Goal: Information Seeking & Learning: Learn about a topic

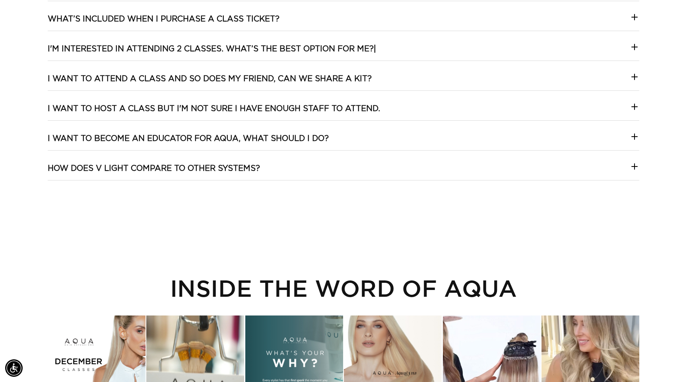
scroll to position [1866, 0]
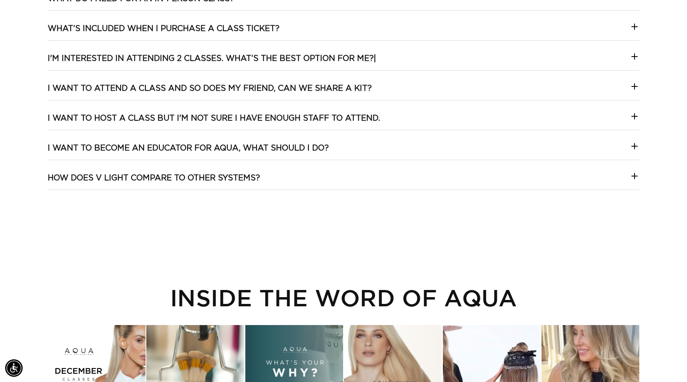
click at [634, 176] on icon at bounding box center [635, 176] width 6 height 0
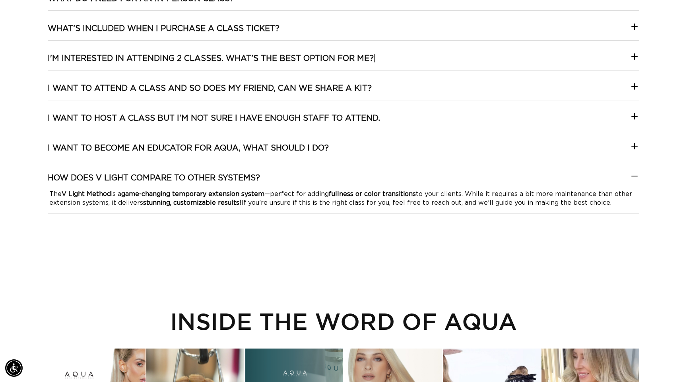
scroll to position [0, 631]
click at [634, 176] on icon at bounding box center [635, 176] width 6 height 0
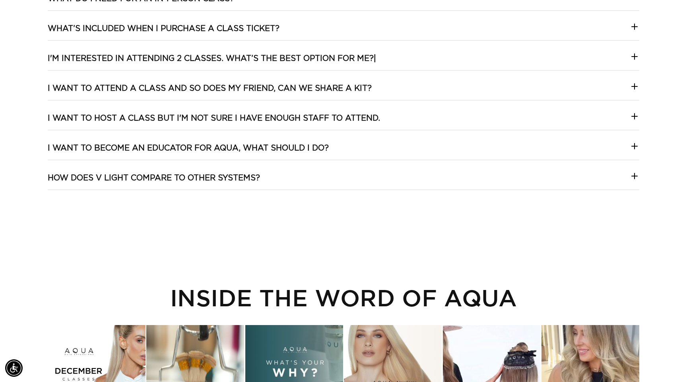
click at [638, 147] on icon at bounding box center [635, 146] width 10 height 10
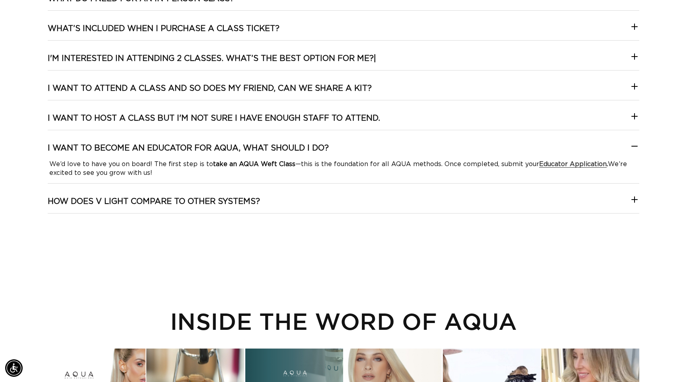
click at [638, 147] on icon at bounding box center [635, 146] width 10 height 10
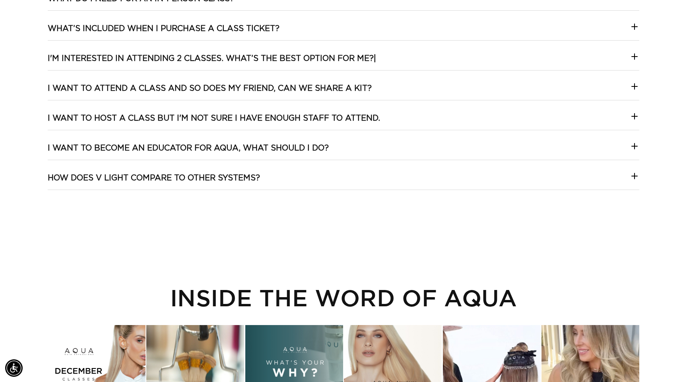
click at [632, 115] on icon at bounding box center [635, 116] width 10 height 10
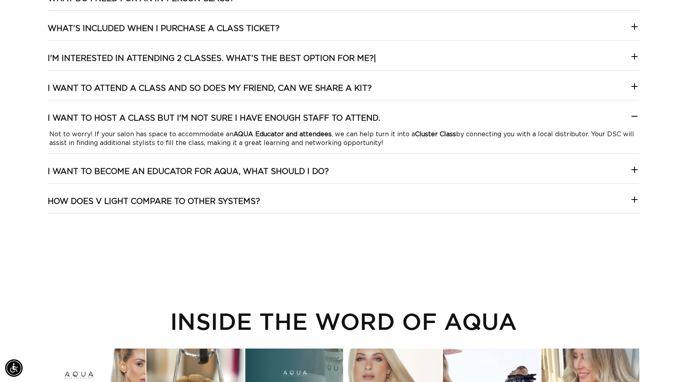
click at [632, 115] on icon at bounding box center [635, 116] width 10 height 10
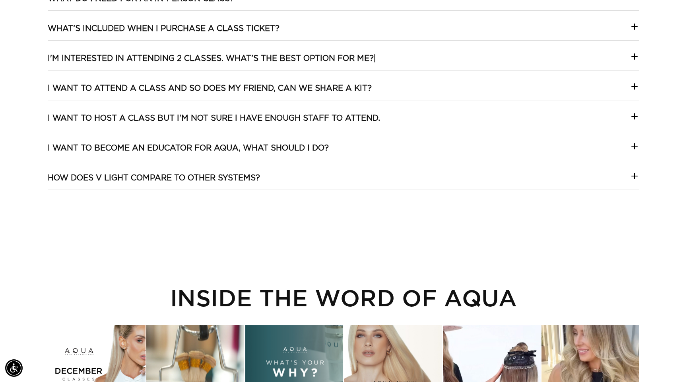
click at [633, 93] on div at bounding box center [635, 89] width 10 height 14
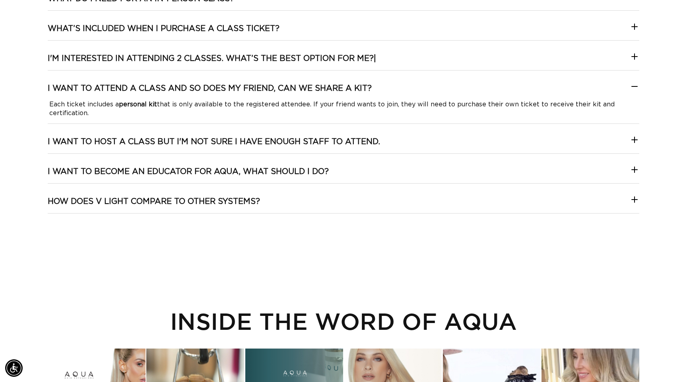
click at [633, 93] on div at bounding box center [635, 89] width 10 height 14
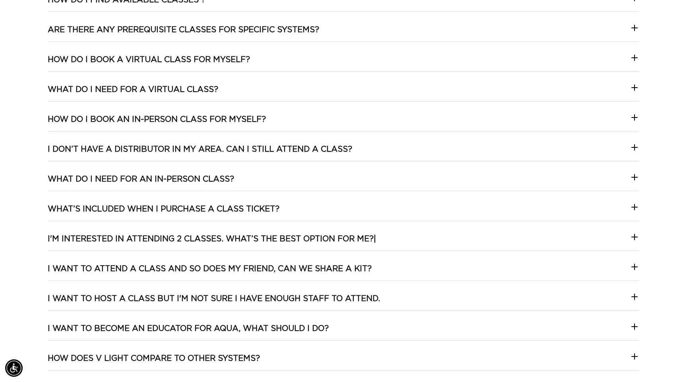
scroll to position [1668, 0]
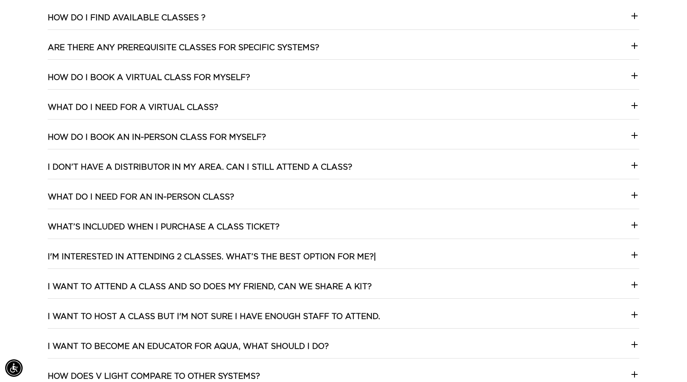
click at [638, 105] on icon at bounding box center [635, 106] width 10 height 10
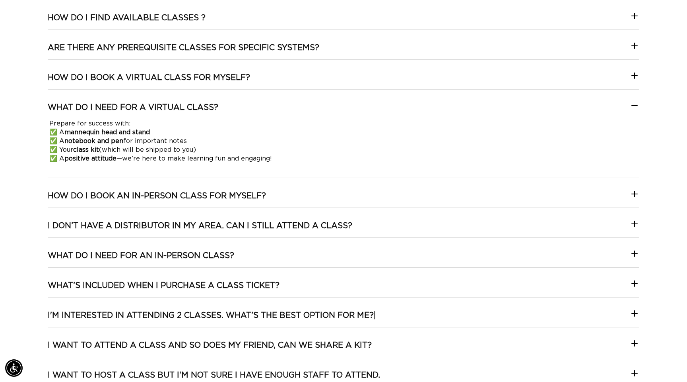
scroll to position [0, 631]
click at [638, 105] on icon at bounding box center [635, 106] width 10 height 10
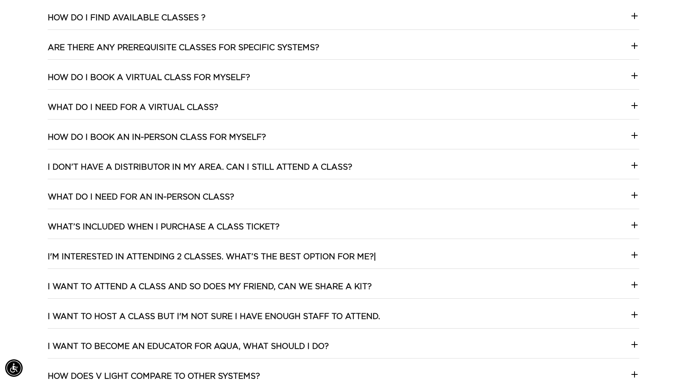
click at [632, 80] on icon at bounding box center [635, 76] width 10 height 10
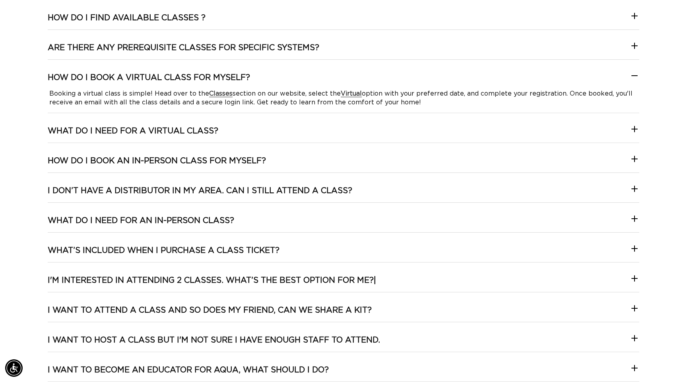
scroll to position [0, 1262]
click at [632, 80] on icon at bounding box center [635, 76] width 10 height 10
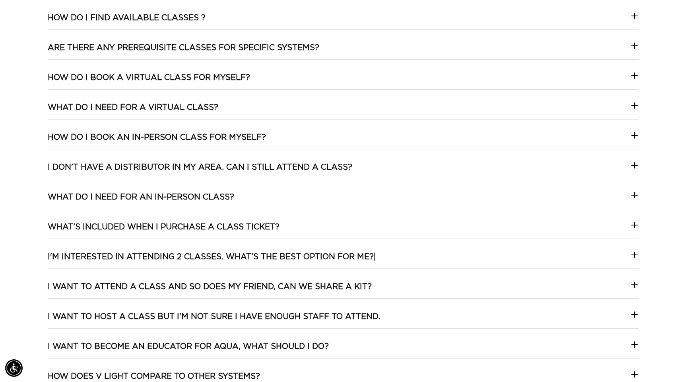
click at [629, 45] on summary "Are there any prerequisite classes for specific systems?" at bounding box center [344, 51] width 592 height 17
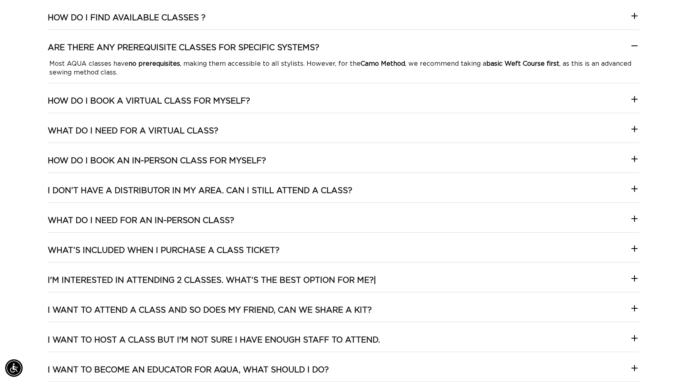
click at [629, 45] on summary "Are there any prerequisite classes for specific systems?" at bounding box center [344, 51] width 592 height 17
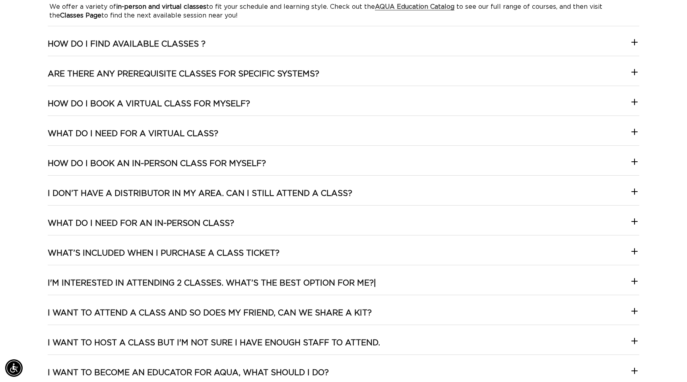
scroll to position [0, 0]
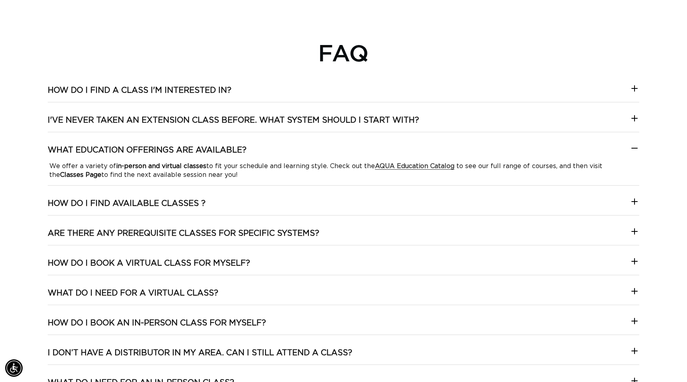
click at [635, 148] on icon at bounding box center [635, 148] width 6 height 0
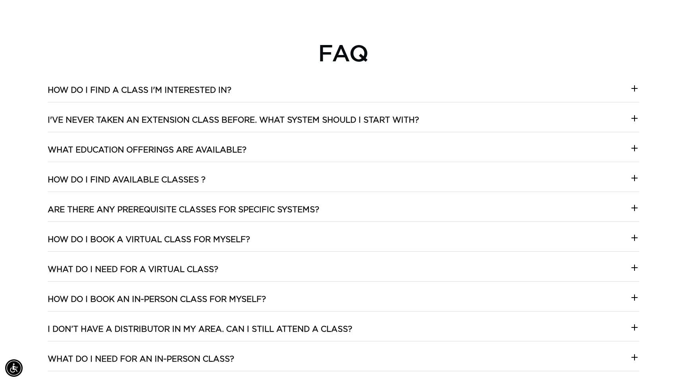
drag, startPoint x: 43, startPoint y: 117, endPoint x: 423, endPoint y: 123, distance: 380.4
click at [423, 123] on div "FAQ How do I find a class I'm interested in? We’ve made it easy! Browse our AQU…" at bounding box center [343, 301] width 687 height 524
copy h3 "I've never taken an extension class before. What system should I start with?"
click at [166, 115] on h3 "I've never taken an extension class before. What system should I start with?" at bounding box center [234, 120] width 372 height 10
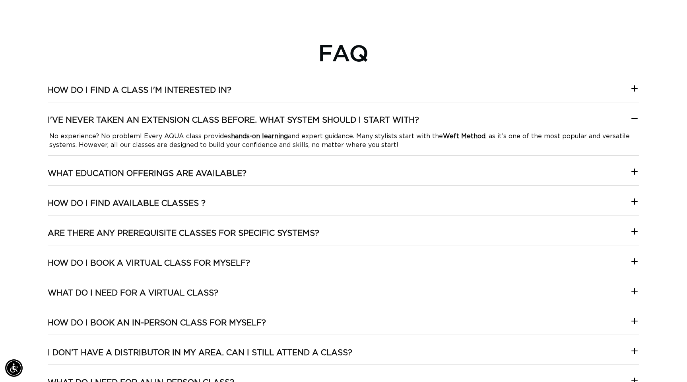
scroll to position [0, 631]
click at [221, 98] on summary "How do I find a class I'm interested in?" at bounding box center [344, 93] width 592 height 17
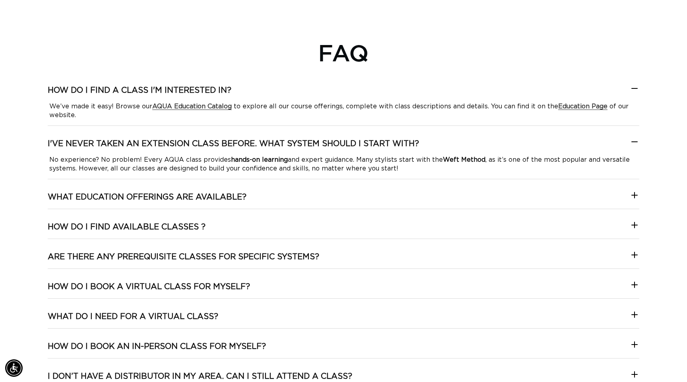
scroll to position [0, 0]
click at [635, 86] on icon at bounding box center [635, 89] width 10 height 10
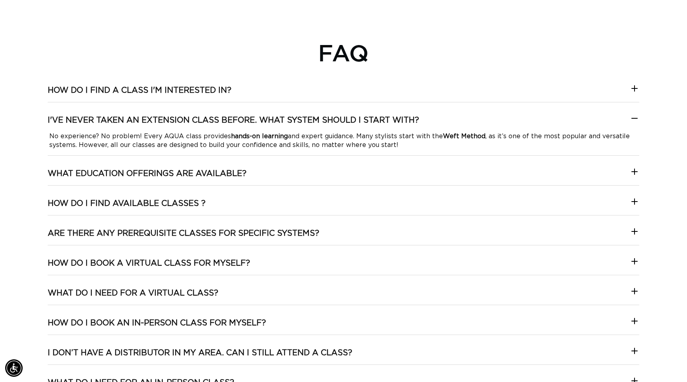
scroll to position [0, 631]
click at [635, 115] on icon at bounding box center [635, 118] width 10 height 10
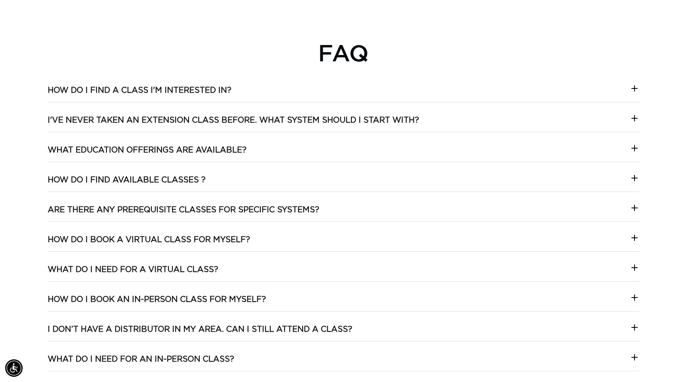
click at [637, 150] on icon at bounding box center [635, 148] width 10 height 10
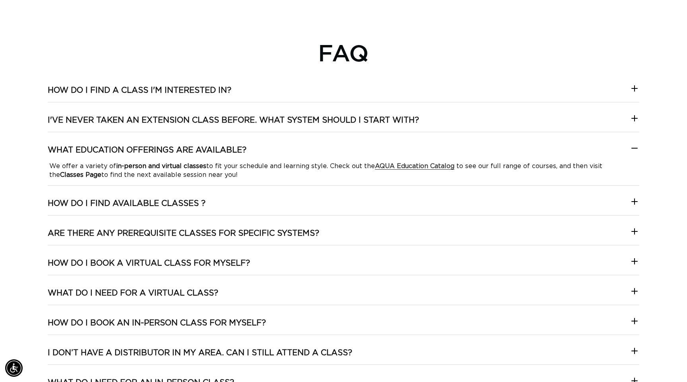
click at [634, 144] on icon at bounding box center [635, 148] width 10 height 10
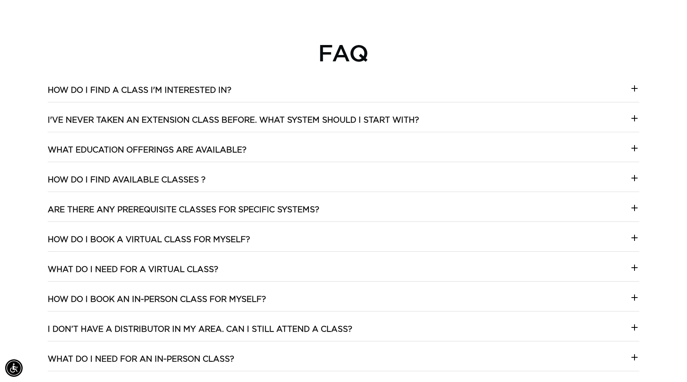
scroll to position [0, 1262]
click at [634, 178] on icon at bounding box center [635, 178] width 6 height 0
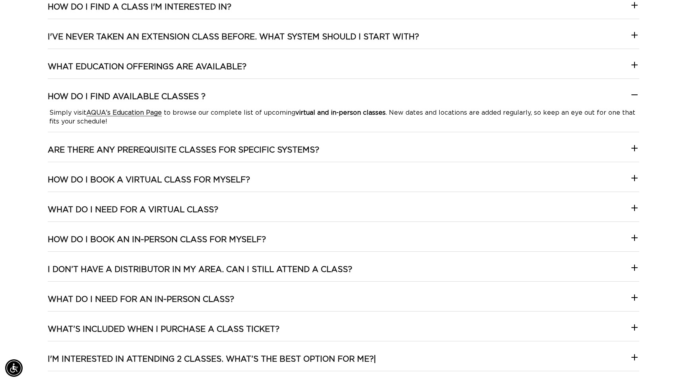
scroll to position [0, 631]
click at [636, 101] on div at bounding box center [635, 97] width 10 height 14
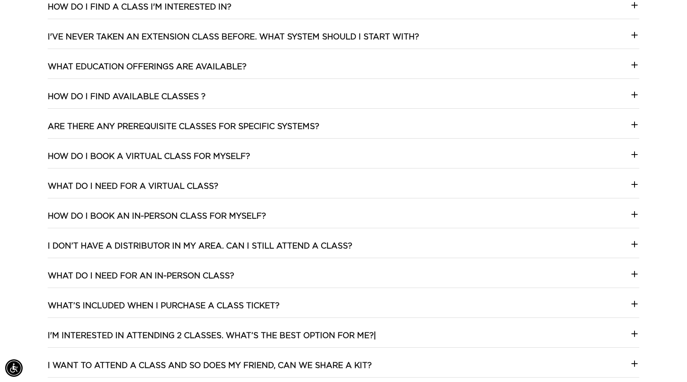
click at [635, 125] on icon at bounding box center [635, 125] width 10 height 10
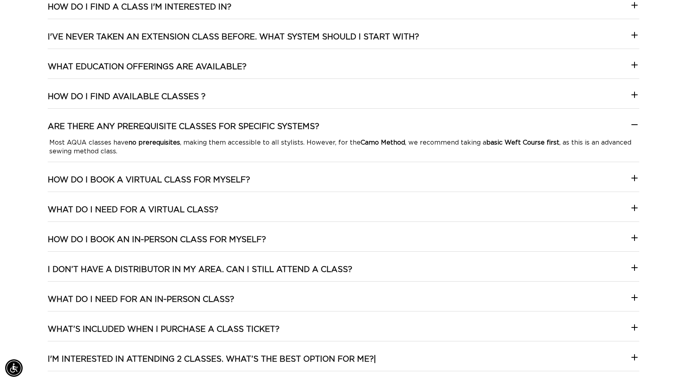
scroll to position [0, 0]
click at [634, 128] on icon at bounding box center [635, 125] width 10 height 10
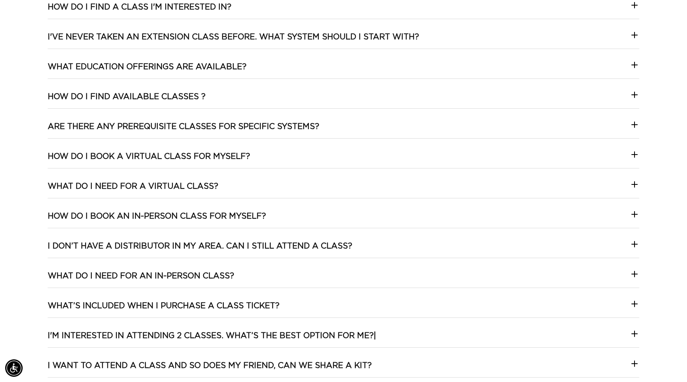
scroll to position [0, 631]
click at [631, 154] on icon at bounding box center [635, 155] width 10 height 10
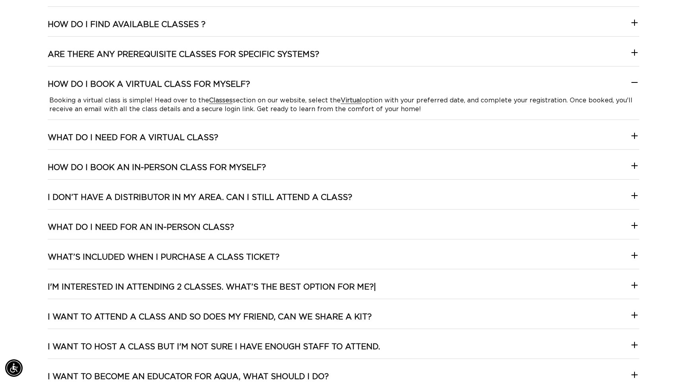
scroll to position [0, 0]
click at [280, 141] on summary "What do I need for a virtual class?" at bounding box center [344, 140] width 592 height 17
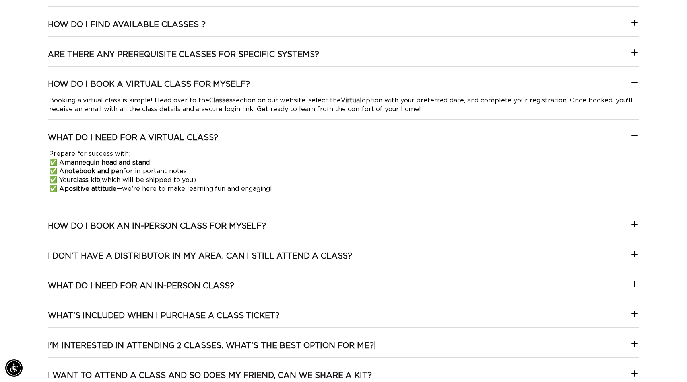
scroll to position [0, 1262]
drag, startPoint x: 225, startPoint y: 133, endPoint x: 140, endPoint y: 135, distance: 85.2
click at [140, 135] on summary "What do I need for a virtual class?" at bounding box center [344, 140] width 592 height 17
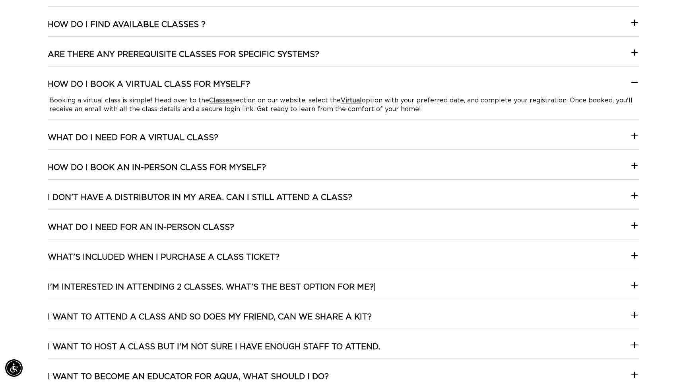
click at [33, 126] on div "FAQ How do I find a class I'm interested in? We’ve made it easy! Browse our AQU…" at bounding box center [343, 157] width 687 height 547
click at [57, 136] on h3 "What do I need for a virtual class?" at bounding box center [133, 137] width 171 height 10
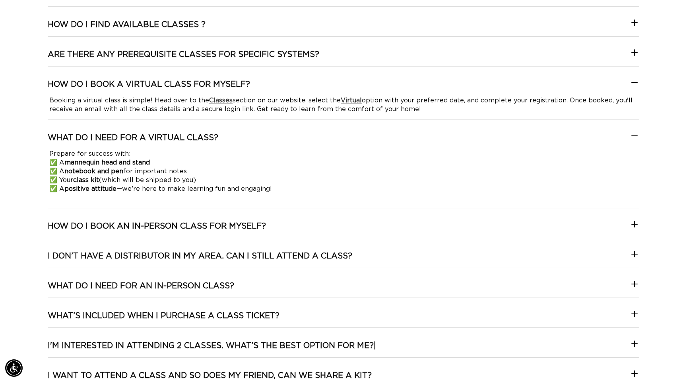
scroll to position [0, 0]
drag, startPoint x: 21, startPoint y: 130, endPoint x: 231, endPoint y: 132, distance: 209.7
click at [232, 133] on div "FAQ How do I find a class I'm interested in? We’ve made it easy! Browse our AQU…" at bounding box center [343, 187] width 687 height 606
copy h3 "What do I need for a virtual class?"
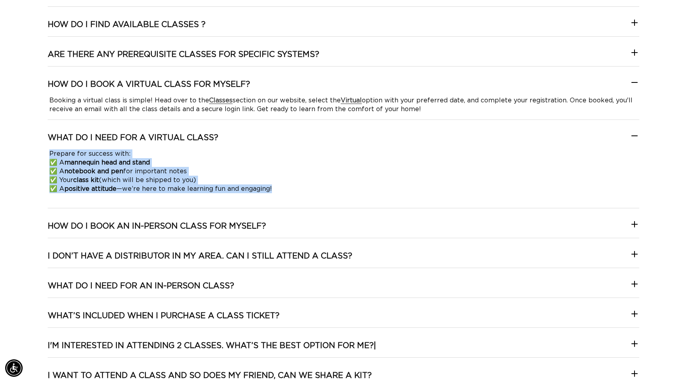
drag, startPoint x: 275, startPoint y: 190, endPoint x: 49, endPoint y: 153, distance: 228.7
click at [49, 153] on p "Prepare for success with: ✅ A mannequin head and stand ✅ A notebook and pen for…" at bounding box center [343, 175] width 589 height 53
copy p "Prepare for success with: ✅ A mannequin head and stand ✅ A notebook and pen for…"
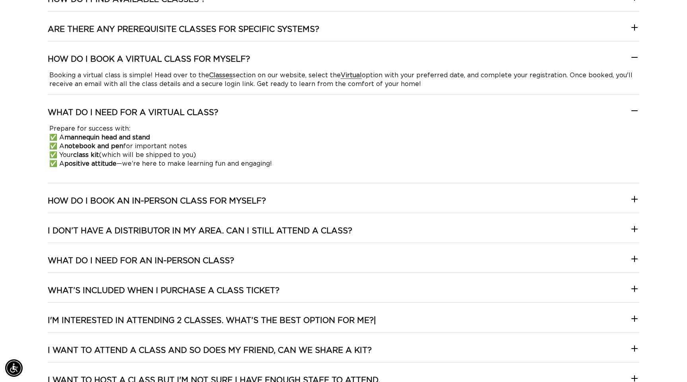
click at [632, 99] on div "How do I find a class I'm interested in? We’ve made it easy! Browse our AQUA Ed…" at bounding box center [344, 184] width 592 height 559
click at [633, 111] on icon at bounding box center [635, 111] width 10 height 10
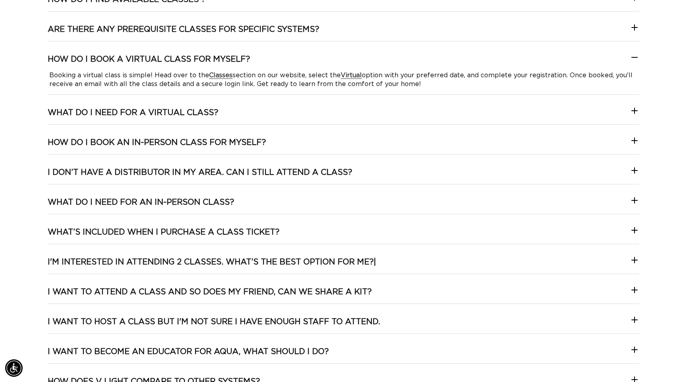
scroll to position [0, 1262]
click at [631, 141] on icon at bounding box center [635, 141] width 10 height 10
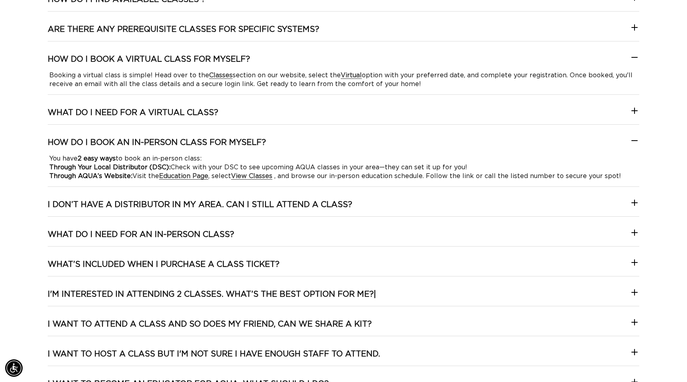
scroll to position [0, 631]
click at [631, 138] on icon at bounding box center [635, 141] width 10 height 10
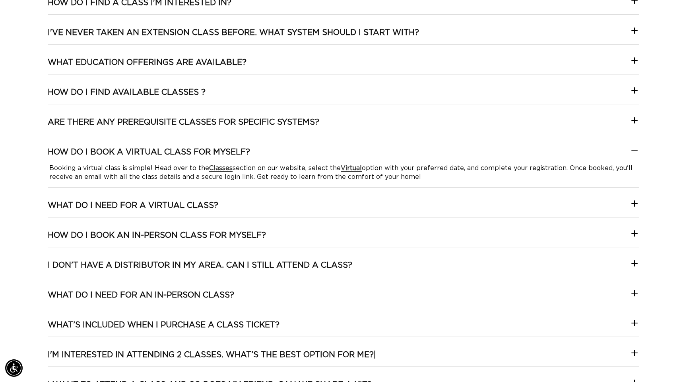
scroll to position [1601, 0]
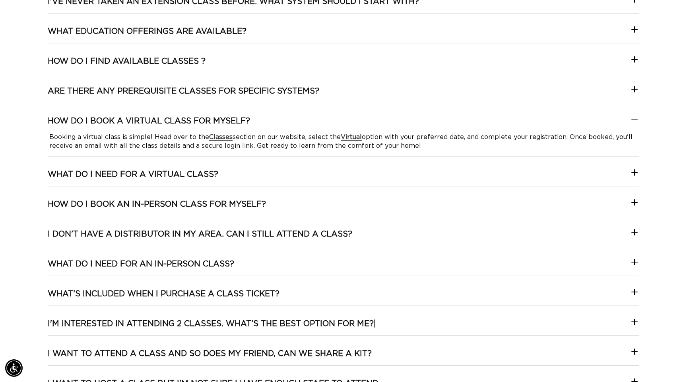
click at [631, 122] on icon at bounding box center [635, 119] width 10 height 10
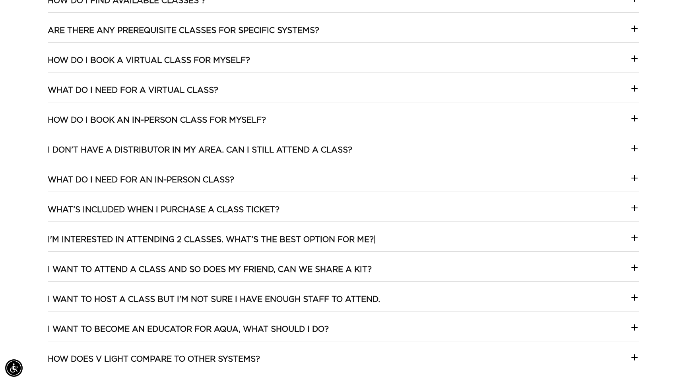
scroll to position [1662, 0]
click at [629, 152] on summary "I don’t have a distributor in my area. Can I still attend a class?" at bounding box center [344, 152] width 592 height 17
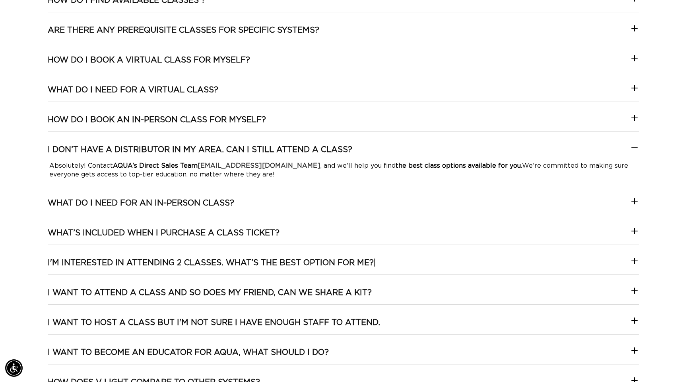
scroll to position [0, 631]
click at [629, 152] on summary "I don’t have a distributor in my area. Can I still attend a class?" at bounding box center [344, 152] width 592 height 17
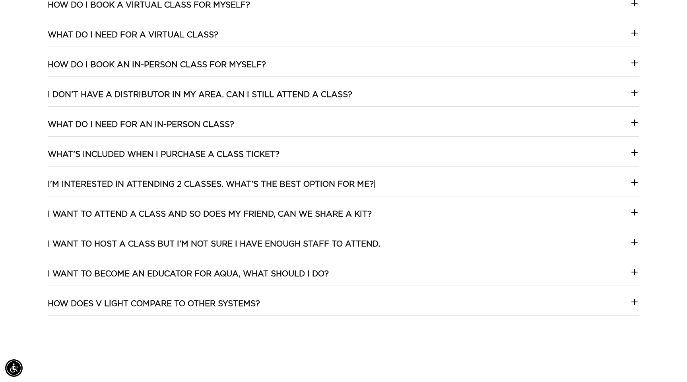
click at [638, 187] on div at bounding box center [635, 184] width 10 height 14
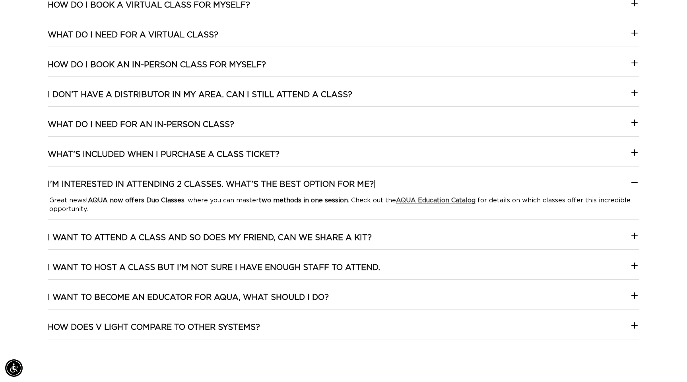
scroll to position [0, 1262]
drag, startPoint x: 39, startPoint y: 181, endPoint x: 380, endPoint y: 185, distance: 341.0
click at [380, 185] on div "FAQ How do I find a class I'm interested in? We’ve made it easy! Browse our AQU…" at bounding box center [343, 78] width 687 height 547
copy h3 "I'm interested in attending 2 classes. What’s the best option for me?|"
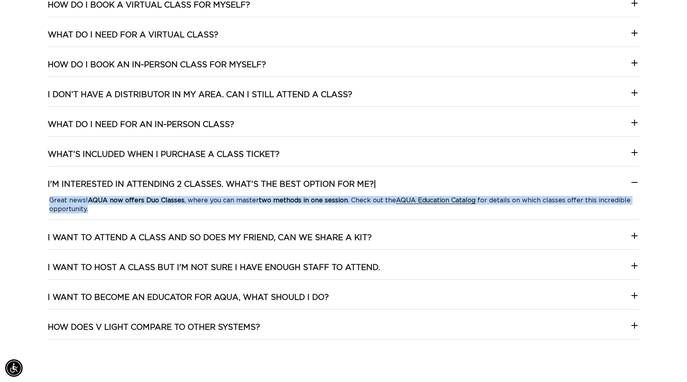
drag, startPoint x: 44, startPoint y: 199, endPoint x: 116, endPoint y: 210, distance: 72.9
click at [116, 210] on div "FAQ How do I find a class I'm interested in? We’ve made it easy! Browse our AQU…" at bounding box center [343, 78] width 687 height 547
copy p "Great news! AQUA now offers Duo Classes , where you can master two methods in o…"
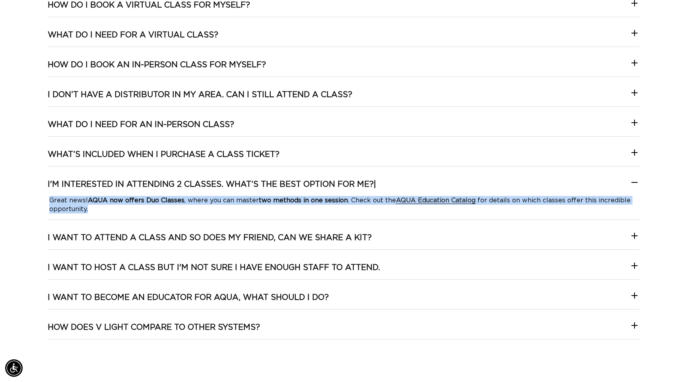
scroll to position [0, 1262]
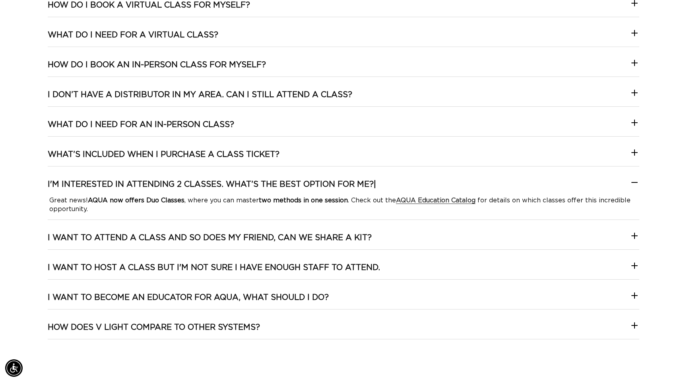
click at [635, 181] on icon at bounding box center [635, 182] width 10 height 10
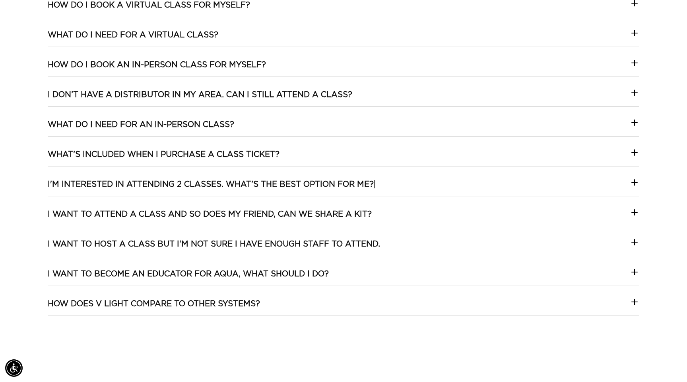
scroll to position [0, 0]
click at [388, 216] on summary "I want to attend a class and so does my friend, can we share a kit?" at bounding box center [344, 217] width 592 height 17
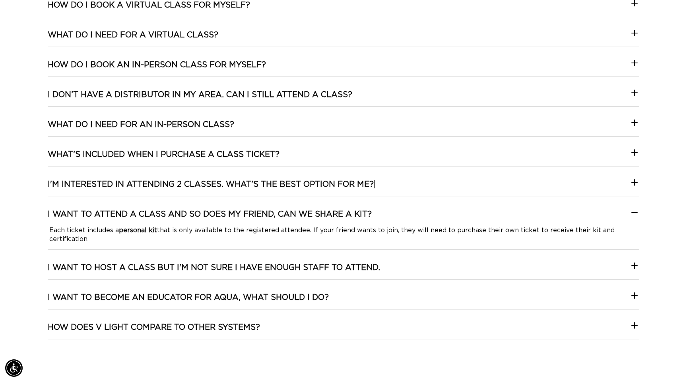
scroll to position [0, 631]
click at [631, 214] on icon at bounding box center [635, 212] width 10 height 10
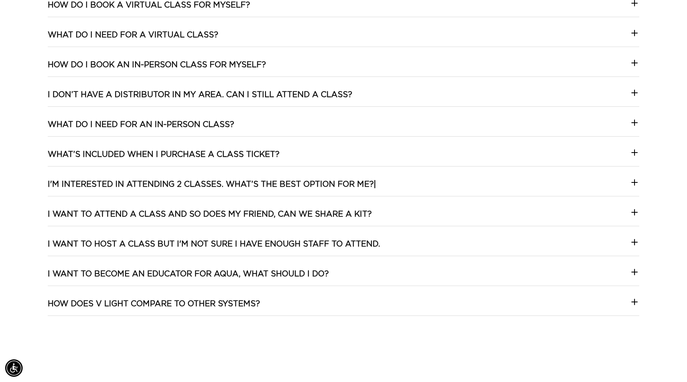
scroll to position [0, 0]
click at [456, 240] on summary "I want to host a class but I'm not sure I have enough staff to attend." at bounding box center [344, 247] width 592 height 17
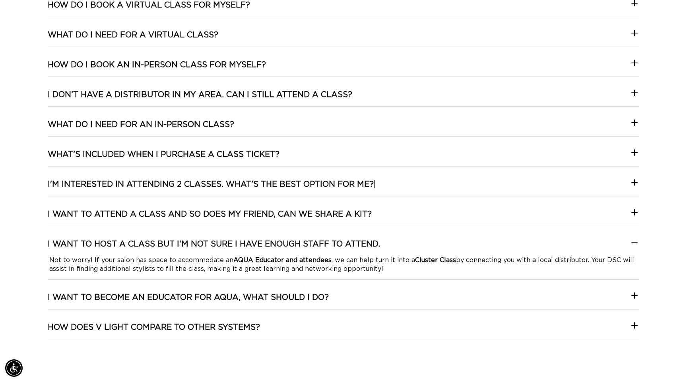
click at [445, 288] on div "How do I find a class I'm interested in? We’ve made it easy! Browse our AQUA Ed…" at bounding box center [344, 101] width 592 height 501
click at [631, 244] on icon at bounding box center [635, 242] width 10 height 10
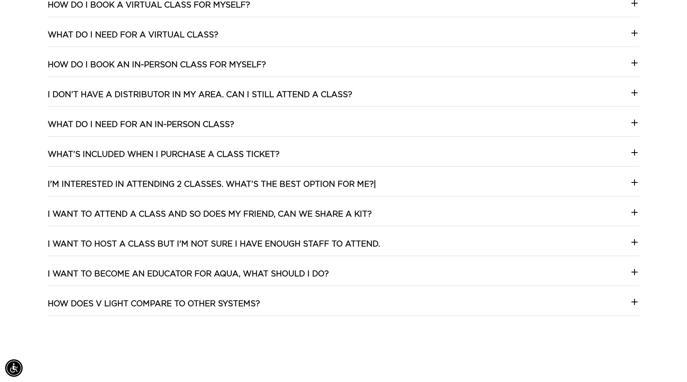
click at [632, 272] on icon at bounding box center [635, 272] width 6 height 0
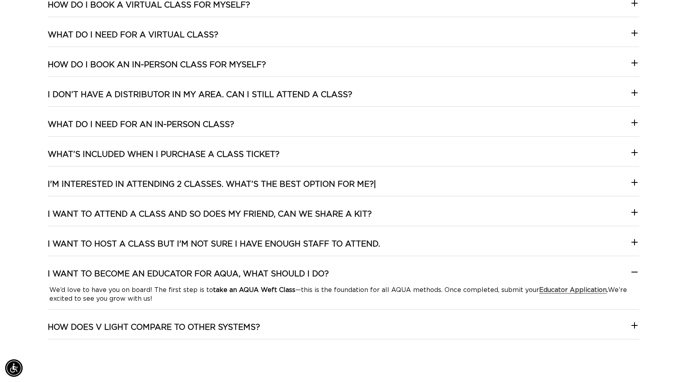
click at [630, 323] on icon at bounding box center [635, 325] width 10 height 10
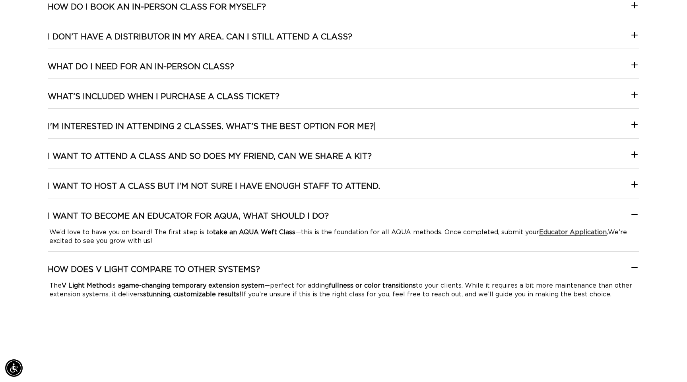
scroll to position [0, 1262]
click at [635, 264] on icon at bounding box center [635, 268] width 10 height 10
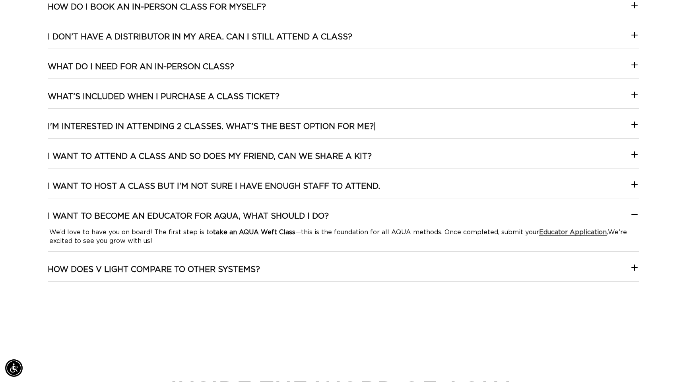
scroll to position [0, 631]
drag, startPoint x: 34, startPoint y: 213, endPoint x: 356, endPoint y: 211, distance: 321.5
click at [356, 211] on div "FAQ How do I find a class I'm interested in? We’ve made it easy! Browse our AQU…" at bounding box center [343, 20] width 687 height 547
copy h3 "I want to become an Educator for AQUA, what should I do?"
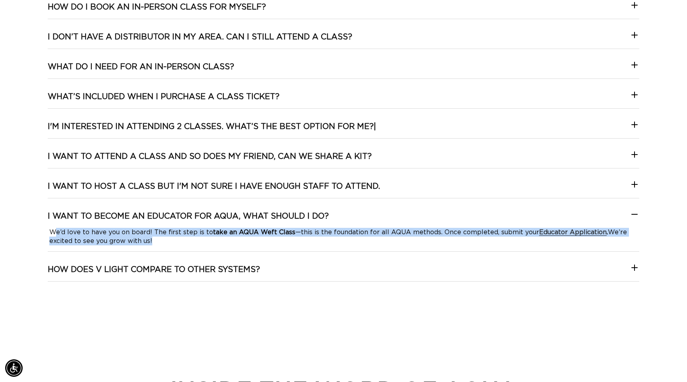
scroll to position [0, 0]
drag, startPoint x: 155, startPoint y: 241, endPoint x: 52, endPoint y: 235, distance: 102.9
click at [53, 234] on p "We’d love to have you on board! The first step is to take an AQUA Weft Class —t…" at bounding box center [343, 237] width 589 height 18
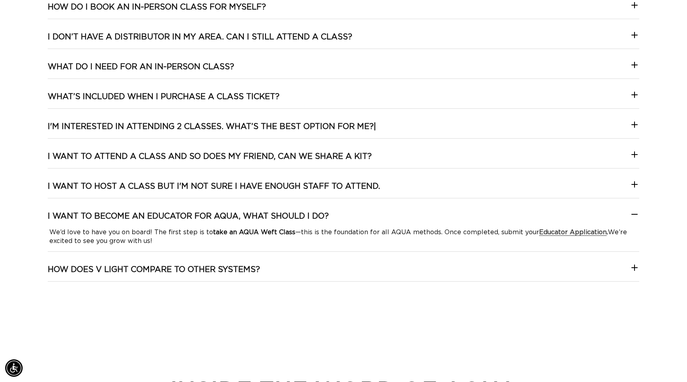
click at [41, 235] on div "FAQ How do I find a class I'm interested in? We’ve made it easy! Browse our AQU…" at bounding box center [343, 20] width 687 height 547
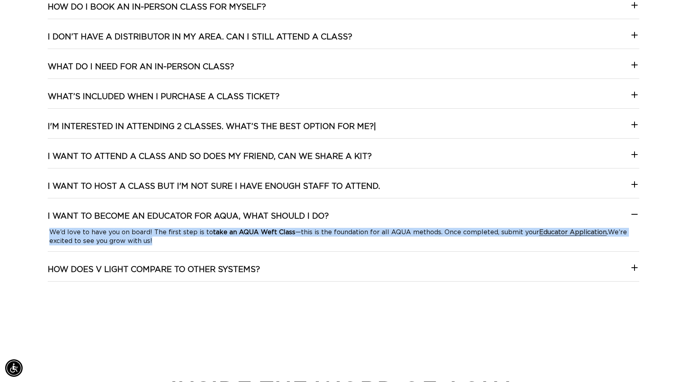
drag, startPoint x: 45, startPoint y: 229, endPoint x: 158, endPoint y: 244, distance: 113.3
click at [158, 244] on div "FAQ How do I find a class I'm interested in? We’ve made it easy! Browse our AQU…" at bounding box center [343, 20] width 687 height 547
copy p "We’d love to have you on board! The first step is to take an AQUA Weft Class —t…"
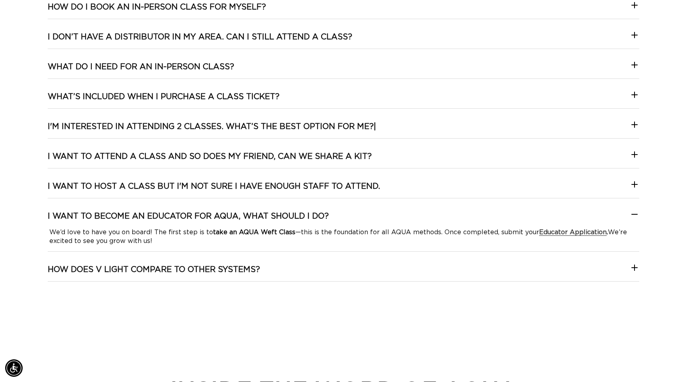
click at [630, 214] on icon at bounding box center [635, 214] width 10 height 10
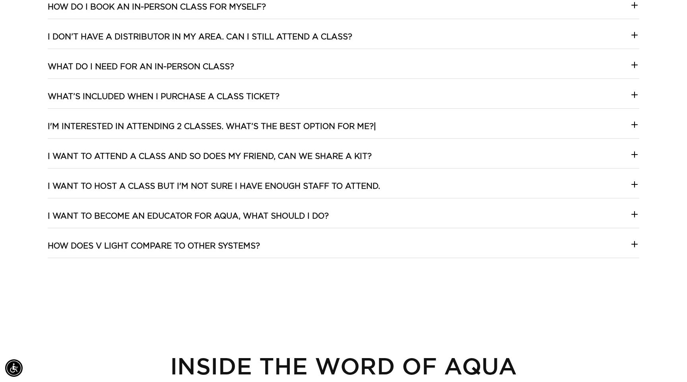
scroll to position [0, 631]
click at [632, 239] on icon at bounding box center [635, 244] width 10 height 10
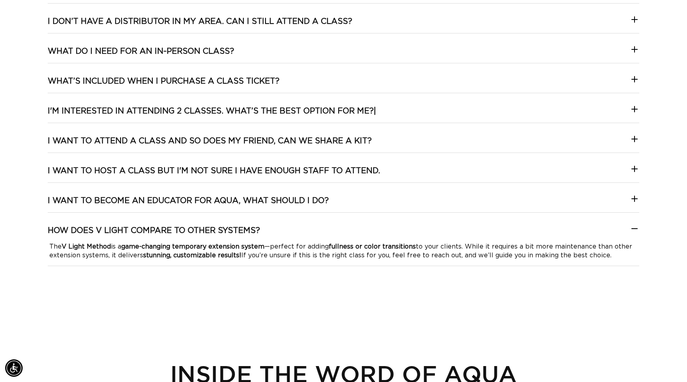
scroll to position [0, 1262]
drag, startPoint x: 282, startPoint y: 226, endPoint x: 86, endPoint y: 214, distance: 196.5
click at [86, 214] on div "How do I find a class I'm interested in? We’ve made it easy! Browse our AQUA Ed…" at bounding box center [344, 28] width 592 height 501
copy h3 "How does V Light compare to other systems?"
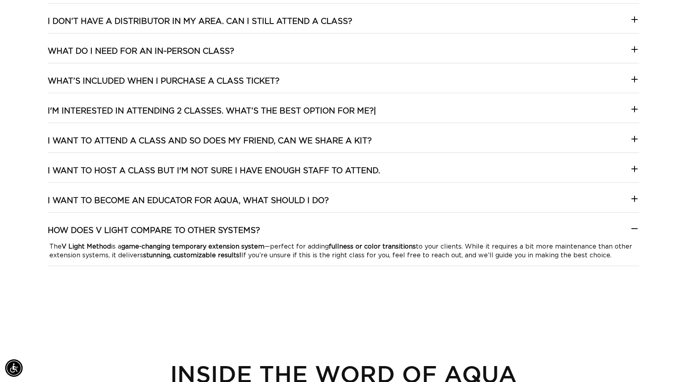
drag, startPoint x: 46, startPoint y: 245, endPoint x: 639, endPoint y: 259, distance: 593.4
click at [639, 259] on div "FAQ How do I find a class I'm interested in? We’ve made it easy! Browse our AQU…" at bounding box center [343, 4] width 687 height 547
copy p "The V Light Method is a game-changing temporary extension system —perfect for a…"
click at [635, 229] on icon at bounding box center [635, 229] width 10 height 10
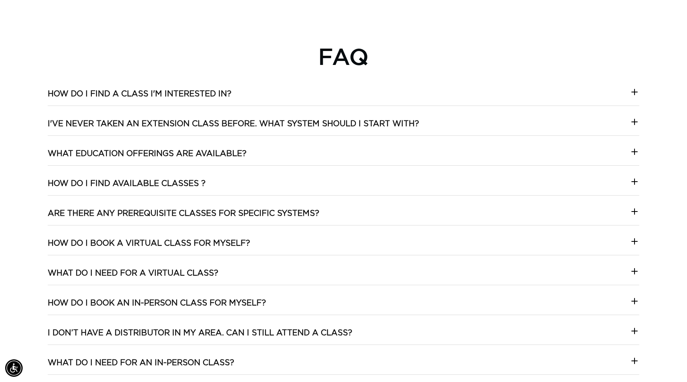
scroll to position [0, 1262]
click at [635, 92] on icon at bounding box center [635, 92] width 6 height 0
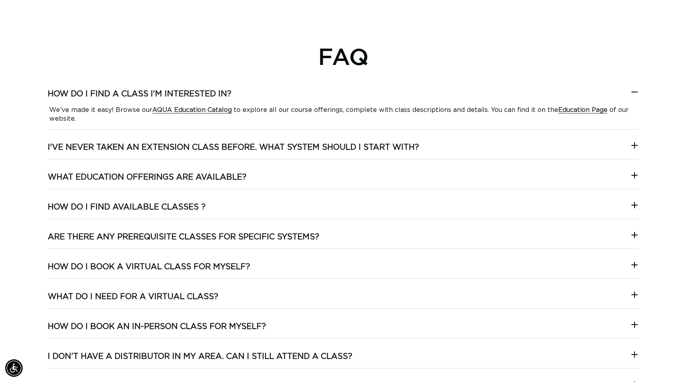
scroll to position [0, 0]
click at [635, 92] on icon at bounding box center [635, 92] width 6 height 0
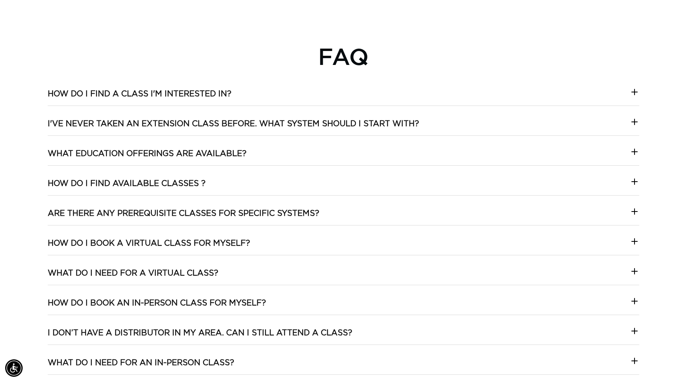
scroll to position [0, 631]
click at [631, 125] on icon at bounding box center [635, 122] width 10 height 10
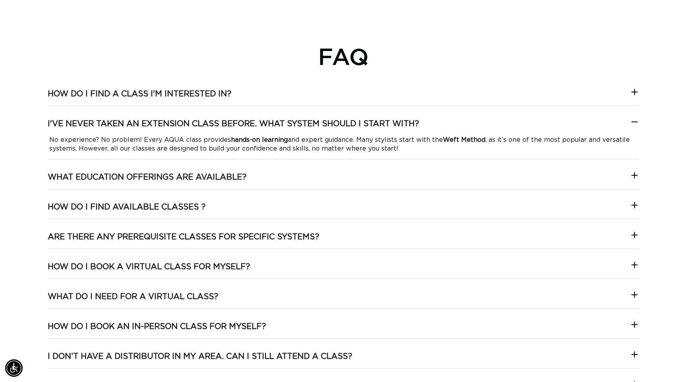
click at [631, 125] on icon at bounding box center [635, 122] width 10 height 10
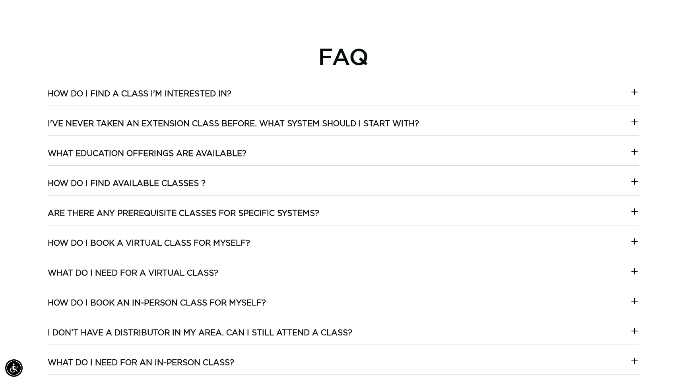
click at [635, 154] on icon at bounding box center [635, 152] width 10 height 10
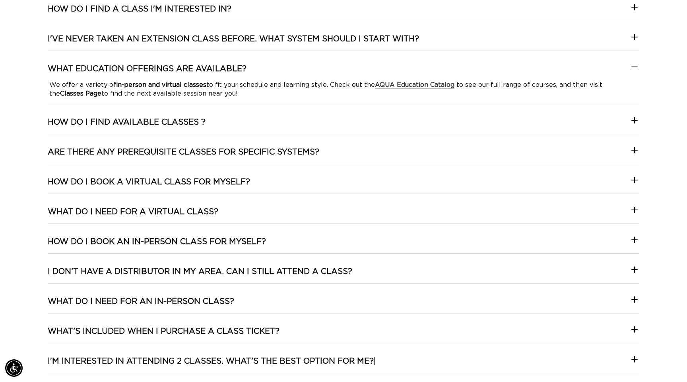
scroll to position [0, 1262]
click at [631, 183] on icon at bounding box center [635, 180] width 10 height 10
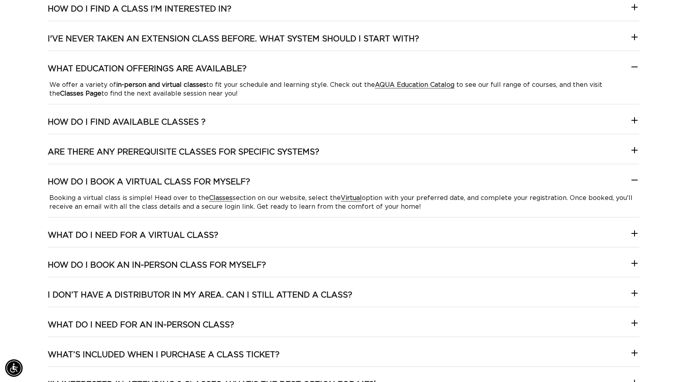
scroll to position [0, 631]
click at [631, 183] on icon at bounding box center [635, 180] width 10 height 10
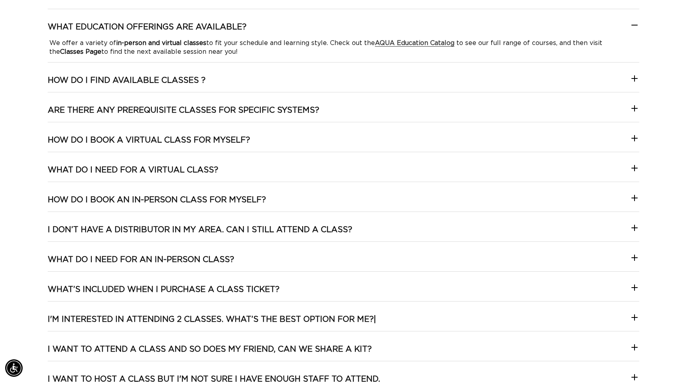
scroll to position [1609, 0]
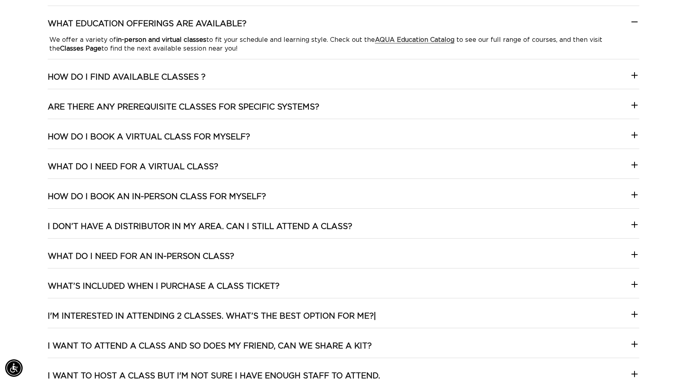
click at [631, 166] on icon at bounding box center [635, 165] width 10 height 10
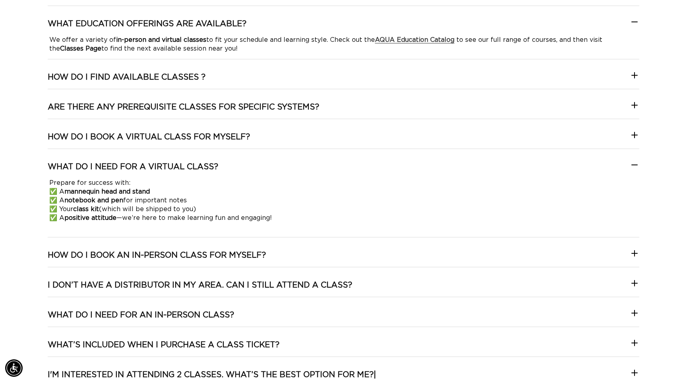
scroll to position [0, 0]
click at [631, 166] on icon at bounding box center [635, 165] width 10 height 10
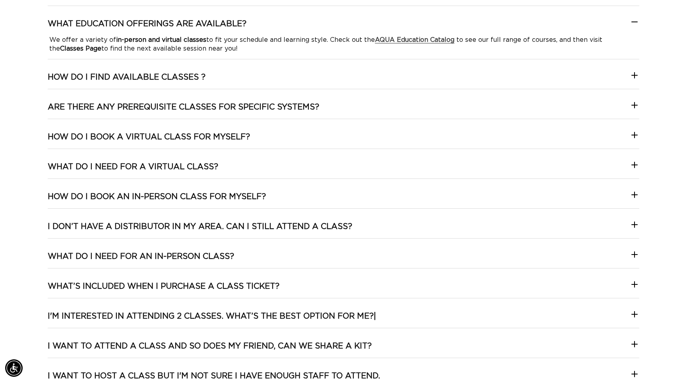
click at [631, 188] on div "How do I find a class I'm interested in? We’ve made it easy! Browse our AQUA Ed…" at bounding box center [344, 209] width 592 height 501
click at [631, 194] on icon at bounding box center [635, 195] width 10 height 10
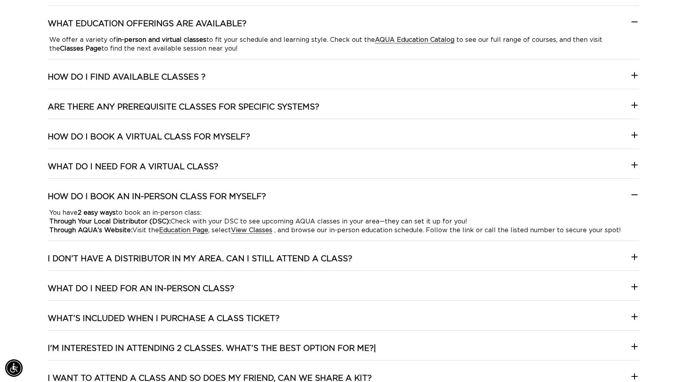
click at [631, 194] on icon at bounding box center [635, 195] width 10 height 10
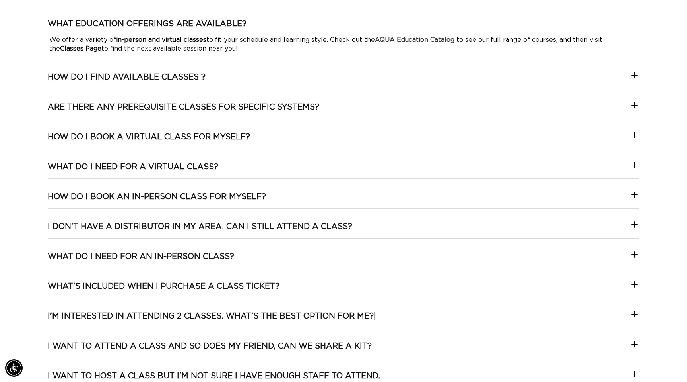
click at [631, 226] on icon at bounding box center [635, 225] width 10 height 10
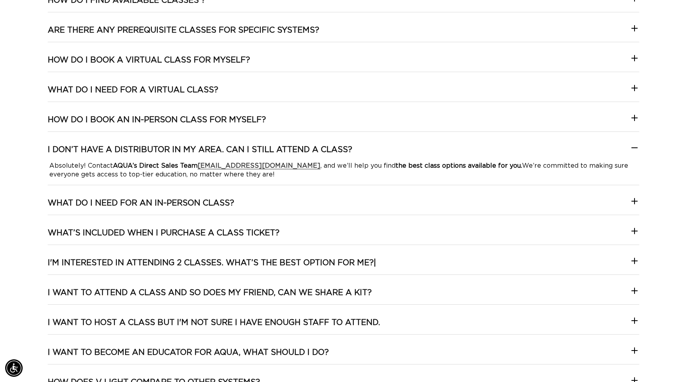
click at [635, 146] on icon at bounding box center [635, 148] width 10 height 10
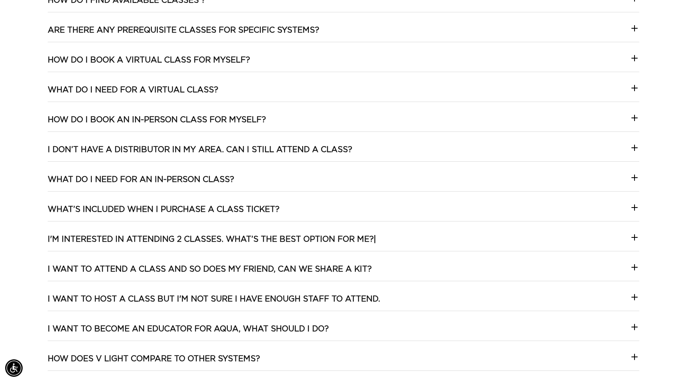
scroll to position [0, 1262]
click at [633, 177] on icon at bounding box center [635, 177] width 6 height 0
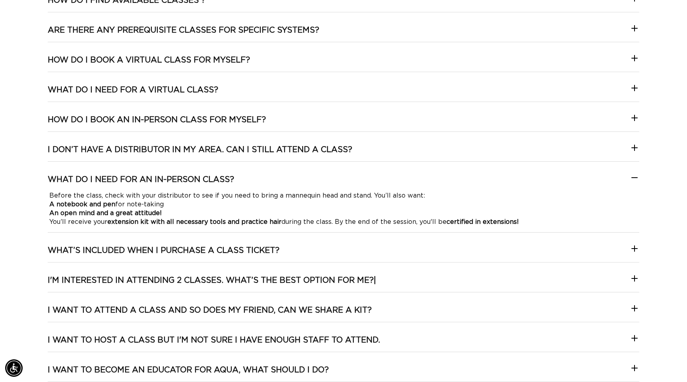
click at [633, 177] on icon at bounding box center [635, 177] width 6 height 0
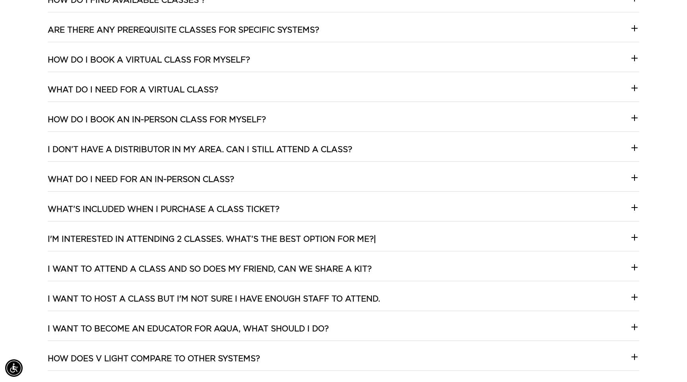
scroll to position [0, 0]
click at [634, 206] on icon at bounding box center [635, 208] width 10 height 10
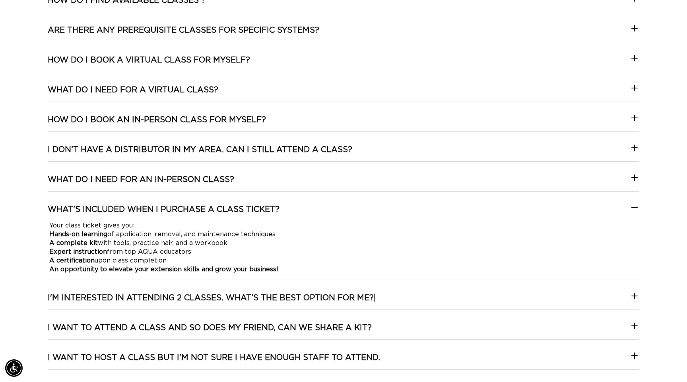
scroll to position [0, 631]
click at [634, 206] on icon at bounding box center [635, 208] width 10 height 10
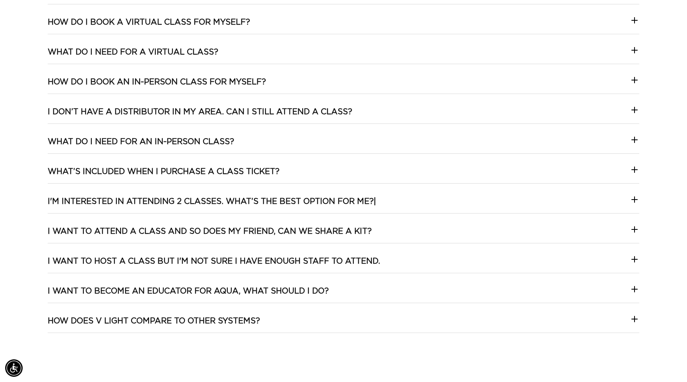
scroll to position [1726, 0]
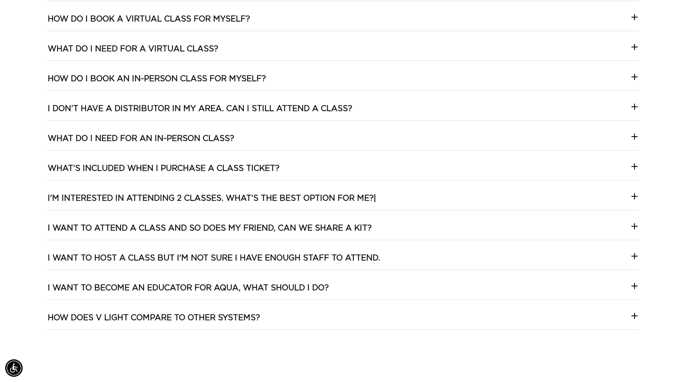
drag, startPoint x: 386, startPoint y: 196, endPoint x: 145, endPoint y: 198, distance: 241.1
click at [145, 198] on summary "I'm interested in attending 2 classes. What’s the best option for me?|" at bounding box center [344, 201] width 592 height 17
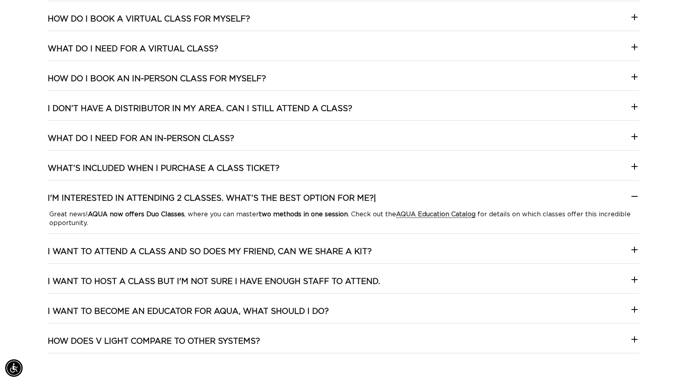
scroll to position [0, 0]
click at [148, 197] on h3 "I'm interested in attending 2 classes. What’s the best option for me?|" at bounding box center [212, 198] width 329 height 10
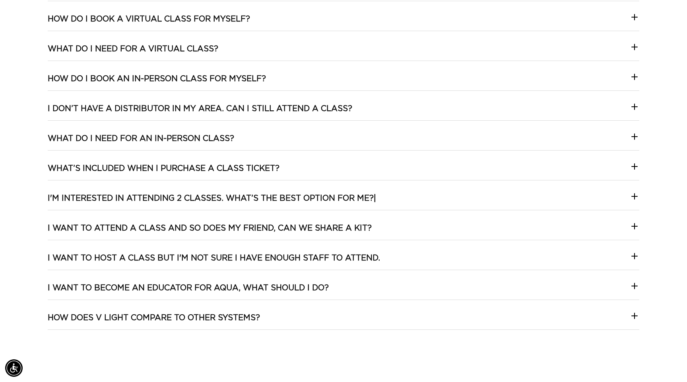
drag, startPoint x: 41, startPoint y: 193, endPoint x: 390, endPoint y: 208, distance: 349.6
click at [390, 208] on div "FAQ How do I find a class I'm interested in? We’ve made it easy! Browse our AQU…" at bounding box center [343, 68] width 687 height 547
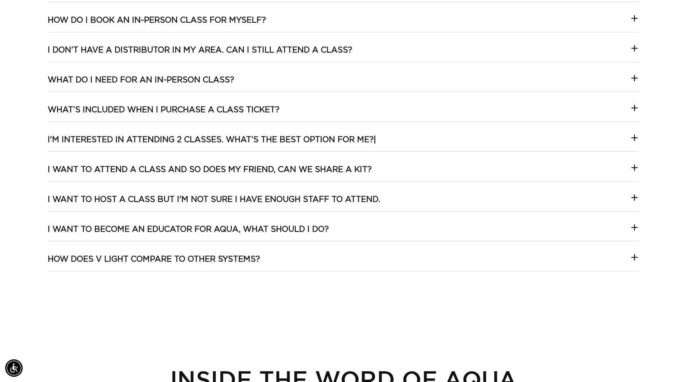
click at [208, 166] on h3 "I want to attend a class and so does my friend, can we share a kit?" at bounding box center [210, 169] width 324 height 10
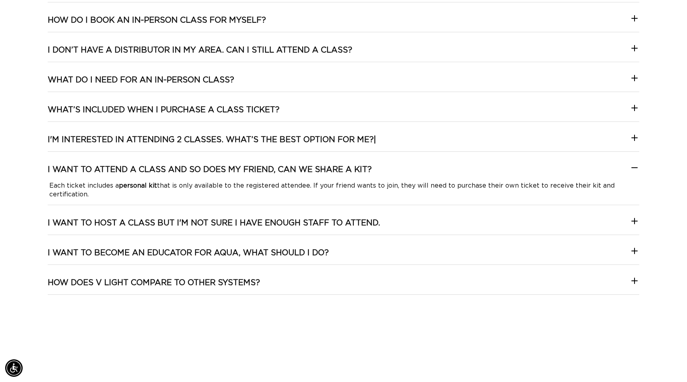
scroll to position [0, 631]
click at [633, 168] on icon at bounding box center [635, 168] width 10 height 10
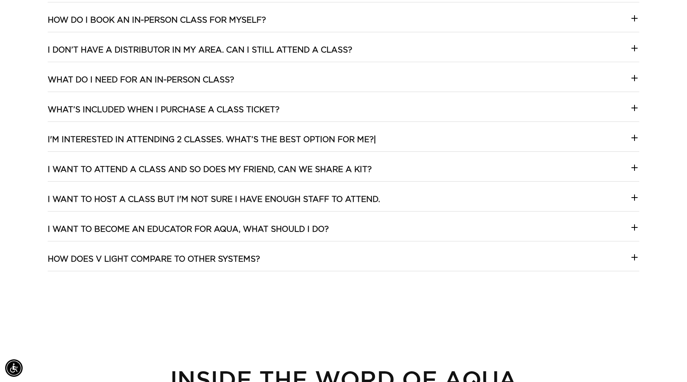
scroll to position [0, 1262]
click at [375, 193] on div "How do I find a class I'm interested in? We’ve made it easy! Browse our AQUA Ed…" at bounding box center [344, 33] width 592 height 501
click at [368, 198] on h3 "I want to host a class but I'm not sure I have enough staff to attend." at bounding box center [214, 199] width 333 height 10
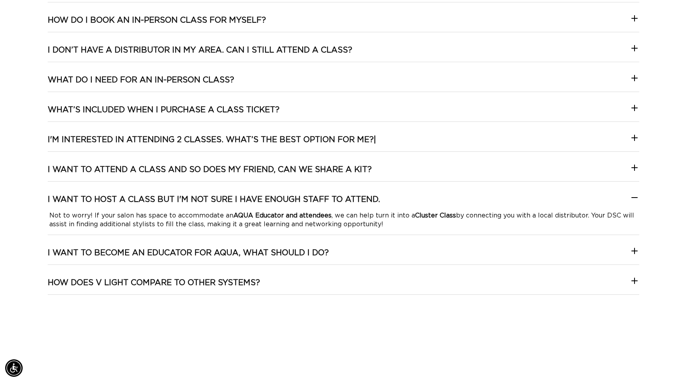
scroll to position [0, 631]
click at [367, 196] on h3 "I want to host a class but I'm not sure I have enough staff to attend." at bounding box center [214, 199] width 333 height 10
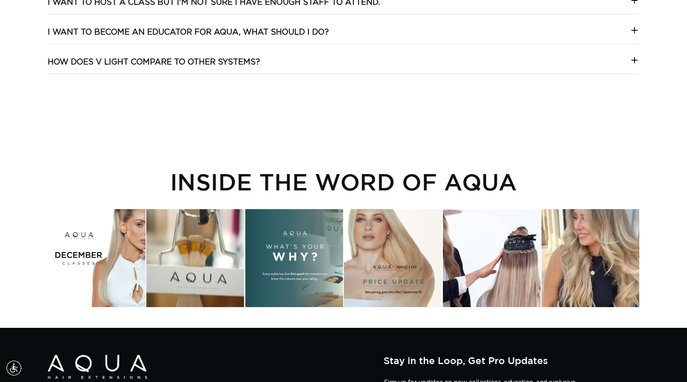
scroll to position [1991, 0]
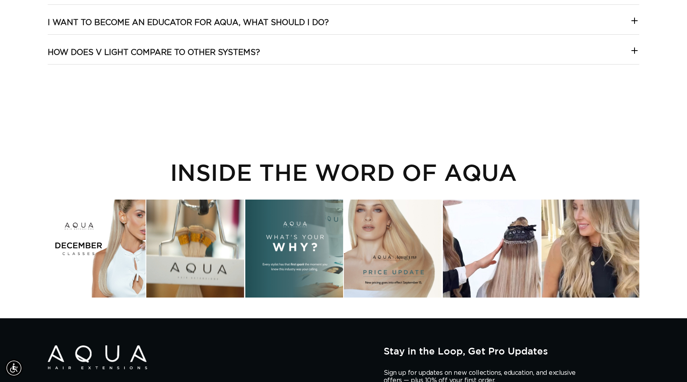
click at [319, 242] on div "Instagram post opens in a popup" at bounding box center [294, 248] width 98 height 98
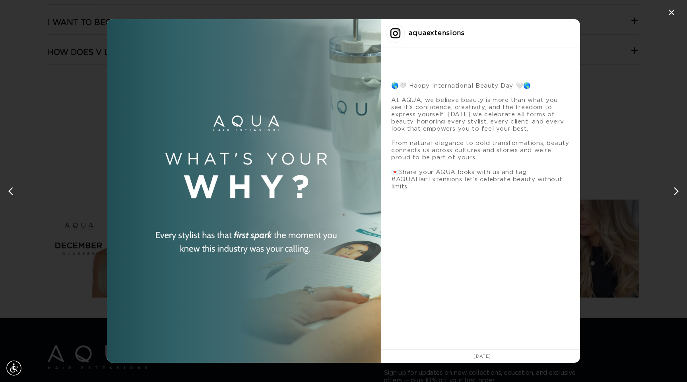
scroll to position [0, 1262]
click at [601, 197] on div "✕ aquaextensions 🌎🤍 Happy International Beauty Day 🤍🌎 At AQUA, we believe beaut…" at bounding box center [343, 191] width 687 height 382
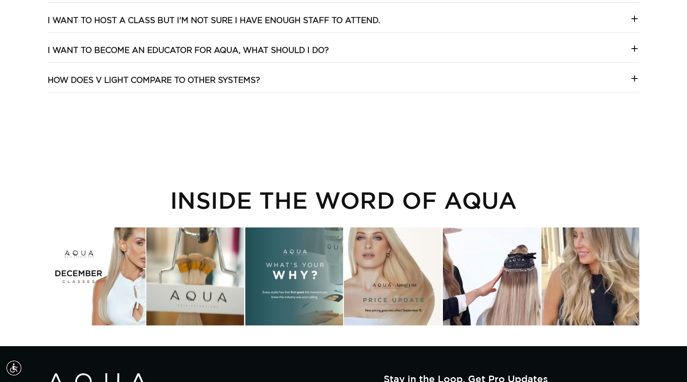
scroll to position [0, 0]
click at [123, 280] on div "Instagram post opens in a popup" at bounding box center [97, 276] width 98 height 98
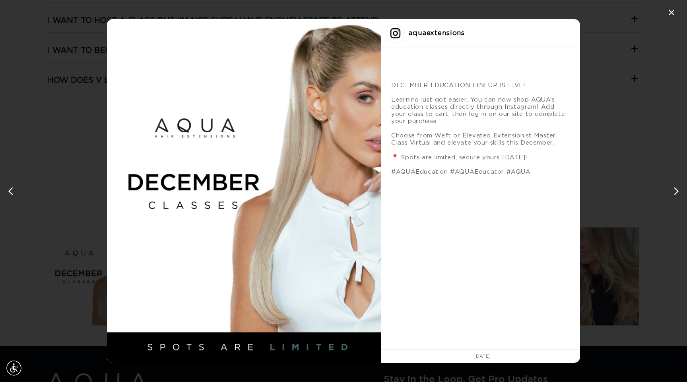
scroll to position [0, 631]
click at [35, 290] on div "✕ aquaextensions DECEMBER EDUCATION LINEUP IS LIVE! Learning just got easier. Y…" at bounding box center [343, 191] width 687 height 382
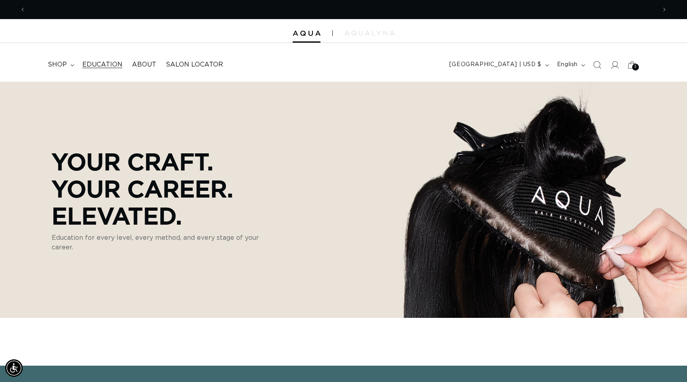
scroll to position [0, 1262]
click at [60, 66] on span "shop" at bounding box center [57, 64] width 19 height 8
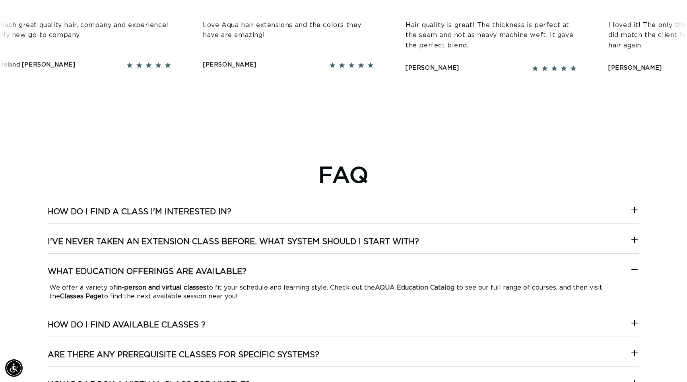
scroll to position [1394, 0]
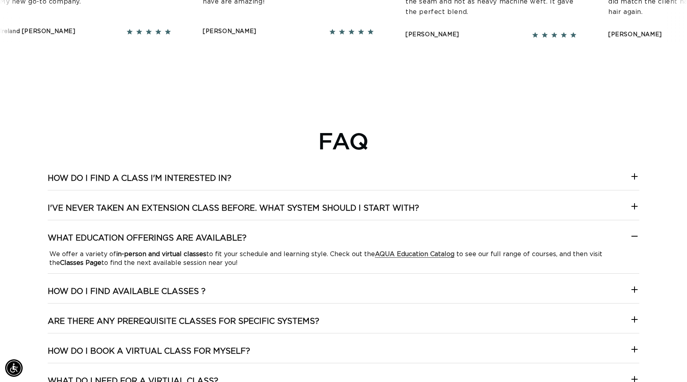
click at [161, 177] on h3 "How do I find a class I'm interested in?" at bounding box center [140, 178] width 184 height 10
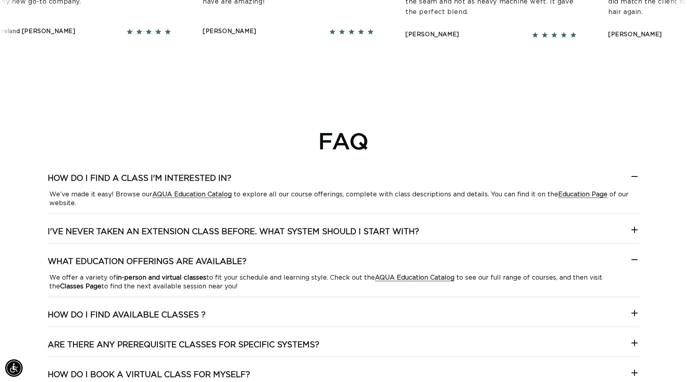
scroll to position [0, 631]
click at [175, 193] on strong "AQUA Education Catalog" at bounding box center [192, 194] width 80 height 6
drag, startPoint x: 150, startPoint y: 196, endPoint x: 210, endPoint y: 193, distance: 60.2
click at [210, 193] on p "We’ve made it easy! Browse our AQUA Education Catalog to explore all our course…" at bounding box center [343, 199] width 589 height 18
click at [232, 151] on h2 "FAQ" at bounding box center [344, 140] width 592 height 27
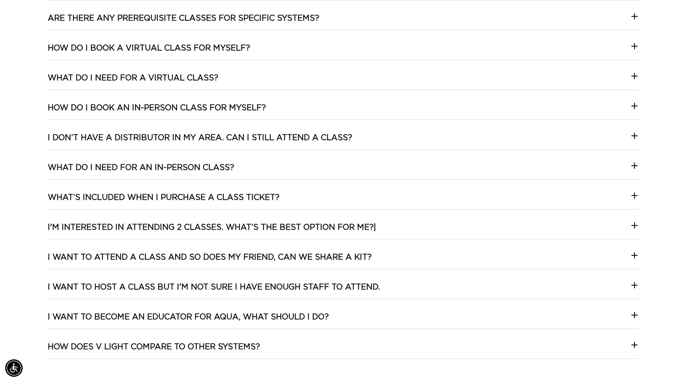
scroll to position [0, 0]
click at [186, 199] on h3 "What’s included when I purchase a class ticket?" at bounding box center [164, 197] width 232 height 10
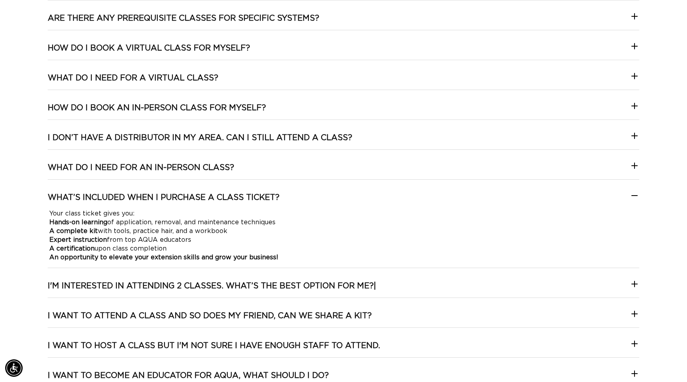
click at [186, 199] on h3 "What’s included when I purchase a class ticket?" at bounding box center [164, 197] width 232 height 10
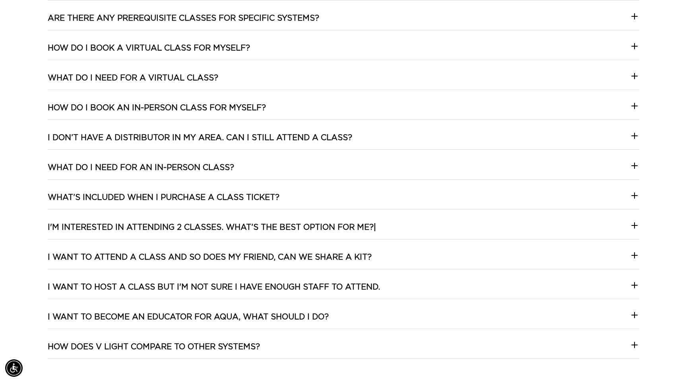
click at [188, 225] on h3 "I'm interested in attending 2 classes. What’s the best option for me?|" at bounding box center [212, 227] width 329 height 10
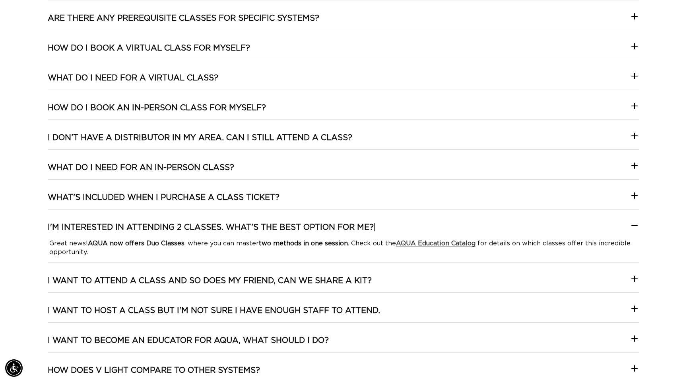
click at [188, 225] on h3 "I'm interested in attending 2 classes. What’s the best option for me?|" at bounding box center [212, 227] width 329 height 10
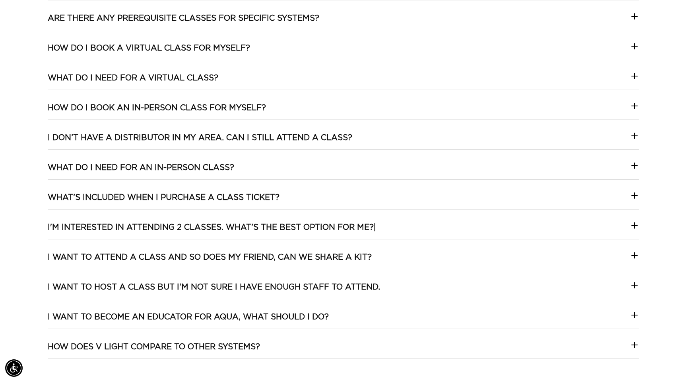
scroll to position [0, 631]
click at [205, 160] on div "How do I find a class I'm interested in? We’ve made it easy! Browse our AQUA Ed…" at bounding box center [344, 109] width 592 height 524
click at [205, 164] on h3 "What do I need for an In-person Class?" at bounding box center [141, 167] width 187 height 10
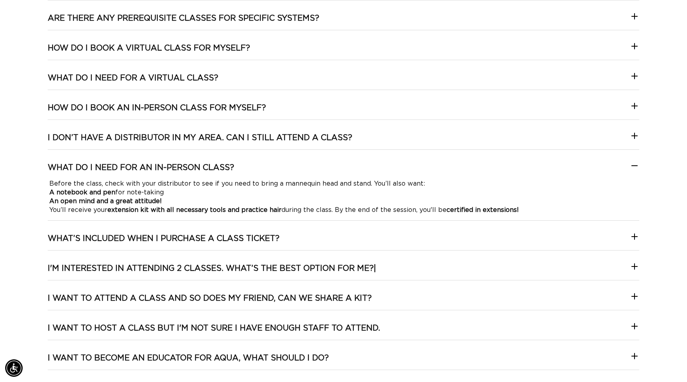
scroll to position [0, 1262]
click at [205, 164] on h3 "What do I need for an In-person Class?" at bounding box center [141, 167] width 187 height 10
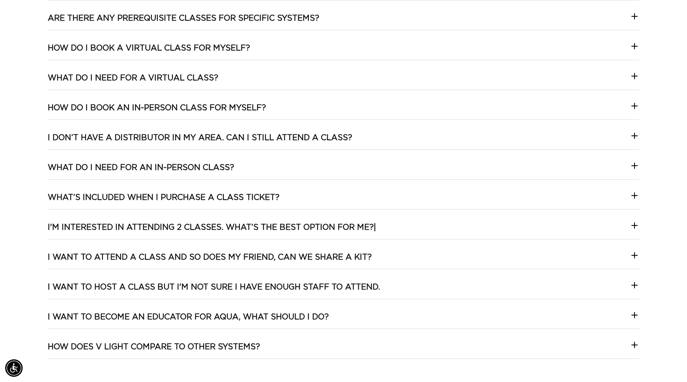
click at [212, 137] on h3 "I don’t have a distributor in my area. Can I still attend a class?" at bounding box center [200, 137] width 305 height 10
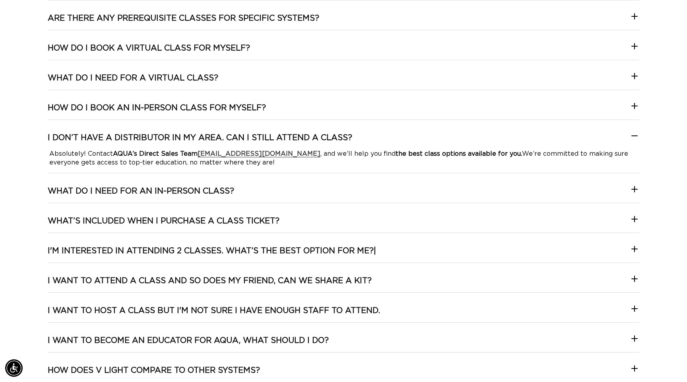
scroll to position [0, 0]
click at [212, 136] on h3 "I don’t have a distributor in my area. Can I still attend a class?" at bounding box center [200, 137] width 305 height 10
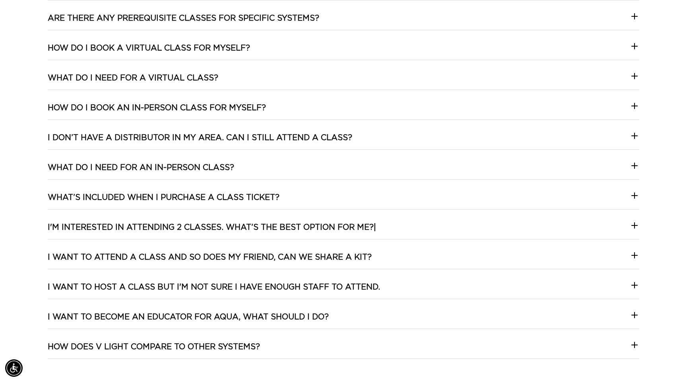
click at [209, 112] on h3 "How do I book an In-person class for myself?" at bounding box center [157, 108] width 218 height 10
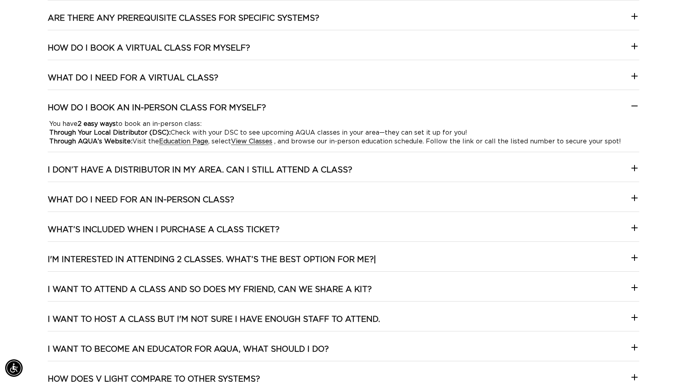
scroll to position [0, 1262]
drag, startPoint x: 626, startPoint y: 140, endPoint x: 43, endPoint y: 118, distance: 583.3
click at [43, 118] on div "FAQ How do I find a class I'm interested in? We’ve made it easy! Browse our AQU…" at bounding box center [343, 102] width 687 height 603
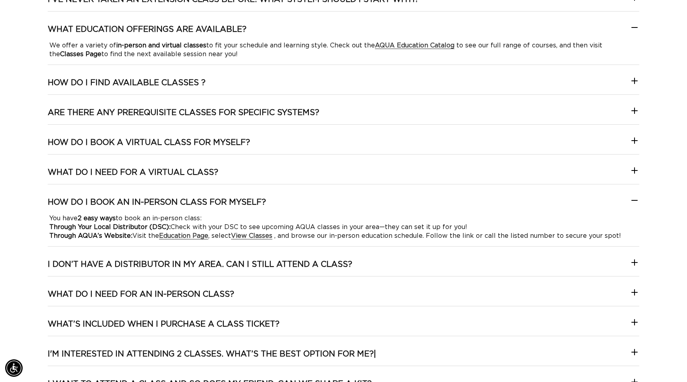
scroll to position [1647, 0]
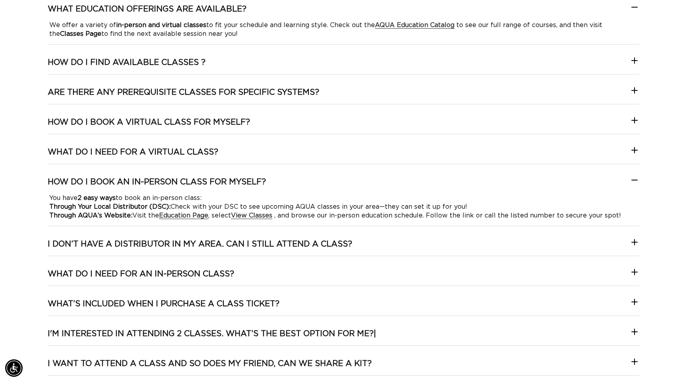
click at [277, 182] on summary "How do I book an In-person class for myself?" at bounding box center [344, 185] width 592 height 17
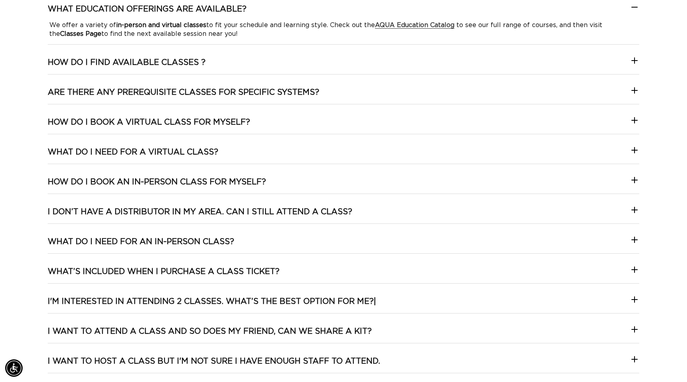
click at [264, 214] on h3 "I don’t have a distributor in my area. Can I still attend a class?" at bounding box center [200, 211] width 305 height 10
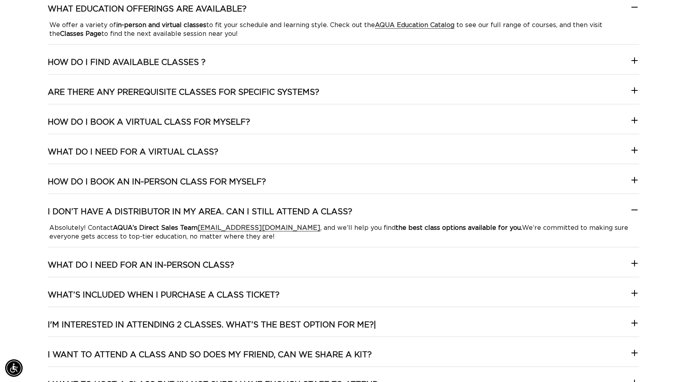
click at [264, 214] on h3 "I don’t have a distributor in my area. Can I still attend a class?" at bounding box center [200, 211] width 305 height 10
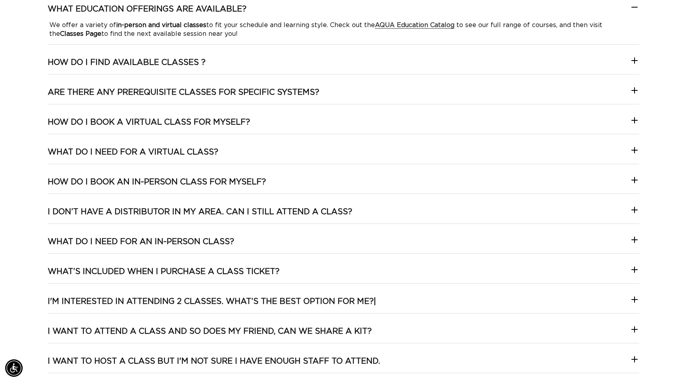
click at [259, 246] on summary "What do I need for an In-person Class?" at bounding box center [344, 244] width 592 height 17
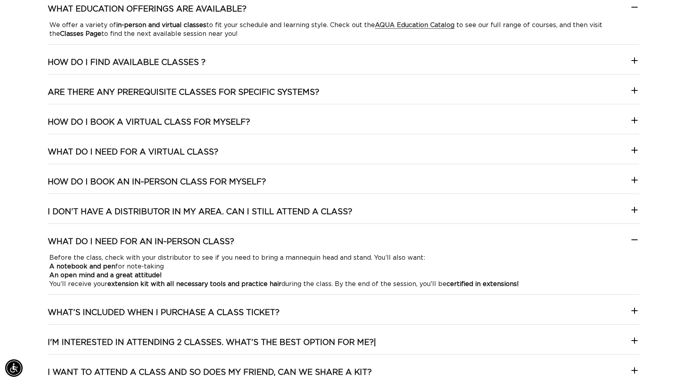
scroll to position [0, 1262]
click at [260, 246] on summary "What do I need for an In-person Class?" at bounding box center [344, 244] width 592 height 17
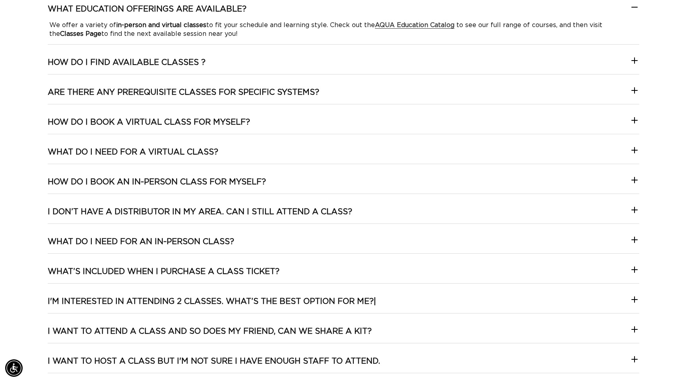
click at [261, 269] on h3 "What’s included when I purchase a class ticket?" at bounding box center [164, 271] width 232 height 10
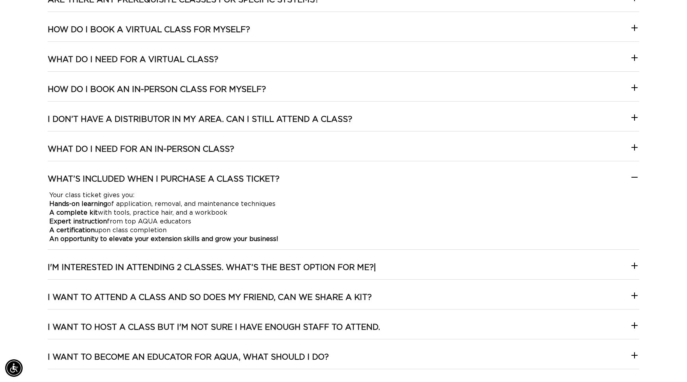
scroll to position [0, 0]
drag, startPoint x: 285, startPoint y: 180, endPoint x: 5, endPoint y: 180, distance: 280.1
click at [5, 180] on div "FAQ How do I find a class I'm interested in? We’ve made it easy! Browse our AQU…" at bounding box center [343, 96] width 687 height 629
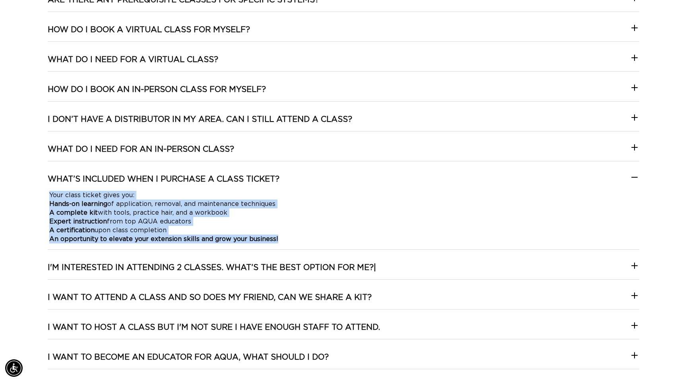
drag, startPoint x: 286, startPoint y: 241, endPoint x: 44, endPoint y: 195, distance: 246.7
click at [44, 195] on div "FAQ How do I find a class I'm interested in? We’ve made it easy! Browse our AQU…" at bounding box center [343, 96] width 687 height 629
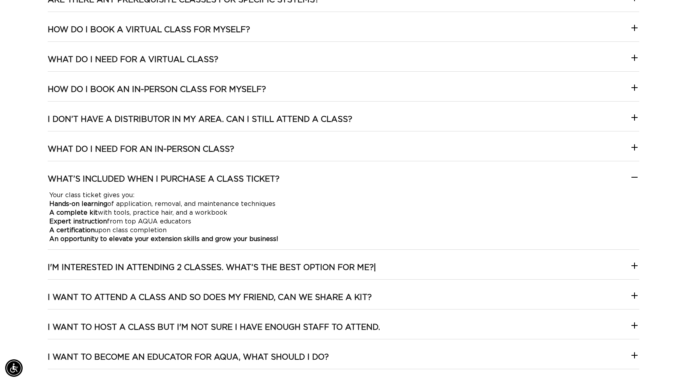
click at [634, 176] on icon at bounding box center [635, 177] width 10 height 10
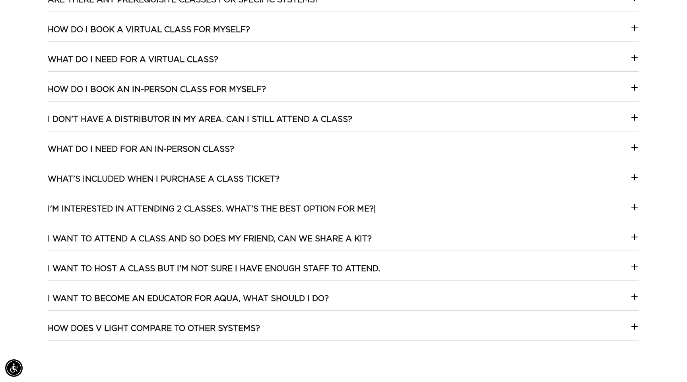
scroll to position [0, 631]
click at [635, 207] on icon at bounding box center [635, 207] width 6 height 0
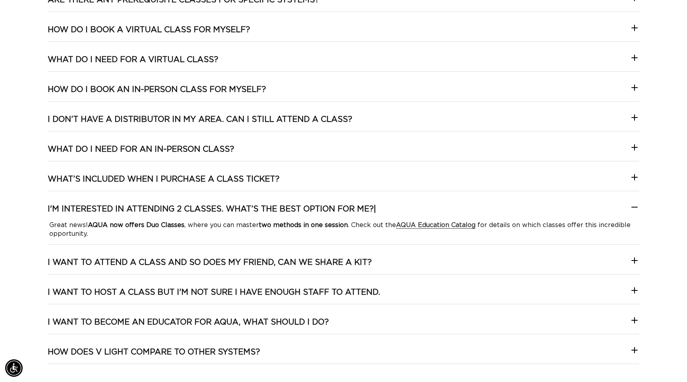
scroll to position [0, 1262]
click at [638, 171] on div "How do I find a class I'm interested in? We’ve made it easy! Browse our AQUA Ed…" at bounding box center [344, 103] width 592 height 548
click at [635, 175] on icon at bounding box center [635, 177] width 10 height 10
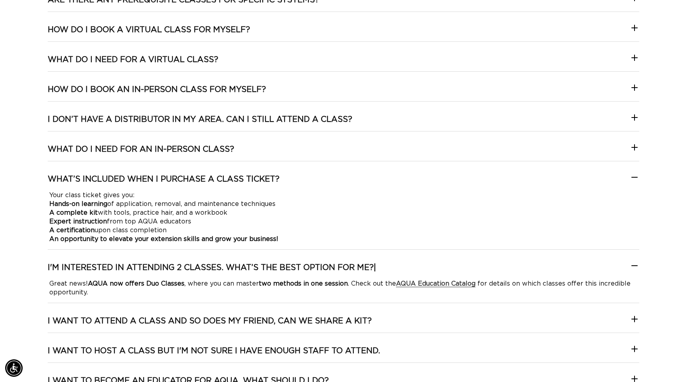
click at [634, 183] on div at bounding box center [635, 179] width 10 height 14
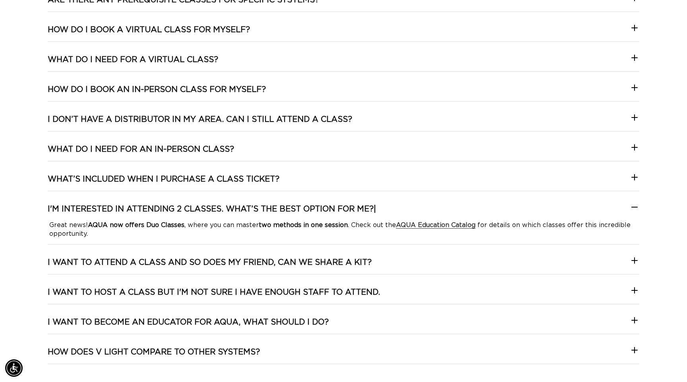
scroll to position [0, 0]
click at [630, 206] on icon at bounding box center [635, 207] width 10 height 10
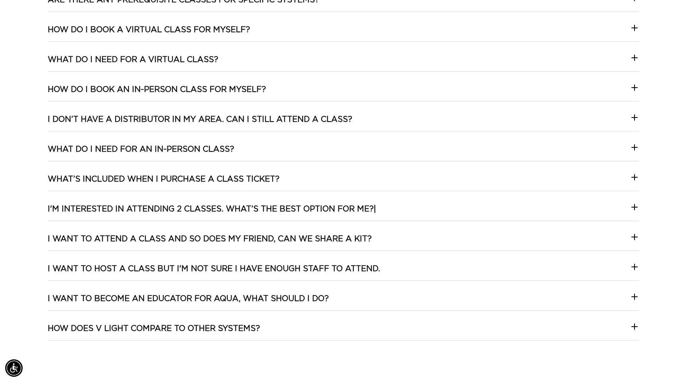
click at [531, 244] on summary "I want to attend a class and so does my friend, can we share a kit?" at bounding box center [344, 242] width 592 height 17
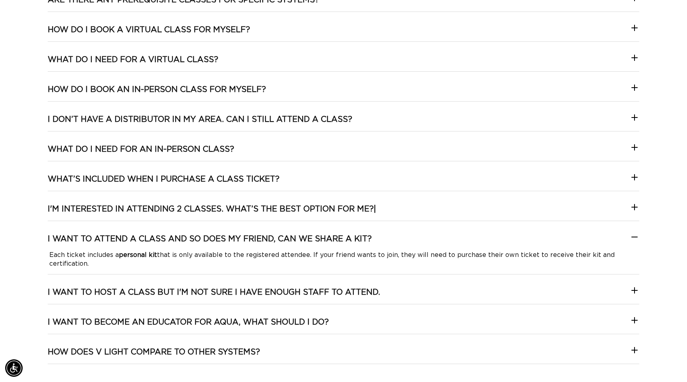
scroll to position [0, 631]
click at [531, 244] on summary "I want to attend a class and so does my friend, can we share a kit?" at bounding box center [344, 242] width 592 height 17
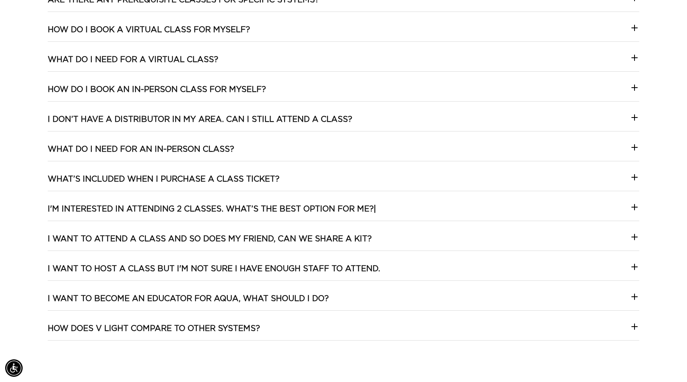
click at [522, 279] on summary "I want to host a class but I'm not sure I have enough staff to attend." at bounding box center [344, 271] width 592 height 17
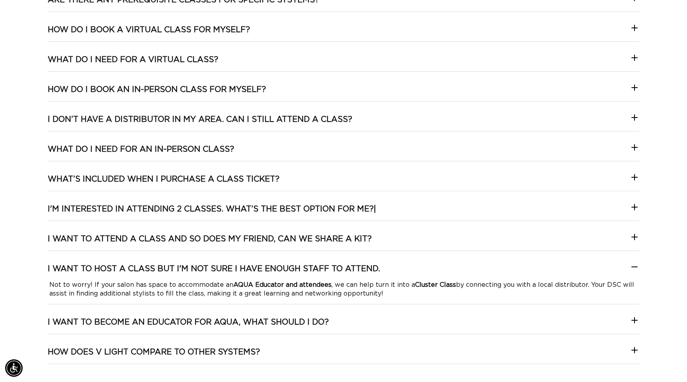
click at [524, 247] on summary "I want to attend a class and so does my friend, can we share a kit?" at bounding box center [344, 242] width 592 height 17
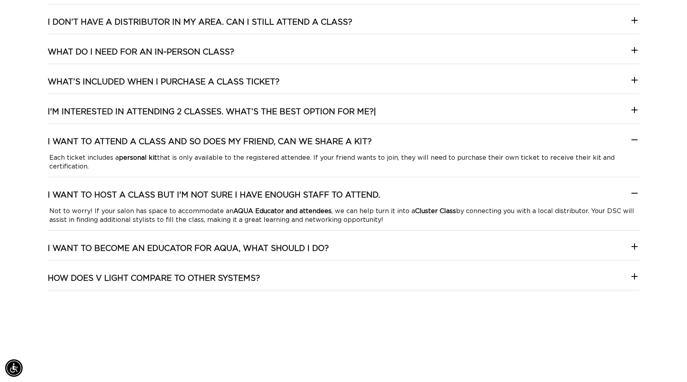
scroll to position [0, 0]
click at [559, 148] on summary "I want to attend a class and so does my friend, can we share a kit?" at bounding box center [344, 144] width 592 height 17
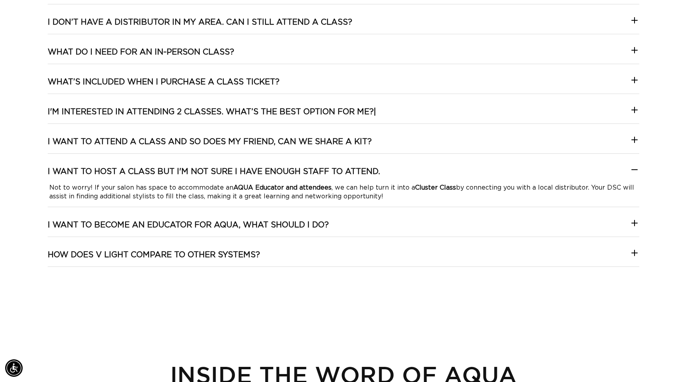
click at [543, 175] on summary "I want to host a class but I'm not sure I have enough staff to attend." at bounding box center [344, 174] width 592 height 17
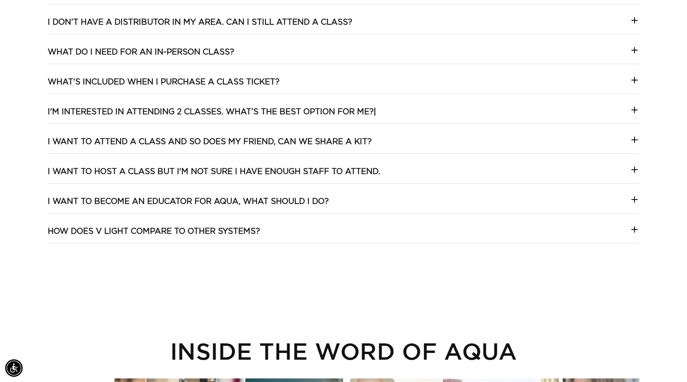
scroll to position [0, 631]
click at [508, 201] on summary "I want to become an Educator for AQUA, what should I do?" at bounding box center [344, 204] width 592 height 17
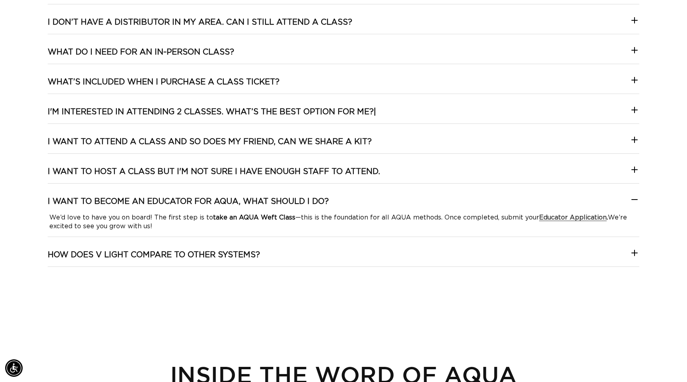
scroll to position [0, 0]
click at [561, 219] on strong "Educator Application" at bounding box center [573, 217] width 68 height 6
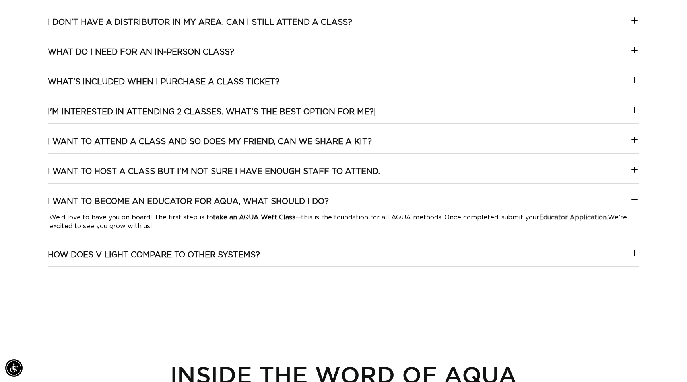
click at [151, 254] on h3 "How does V Light compare to other systems?" at bounding box center [154, 254] width 212 height 10
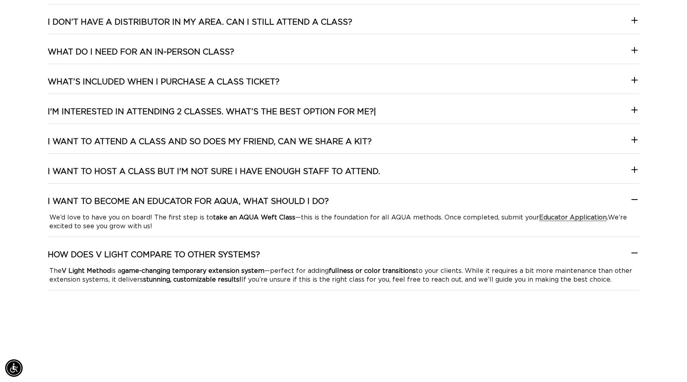
scroll to position [0, 631]
drag, startPoint x: 275, startPoint y: 252, endPoint x: 50, endPoint y: 254, distance: 225.2
click at [50, 254] on summary "How does V Light compare to other systems?" at bounding box center [344, 257] width 592 height 17
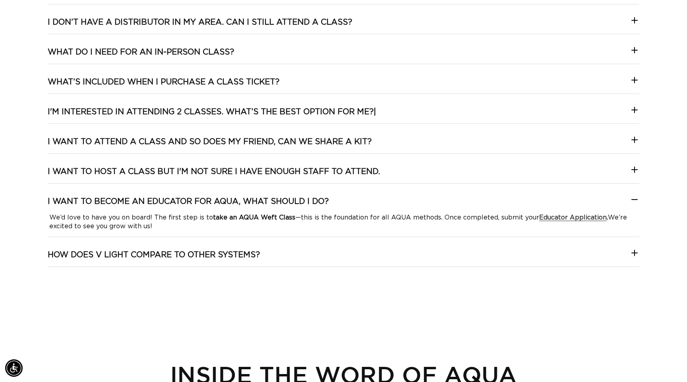
scroll to position [0, 1262]
click at [88, 220] on p "We’d love to have you on board! The first step is to take an AQUA Weft Class —t…" at bounding box center [343, 222] width 589 height 18
click at [137, 199] on h3 "I want to become an Educator for AQUA, what should I do?" at bounding box center [188, 201] width 281 height 10
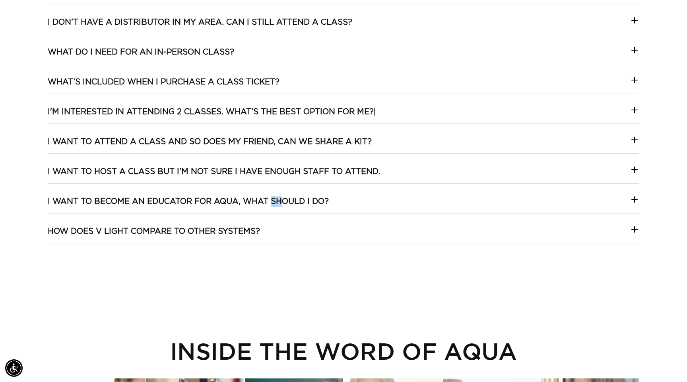
click at [137, 199] on h3 "I want to become an Educator for AQUA, what should I do?" at bounding box center [188, 201] width 281 height 10
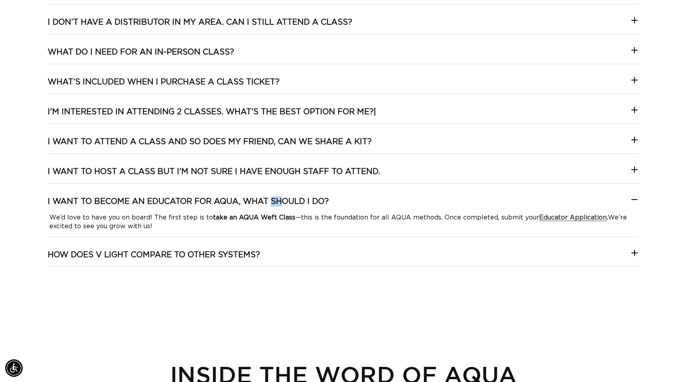
scroll to position [0, 0]
click at [137, 199] on h3 "I want to become an Educator for AQUA, what should I do?" at bounding box center [188, 201] width 281 height 10
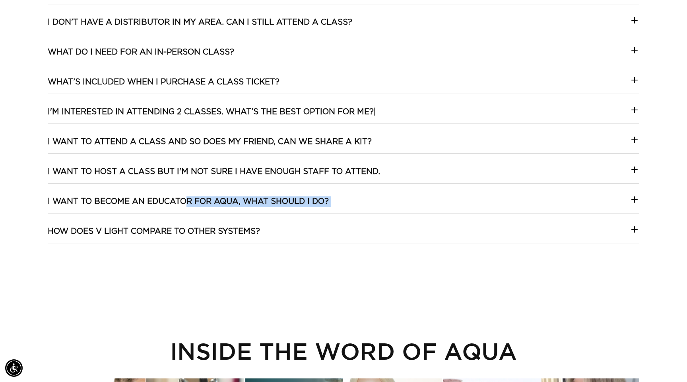
click at [204, 201] on h3 "I want to become an Educator for AQUA, what should I do?" at bounding box center [188, 201] width 281 height 10
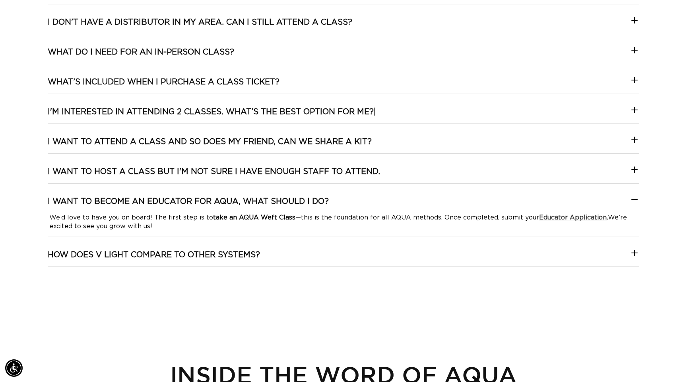
drag, startPoint x: 43, startPoint y: 201, endPoint x: 337, endPoint y: 201, distance: 294.4
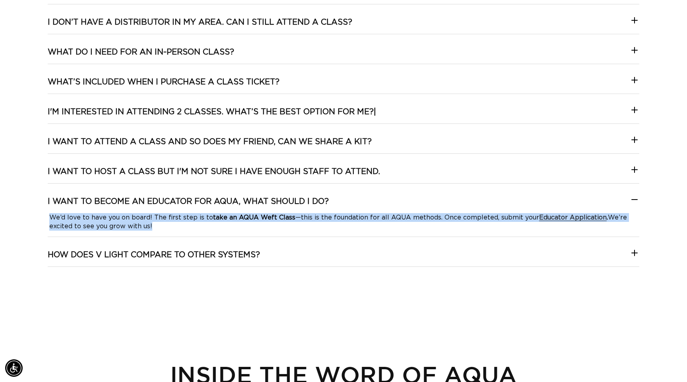
drag, startPoint x: 158, startPoint y: 230, endPoint x: 49, endPoint y: 220, distance: 109.5
click at [49, 220] on div "I want to become an Educator for AQUA, what should I do? We’d love to have you …" at bounding box center [344, 216] width 592 height 41
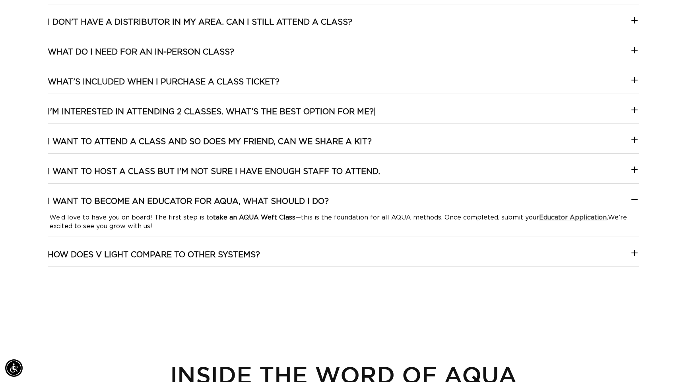
click at [319, 246] on div "How do I find a class I'm interested in? We’ve made it easy! Browse our AQUA Ed…" at bounding box center [344, 5] width 592 height 548
click at [259, 248] on div "How do I find a class I'm interested in? We’ve made it easy! Browse our AQUA Ed…" at bounding box center [344, 5] width 592 height 548
click at [251, 258] on h3 "How does V Light compare to other systems?" at bounding box center [154, 254] width 212 height 10
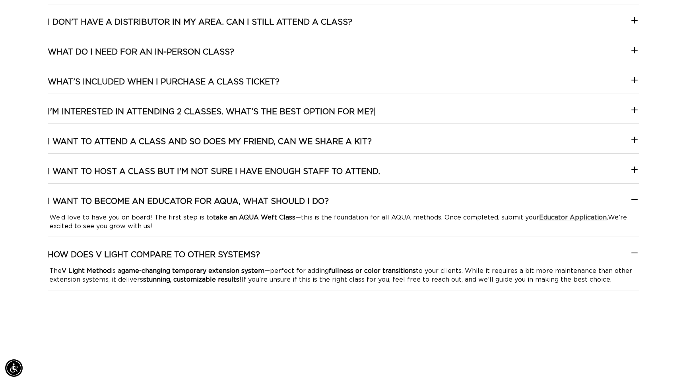
scroll to position [0, 631]
click at [300, 205] on h3 "I want to become an Educator for AQUA, what should I do?" at bounding box center [188, 201] width 281 height 10
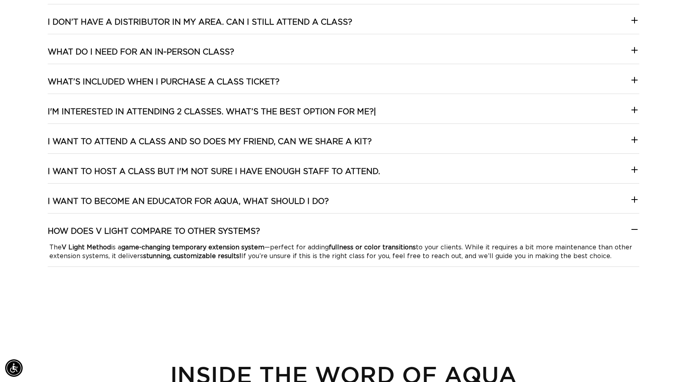
scroll to position [0, 1262]
click at [230, 148] on summary "I want to attend a class and so does my friend, can we share a kit?" at bounding box center [344, 144] width 592 height 17
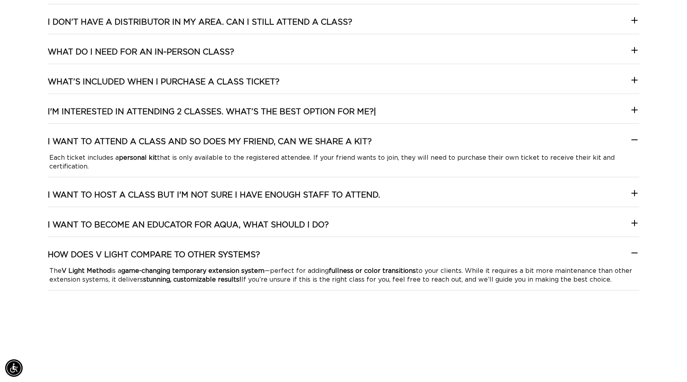
scroll to position [0, 0]
click at [424, 142] on summary "I want to attend a class and so does my friend, can we share a kit?" at bounding box center [344, 144] width 592 height 17
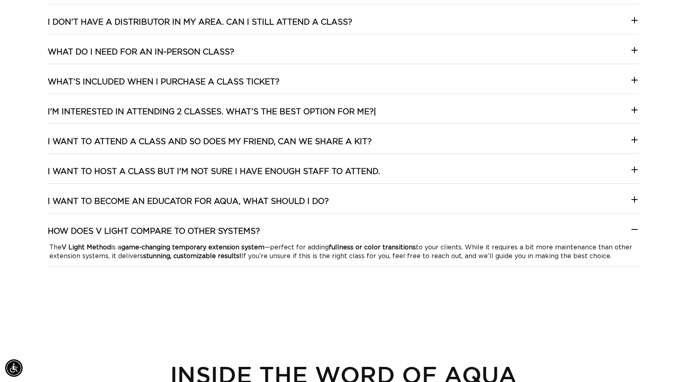
click at [397, 246] on strong "fullness or color transitions" at bounding box center [372, 247] width 87 height 6
click at [383, 225] on div "How do I find a class I'm interested in? We’ve made it easy! Browse our AQUA Ed…" at bounding box center [344, 5] width 592 height 548
click at [528, 236] on summary "How does V Light compare to other systems?" at bounding box center [344, 234] width 592 height 17
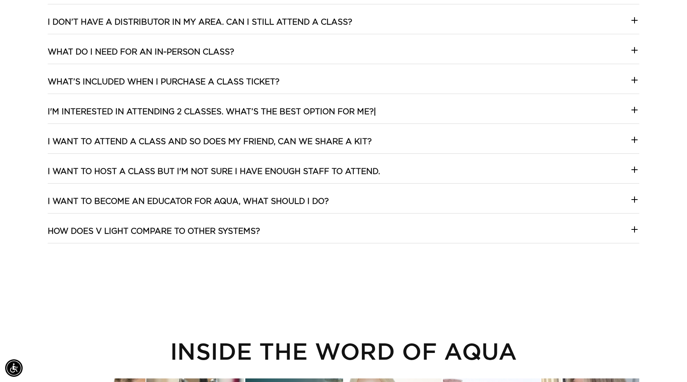
scroll to position [0, 631]
click at [486, 200] on summary "I want to become an Educator for AQUA, what should I do?" at bounding box center [344, 204] width 592 height 17
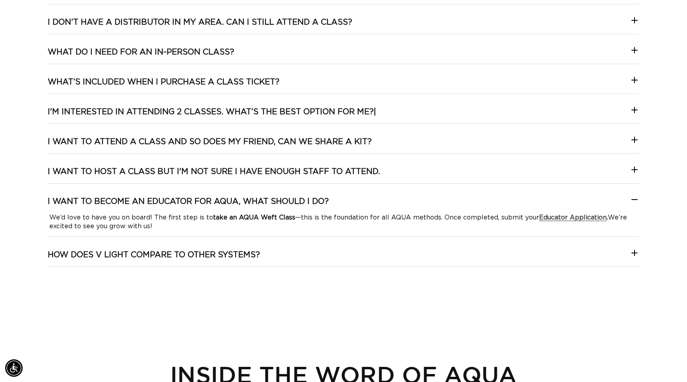
click at [486, 200] on summary "I want to become an Educator for AQUA, what should I do?" at bounding box center [344, 204] width 592 height 17
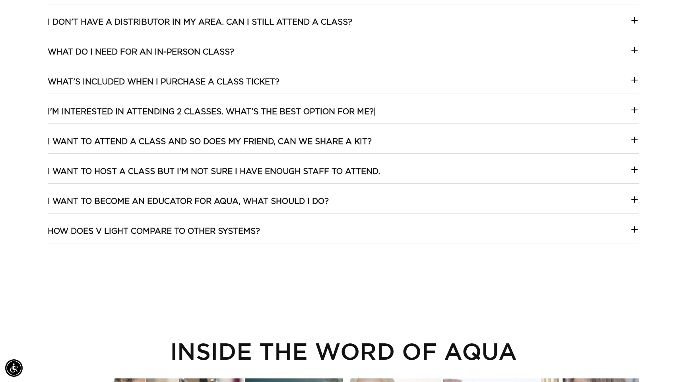
scroll to position [0, 1262]
click at [468, 169] on summary "I want to host a class but I'm not sure I have enough staff to attend." at bounding box center [344, 174] width 592 height 17
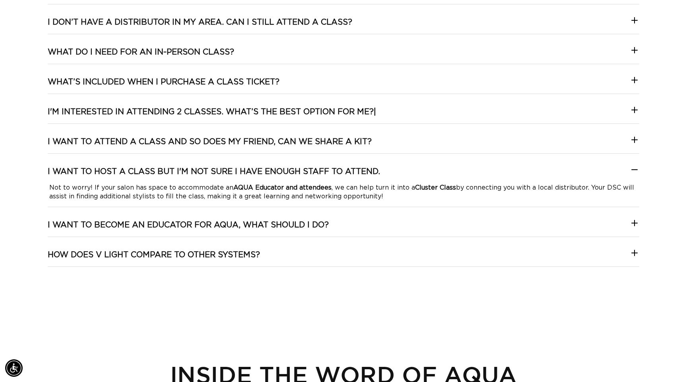
click at [468, 169] on summary "I want to host a class but I'm not sure I have enough staff to attend." at bounding box center [344, 174] width 592 height 17
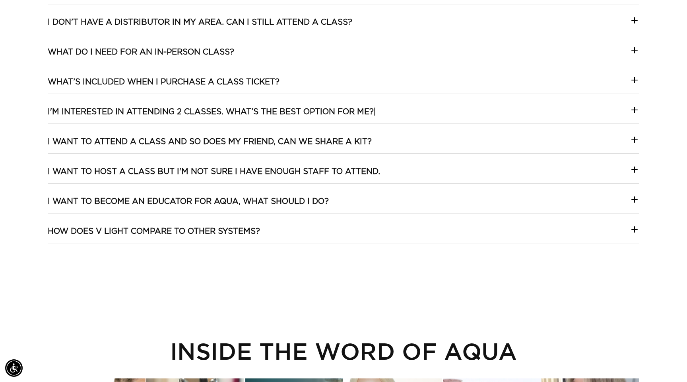
click at [465, 136] on summary "I want to attend a class and so does my friend, can we share a kit?" at bounding box center [344, 144] width 592 height 17
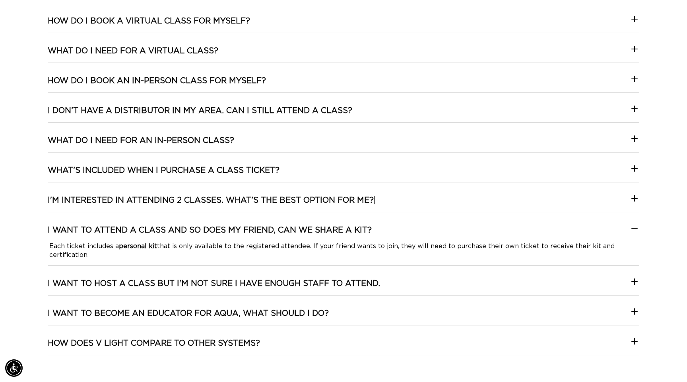
click at [416, 231] on summary "I want to attend a class and so does my friend, can we share a kit?" at bounding box center [344, 233] width 592 height 17
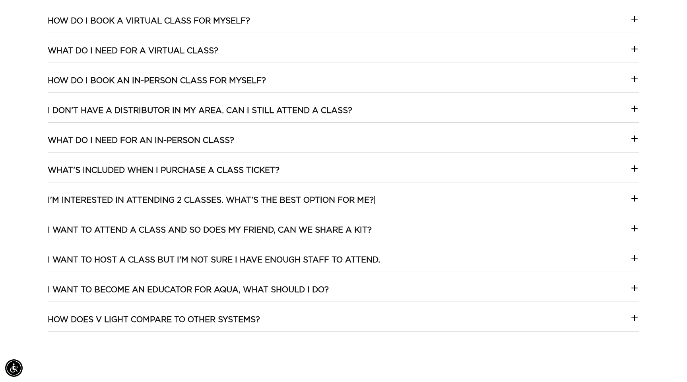
click at [417, 196] on summary "I'm interested in attending 2 classes. What’s the best option for me?|" at bounding box center [344, 203] width 592 height 17
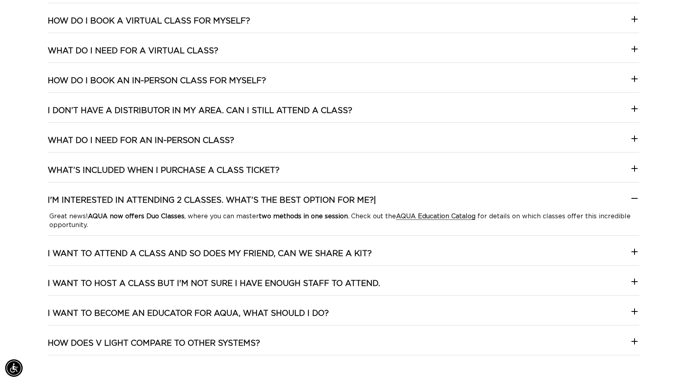
scroll to position [0, 0]
click at [419, 196] on summary "I'm interested in attending 2 classes. What’s the best option for me?|" at bounding box center [344, 203] width 592 height 17
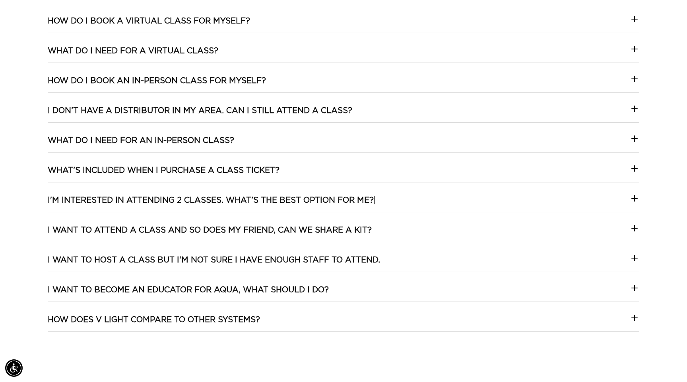
scroll to position [0, 631]
click at [399, 170] on summary "What’s included when I purchase a class ticket?" at bounding box center [344, 173] width 592 height 17
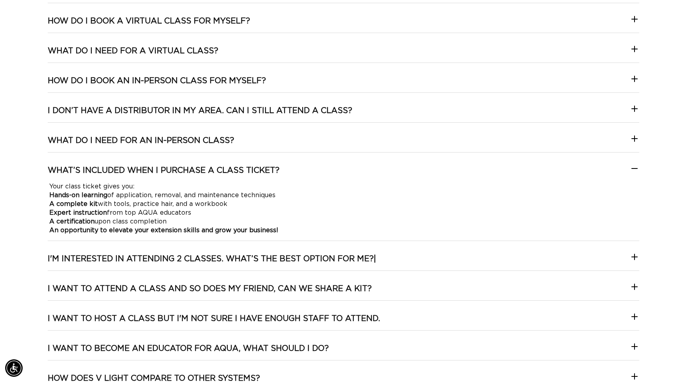
scroll to position [0, 0]
click at [399, 170] on summary "What’s included when I purchase a class ticket?" at bounding box center [344, 173] width 592 height 17
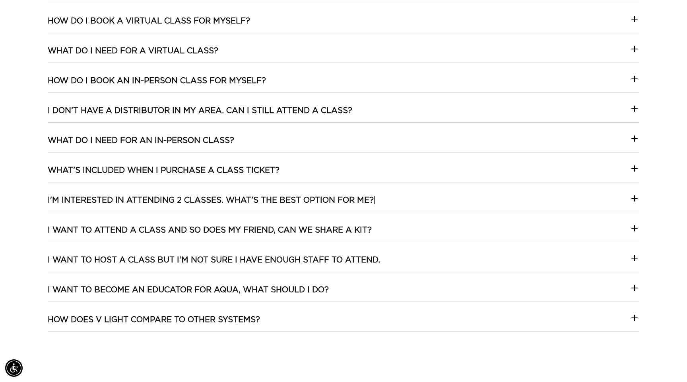
scroll to position [0, 631]
click at [341, 141] on summary "What do I need for an In-person Class?" at bounding box center [344, 143] width 592 height 17
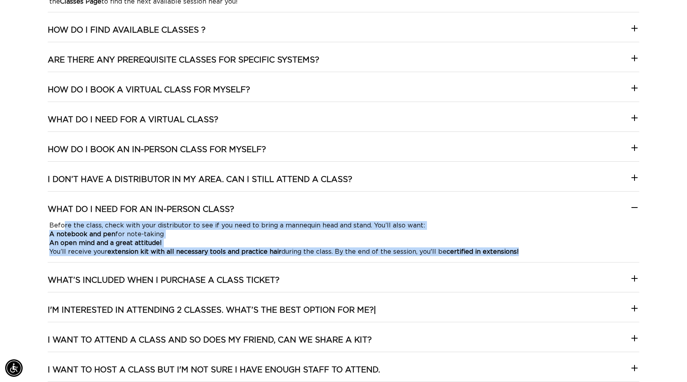
drag, startPoint x: 519, startPoint y: 251, endPoint x: 64, endPoint y: 222, distance: 455.3
click at [64, 222] on p "Before the class, check with your distributor to see if you need to bring a man…" at bounding box center [343, 238] width 589 height 35
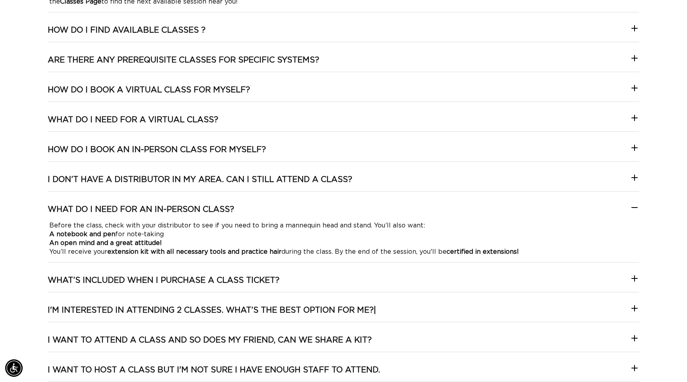
click at [50, 208] on h3 "What do I need for an In-person Class?" at bounding box center [141, 209] width 187 height 10
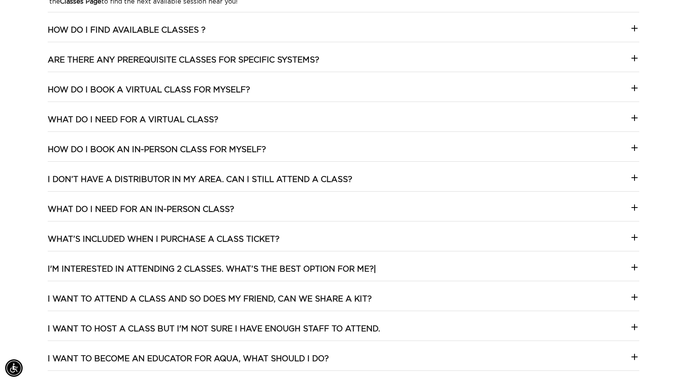
click at [49, 208] on h3 "What do I need for an In-person Class?" at bounding box center [141, 209] width 187 height 10
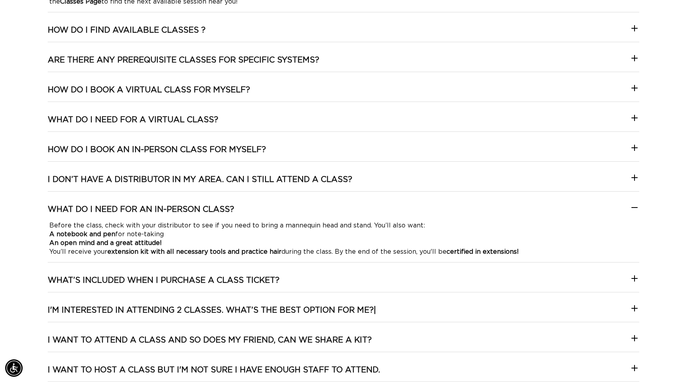
scroll to position [0, 1262]
drag, startPoint x: 37, startPoint y: 204, endPoint x: 267, endPoint y: 197, distance: 230.5
click at [267, 197] on div "FAQ How do I find a class I'm interested in? We’ve made it easy! Browse our AQU…" at bounding box center [343, 148] width 687 height 612
drag, startPoint x: 44, startPoint y: 206, endPoint x: 224, endPoint y: 205, distance: 179.8
click at [224, 205] on div "FAQ How do I find a class I'm interested in? We’ve made it easy! Browse our AQU…" at bounding box center [343, 148] width 687 height 612
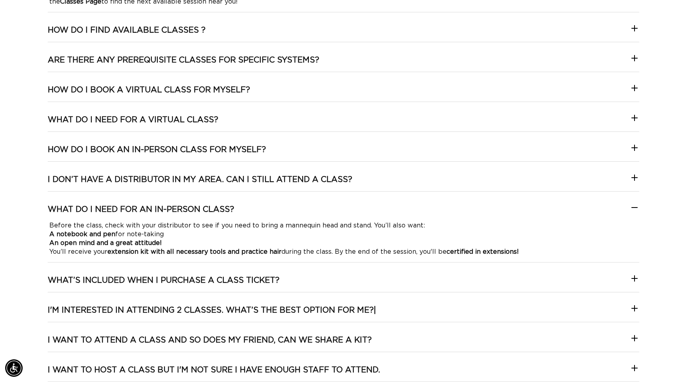
scroll to position [0, 0]
drag, startPoint x: 247, startPoint y: 210, endPoint x: 48, endPoint y: 209, distance: 199.7
click at [48, 209] on summary "What do I need for an In-person Class?" at bounding box center [344, 212] width 592 height 17
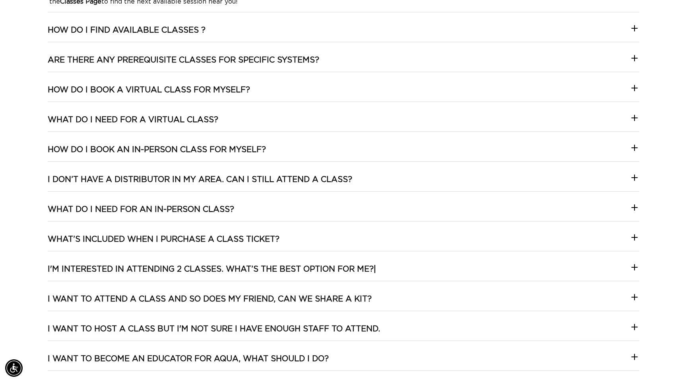
scroll to position [0, 631]
click at [169, 208] on h3 "What do I need for an In-person Class?" at bounding box center [141, 209] width 187 height 10
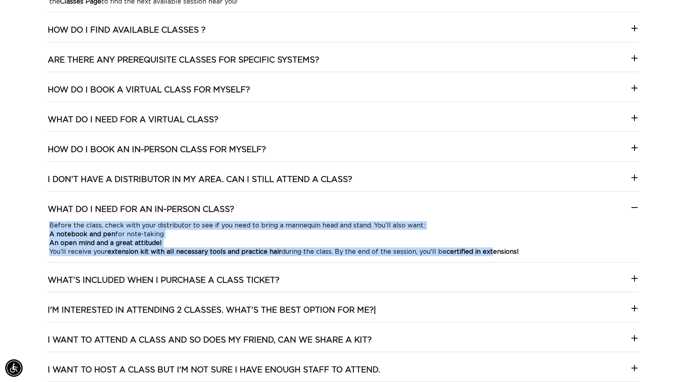
scroll to position [0, 1262]
drag, startPoint x: 48, startPoint y: 223, endPoint x: 523, endPoint y: 251, distance: 475.9
click at [523, 251] on div "Before the class, check with your distributor to see if you need to bring a man…" at bounding box center [344, 238] width 592 height 35
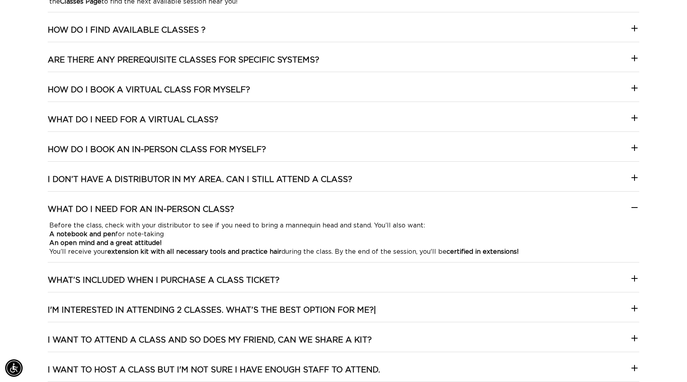
click at [154, 181] on h3 "I don’t have a distributor in my area. Can I still attend a class?" at bounding box center [200, 179] width 305 height 10
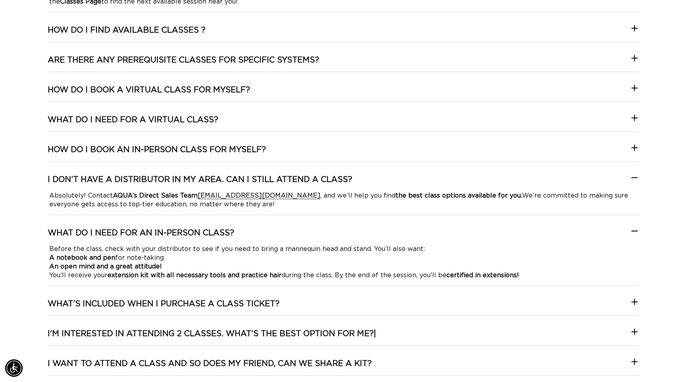
click at [154, 181] on h3 "I don’t have a distributor in my area. Can I still attend a class?" at bounding box center [200, 179] width 305 height 10
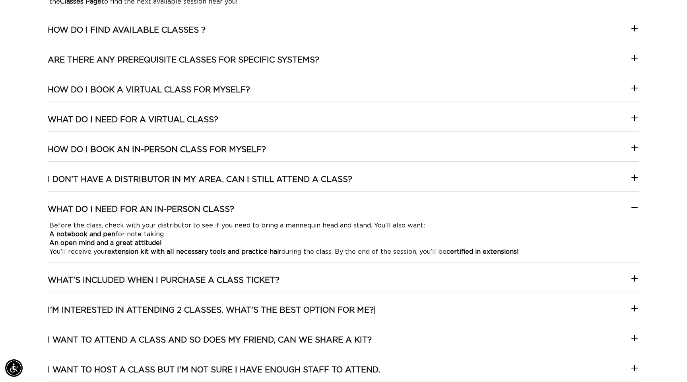
click at [157, 149] on h3 "How do I book an In-person class for myself?" at bounding box center [157, 149] width 218 height 10
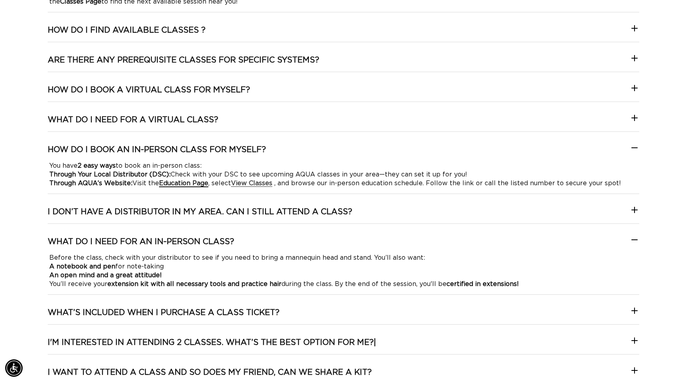
scroll to position [0, 0]
click at [193, 216] on h3 "I don’t have a distributor in my area. Can I still attend a class?" at bounding box center [200, 211] width 305 height 10
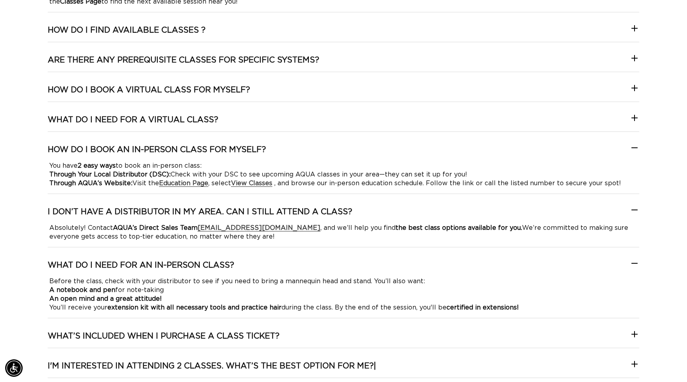
scroll to position [0, 631]
click at [208, 211] on h3 "I don’t have a distributor in my area. Can I still attend a class?" at bounding box center [200, 211] width 305 height 10
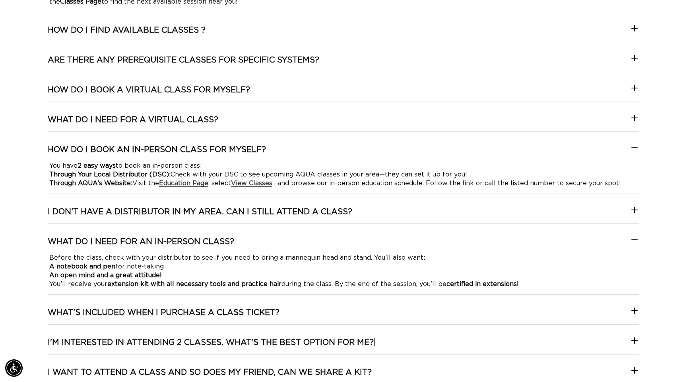
click at [225, 259] on p "Before the class, check with your distributor to see if you need to bring a man…" at bounding box center [343, 270] width 589 height 35
click at [202, 247] on summary "What do I need for an In-person Class?" at bounding box center [344, 244] width 592 height 17
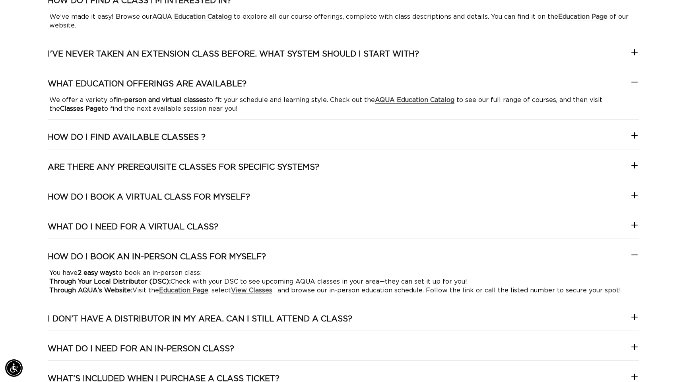
click at [162, 136] on h3 "How do I find available classes ?" at bounding box center [127, 137] width 158 height 10
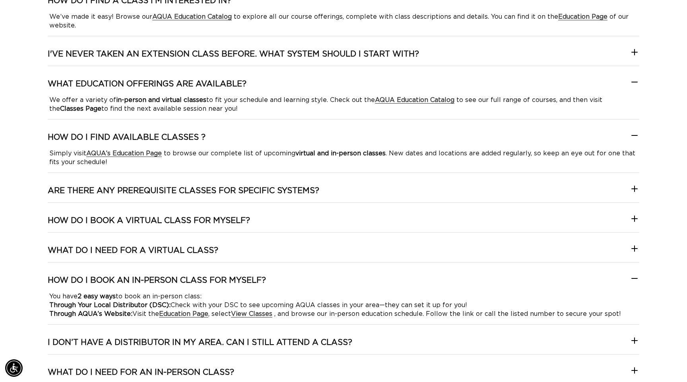
click at [183, 192] on h3 "Are there any prerequisite classes for specific systems?" at bounding box center [184, 190] width 272 height 10
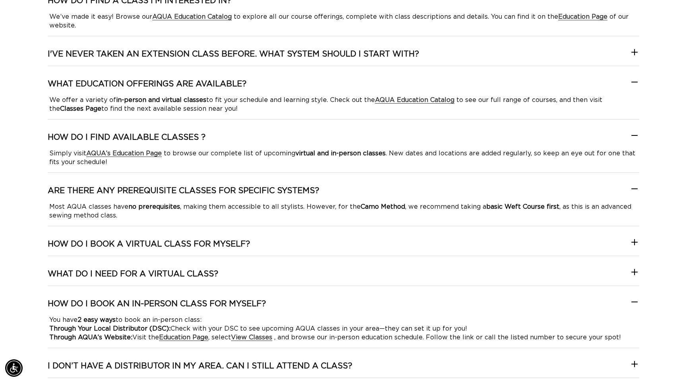
scroll to position [0, 0]
click at [183, 192] on h3 "Are there any prerequisite classes for specific systems?" at bounding box center [184, 190] width 272 height 10
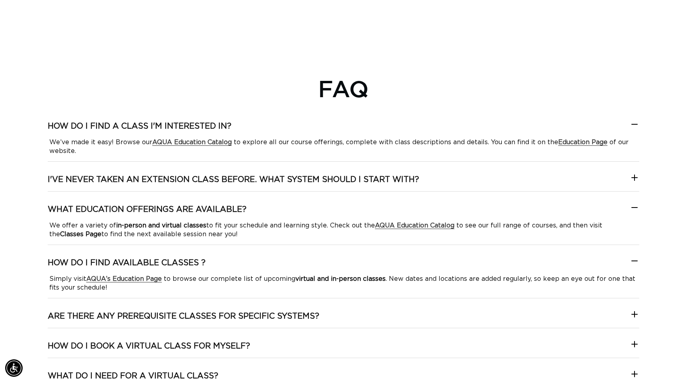
scroll to position [1445, 0]
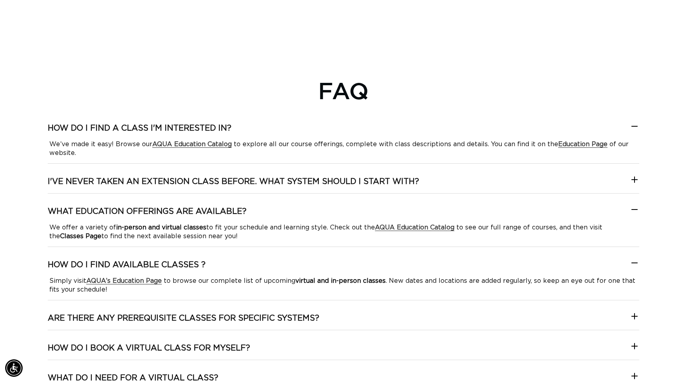
click at [201, 180] on h3 "I've never taken an extension class before. What system should I start with?" at bounding box center [234, 181] width 372 height 10
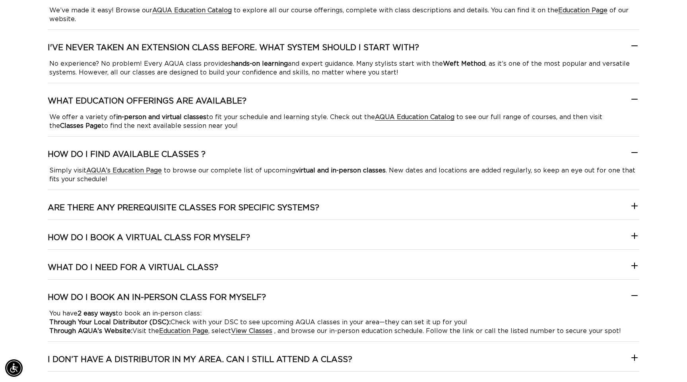
scroll to position [1585, 0]
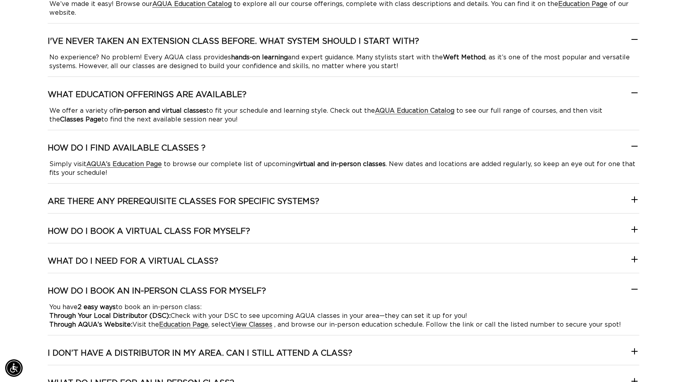
click at [196, 195] on div "How do I find a class I'm interested in? We’ve made it easy! Browse our AQUA Ed…" at bounding box center [344, 285] width 592 height 604
click at [195, 201] on h3 "Are there any prerequisite classes for specific systems?" at bounding box center [184, 201] width 272 height 10
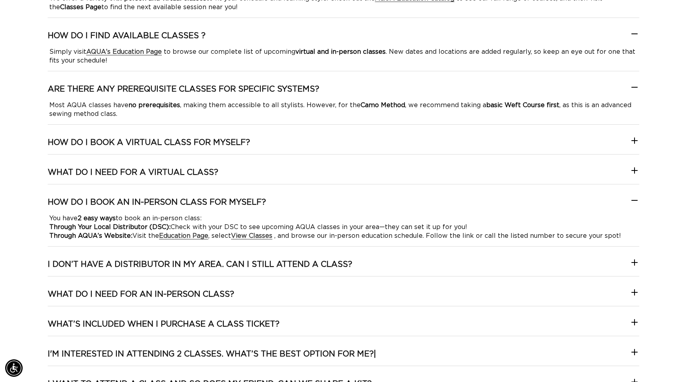
scroll to position [1696, 0]
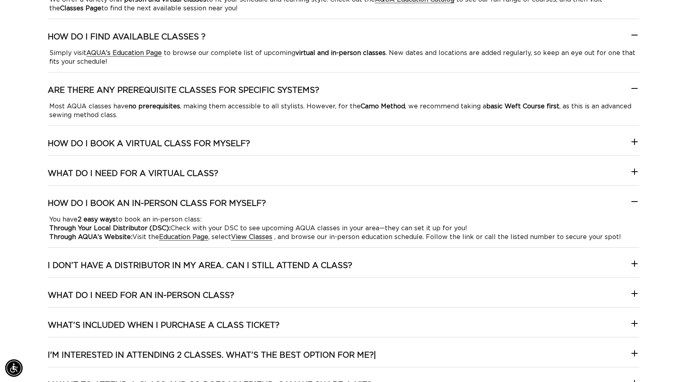
click at [195, 141] on h3 "How do I book a Virtual class for myself?" at bounding box center [149, 143] width 203 height 10
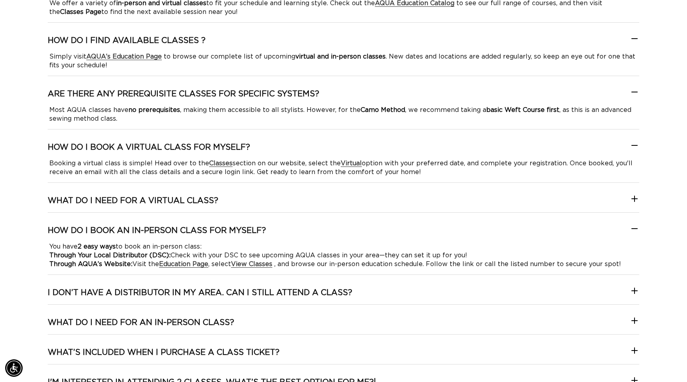
scroll to position [0, 631]
drag, startPoint x: 41, startPoint y: 142, endPoint x: 260, endPoint y: 147, distance: 219.3
click at [260, 147] on div "FAQ How do I find a class I'm interested in? We’ve made it easy! Browse our AQU…" at bounding box center [343, 177] width 687 height 697
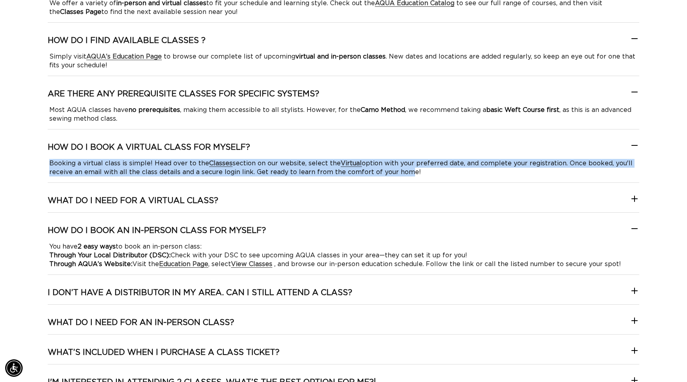
scroll to position [0, 0]
drag, startPoint x: 47, startPoint y: 162, endPoint x: 407, endPoint y: 173, distance: 360.2
click at [407, 173] on div "FAQ How do I find a class I'm interested in? We’ve made it easy! Browse our AQU…" at bounding box center [343, 177] width 687 height 697
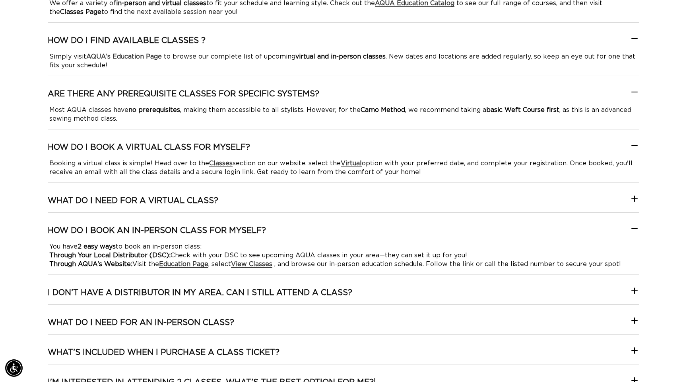
scroll to position [0, 631]
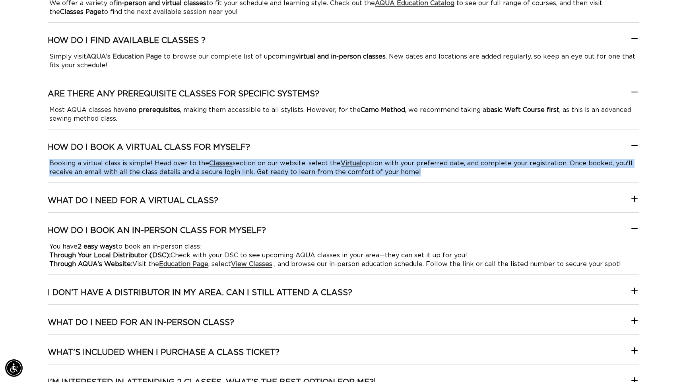
drag, startPoint x: 418, startPoint y: 173, endPoint x: 37, endPoint y: 162, distance: 380.5
click at [37, 162] on div "FAQ How do I find a class I'm interested in? We’ve made it easy! Browse our AQU…" at bounding box center [343, 177] width 687 height 697
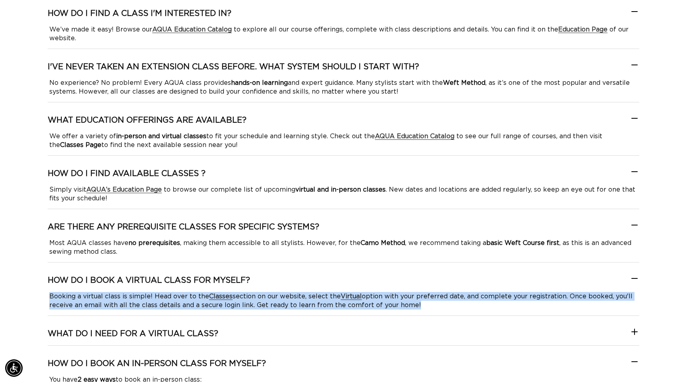
scroll to position [0, 1262]
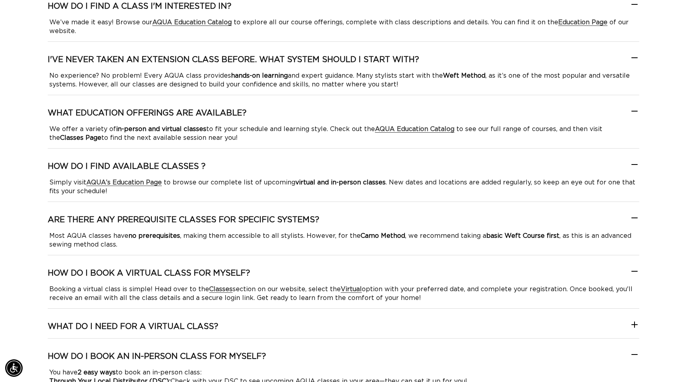
click at [358, 265] on div "How do I find a class I'm interested in? We’ve made it easy! Browse our AQUA Ed…" at bounding box center [344, 326] width 592 height 650
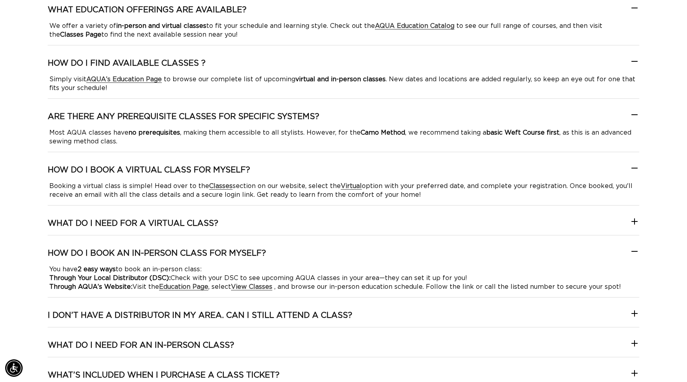
scroll to position [0, 0]
click at [208, 220] on h3 "What do I need for a virtual class?" at bounding box center [133, 223] width 171 height 10
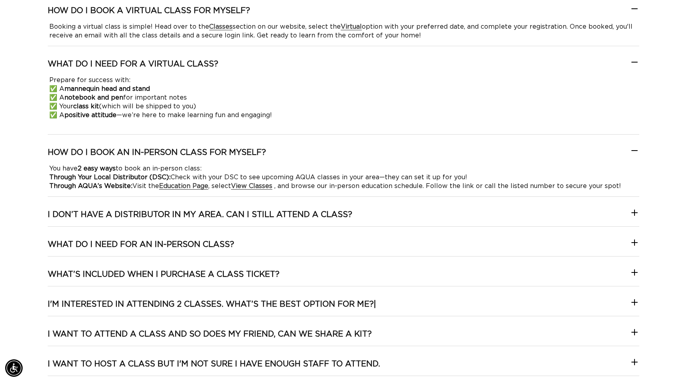
scroll to position [0, 631]
click at [241, 218] on h3 "I don’t have a distributor in my area. Can I still attend a class?" at bounding box center [200, 214] width 305 height 10
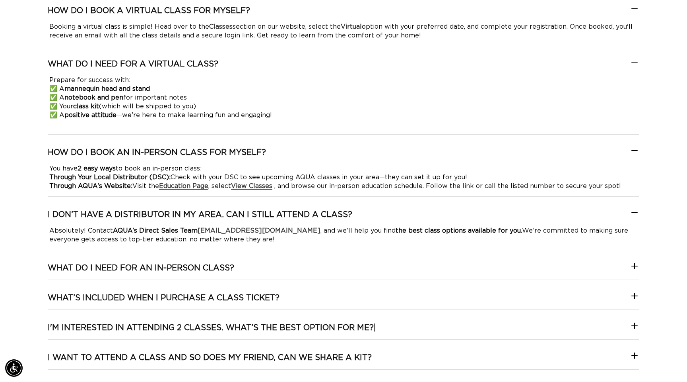
scroll to position [0, 1262]
click at [219, 267] on h3 "What do I need for an In-person Class?" at bounding box center [141, 268] width 187 height 10
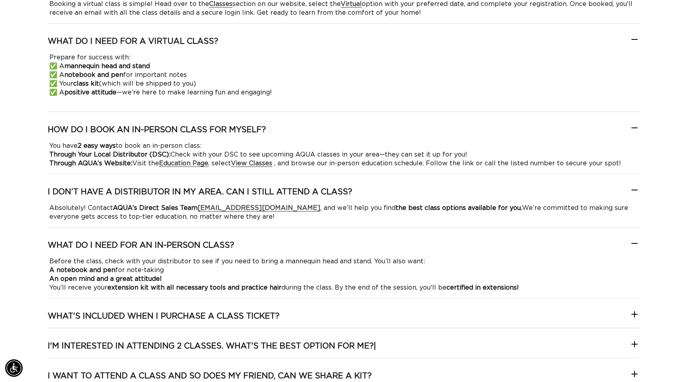
scroll to position [1861, 0]
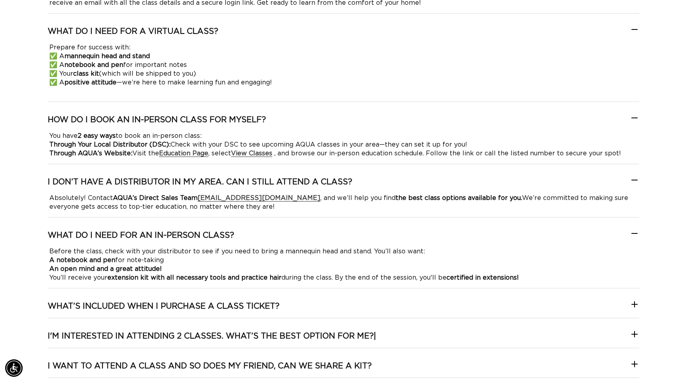
click at [214, 302] on h3 "What’s included when I purchase a class ticket?" at bounding box center [164, 306] width 232 height 10
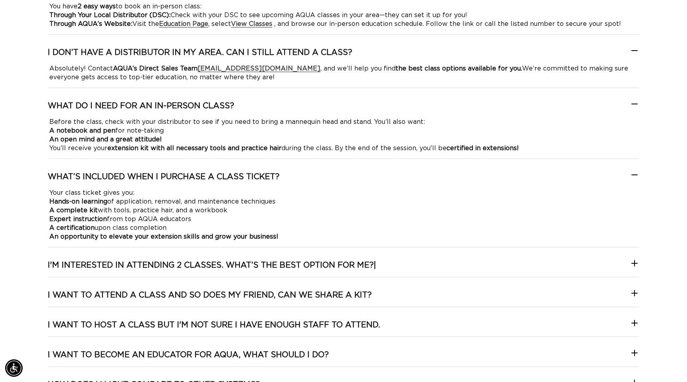
scroll to position [0, 631]
click at [279, 264] on h3 "I'm interested in attending 2 classes. What’s the best option for me?|" at bounding box center [212, 265] width 329 height 10
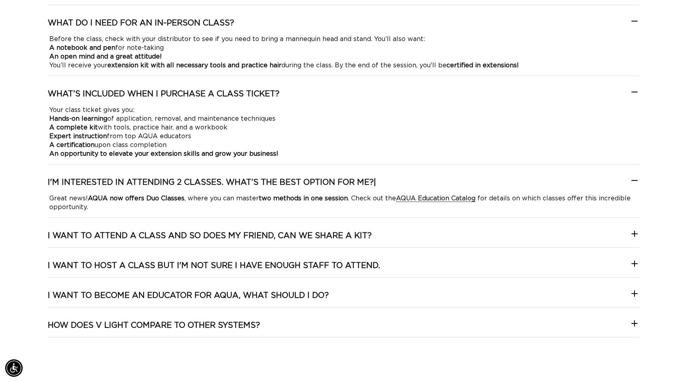
scroll to position [2074, 0]
click at [296, 233] on h3 "I want to attend a class and so does my friend, can we share a kit?" at bounding box center [210, 235] width 324 height 10
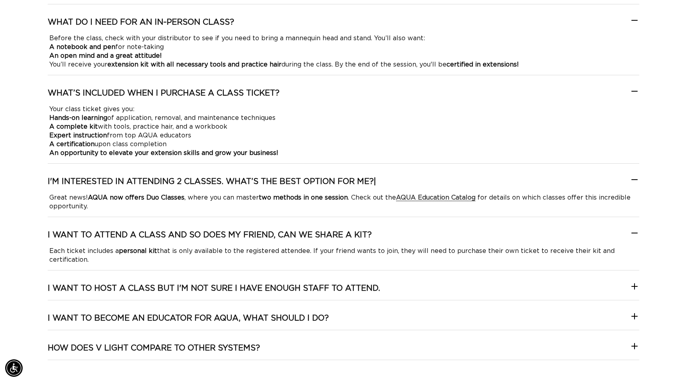
click at [279, 286] on h3 "I want to host a class but I'm not sure I have enough staff to attend." at bounding box center [214, 288] width 333 height 10
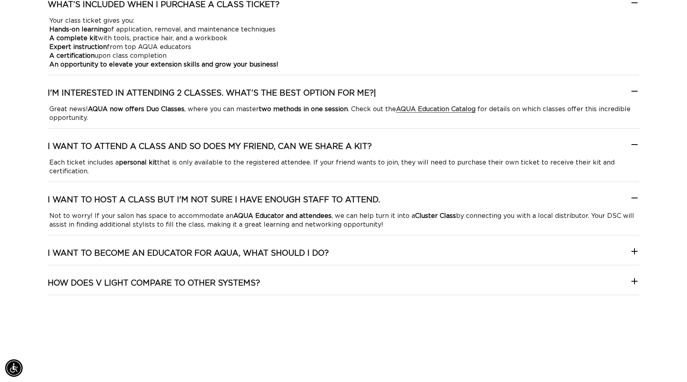
click at [288, 255] on h3 "I want to become an Educator for AQUA, what should I do?" at bounding box center [188, 253] width 281 height 10
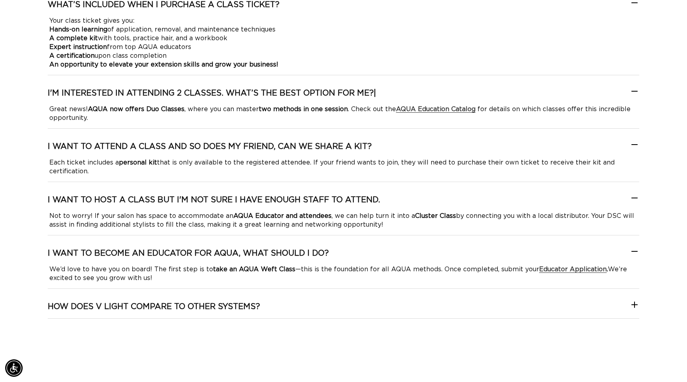
click at [235, 303] on h3 "How does V Light compare to other systems?" at bounding box center [154, 306] width 212 height 10
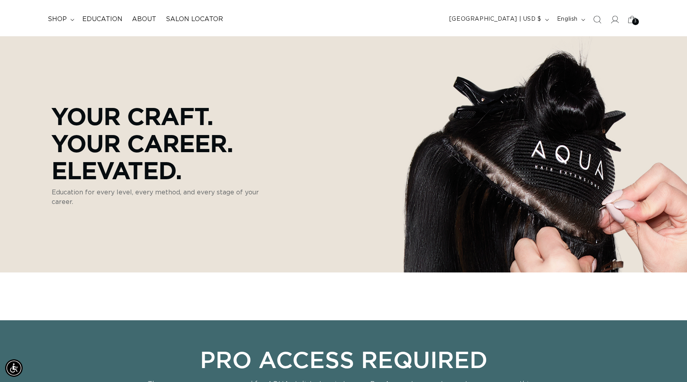
scroll to position [44, 0]
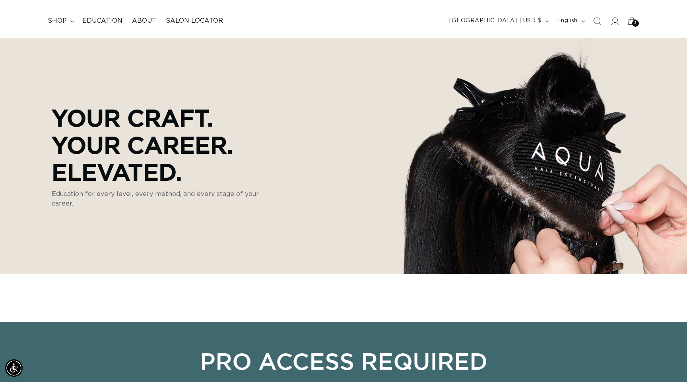
click at [64, 23] on span "shop" at bounding box center [57, 21] width 19 height 8
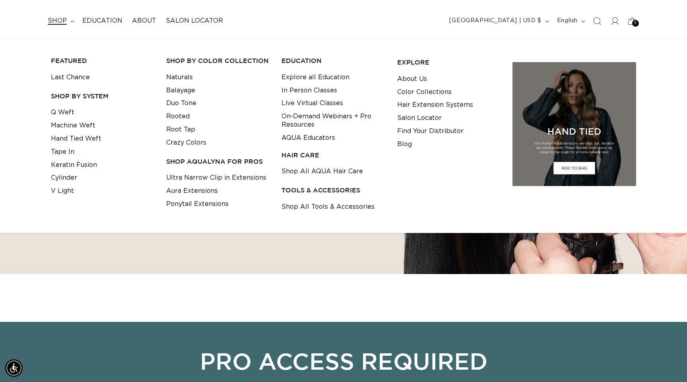
scroll to position [37, 0]
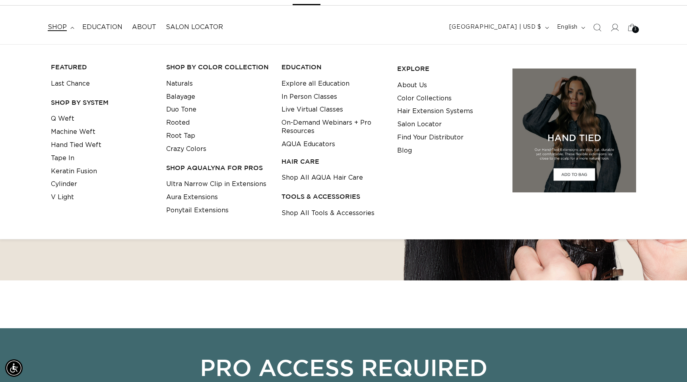
click at [300, 192] on h3 "TOOLS & ACCESSORIES" at bounding box center [333, 196] width 103 height 8
click at [300, 197] on h3 "TOOLS & ACCESSORIES" at bounding box center [333, 196] width 103 height 8
click at [297, 157] on h3 "HAIR CARE" at bounding box center [333, 161] width 103 height 8
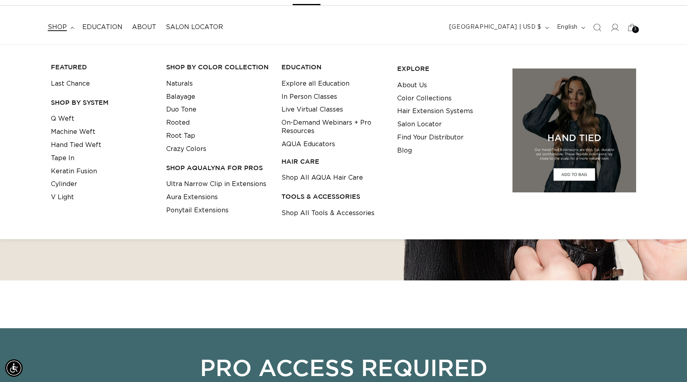
click at [300, 66] on h3 "EDUCATION" at bounding box center [333, 67] width 103 height 8
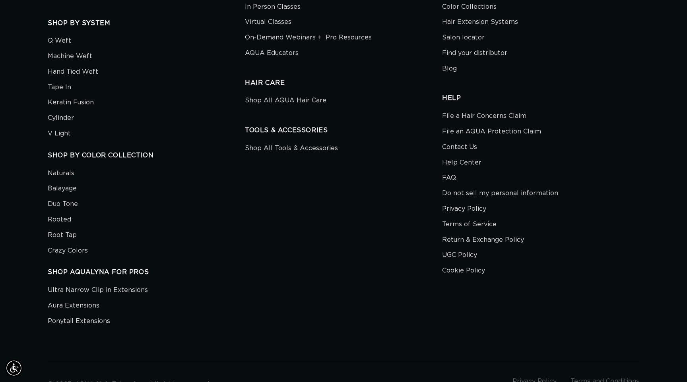
scroll to position [2959, 0]
click at [450, 173] on link "FAQ" at bounding box center [449, 177] width 14 height 16
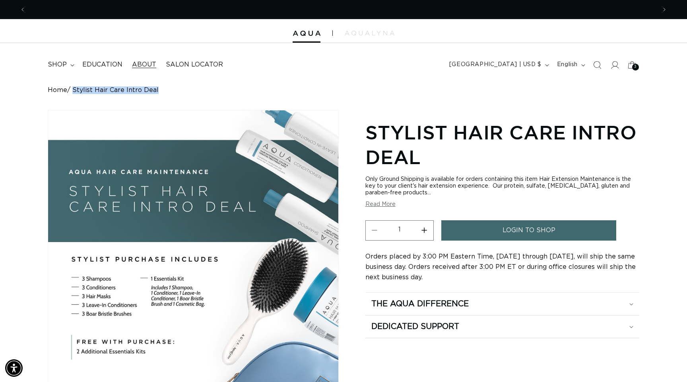
scroll to position [0, 631]
click at [101, 65] on span "Education" at bounding box center [102, 64] width 40 height 8
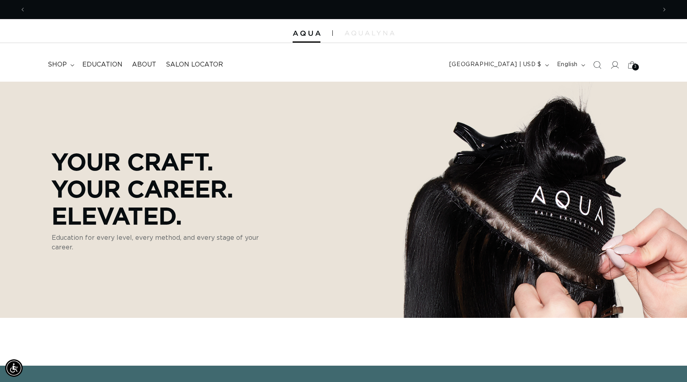
scroll to position [0, 1262]
click at [114, 70] on link "Education" at bounding box center [103, 65] width 50 height 18
click at [62, 65] on span "shop" at bounding box center [57, 64] width 19 height 8
click at [410, 55] on header "FEATURED Last Chance SHOP BY SYSTEM Q Weft Hand Tied Weft Machine Weft Tape In …" at bounding box center [343, 62] width 687 height 39
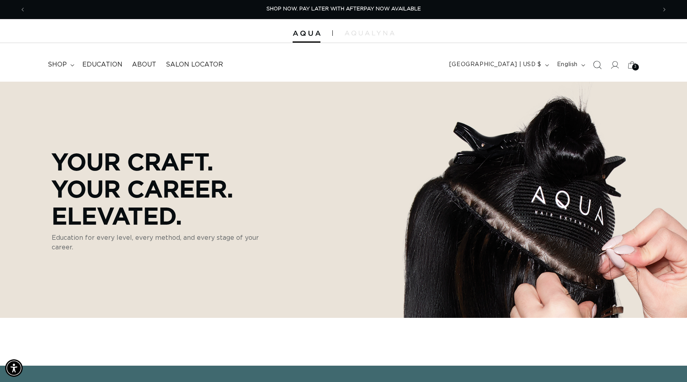
click at [601, 65] on icon "Search" at bounding box center [597, 64] width 8 height 8
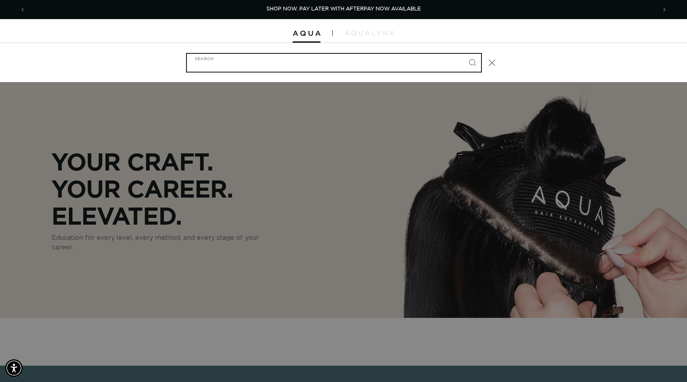
click at [405, 65] on input "Search" at bounding box center [334, 63] width 294 height 18
type input "c"
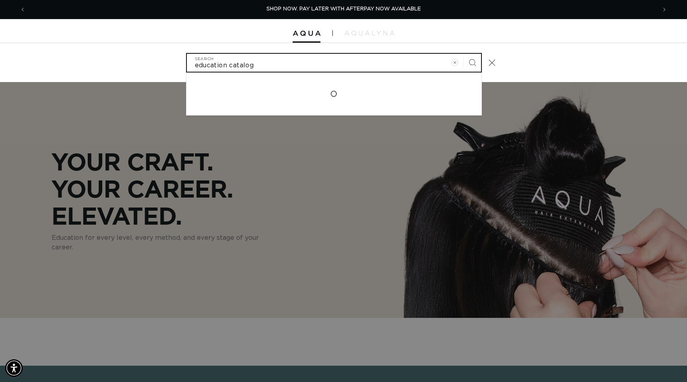
type input "education catalog"
click at [464, 54] on button "Search" at bounding box center [473, 63] width 18 height 18
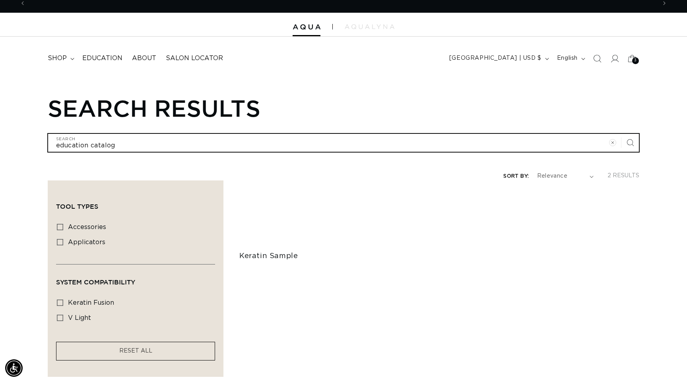
scroll to position [0, 1262]
click at [185, 142] on input "education catalog" at bounding box center [343, 143] width 591 height 18
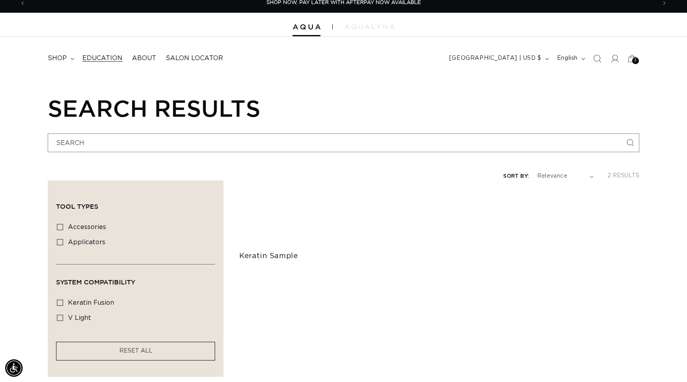
click at [105, 56] on span "Education" at bounding box center [102, 58] width 40 height 8
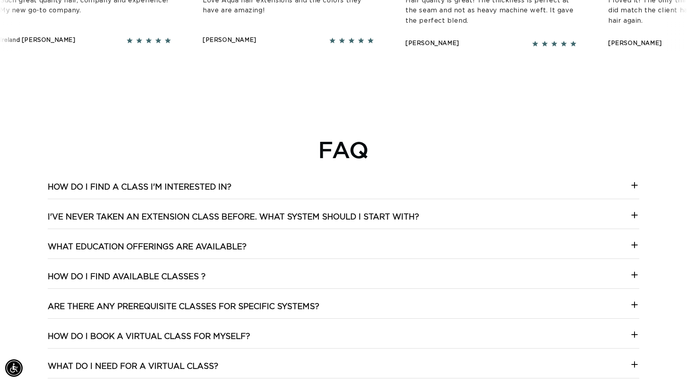
scroll to position [1424, 0]
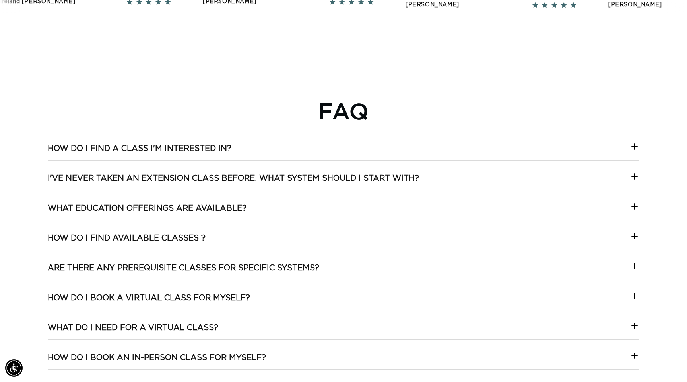
click at [189, 146] on h3 "How do I find a class I'm interested in?" at bounding box center [140, 148] width 184 height 10
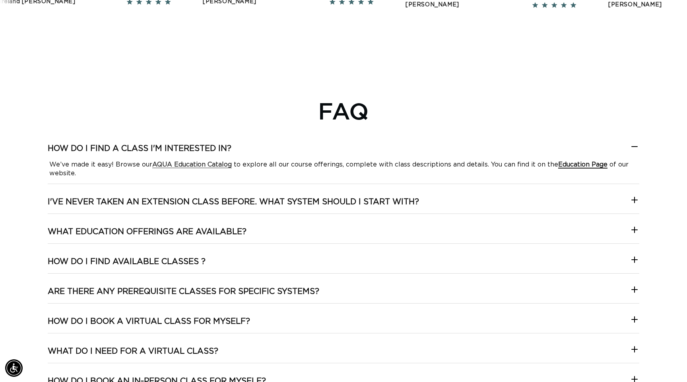
click at [579, 166] on strong "Education Page" at bounding box center [583, 164] width 49 height 6
click at [230, 202] on h3 "I've never taken an extension class before. What system should I start with?" at bounding box center [234, 202] width 372 height 10
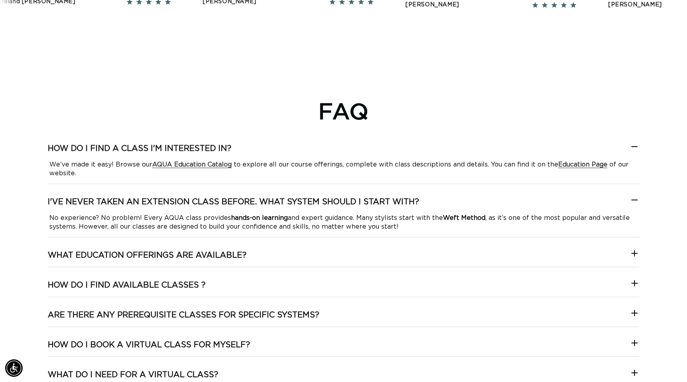
scroll to position [0, 1262]
click at [230, 203] on h3 "I've never taken an extension class before. What system should I start with?" at bounding box center [234, 202] width 372 height 10
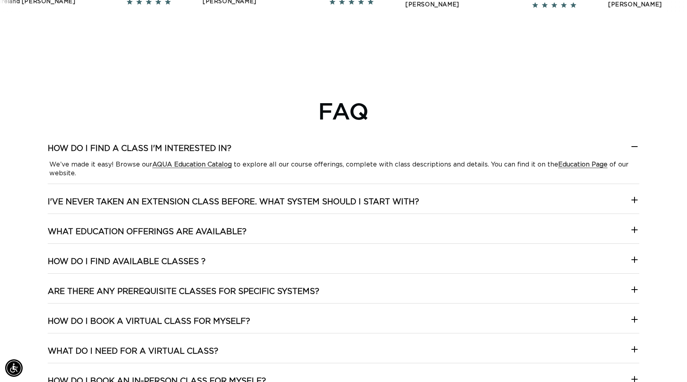
click at [257, 166] on p "We’ve made it easy! Browse our AQUA Education Catalog to explore all our course…" at bounding box center [343, 169] width 589 height 18
click at [257, 167] on p "We’ve made it easy! Browse our AQUA Education Catalog to explore all our course…" at bounding box center [343, 169] width 589 height 18
click at [633, 153] on div at bounding box center [635, 149] width 10 height 14
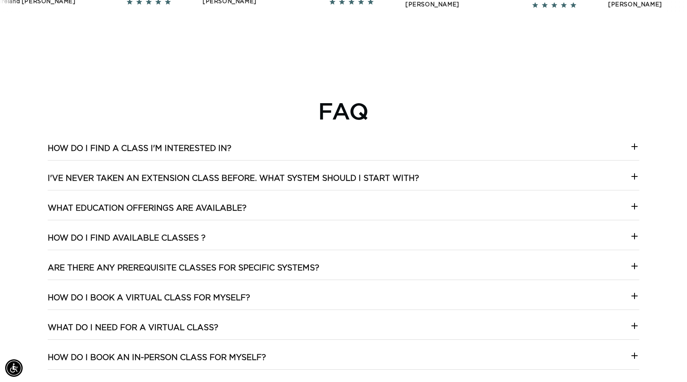
click at [266, 200] on div "How do I find a class I'm interested in? We’ve made it easy! Browse our AQUA Ed…" at bounding box center [344, 381] width 592 height 477
drag, startPoint x: 238, startPoint y: 205, endPoint x: 445, endPoint y: 201, distance: 206.9
click at [247, 205] on h3 "What Education offerings are available?" at bounding box center [147, 208] width 199 height 10
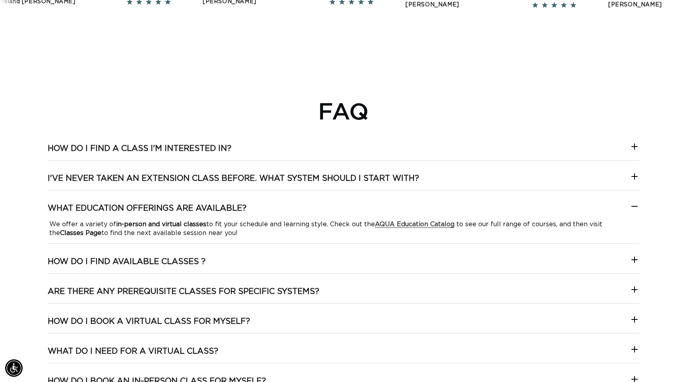
scroll to position [0, 631]
click at [293, 218] on summary "What Education offerings are available?" at bounding box center [344, 211] width 592 height 17
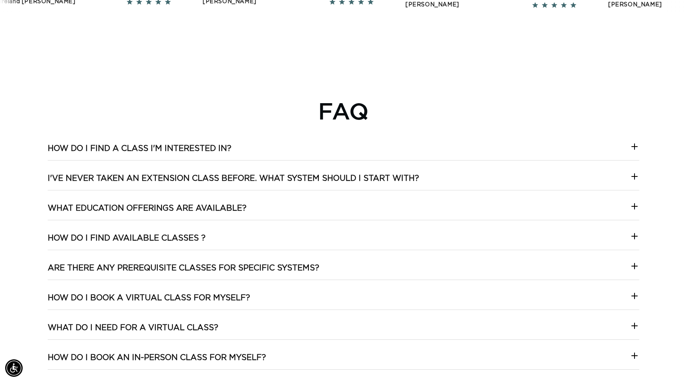
click at [322, 243] on summary "How do I find available classes ?" at bounding box center [344, 241] width 592 height 17
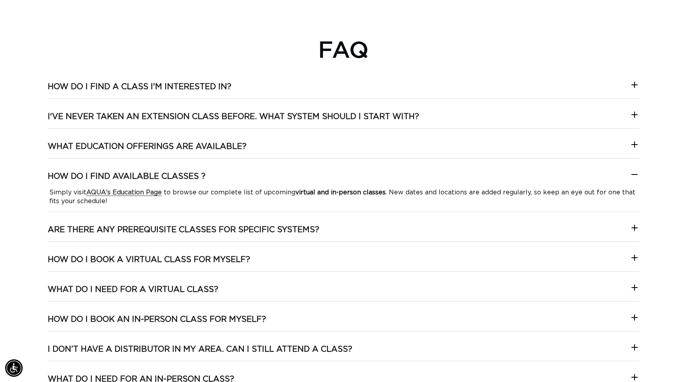
scroll to position [0, 0]
click at [148, 195] on strong "AQUA’s Education Page" at bounding box center [124, 192] width 76 height 6
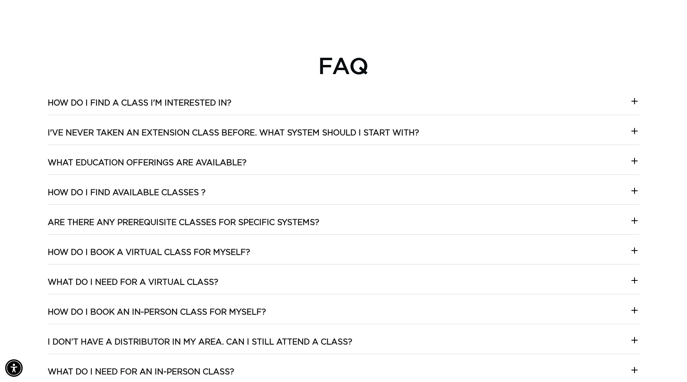
scroll to position [1492, 0]
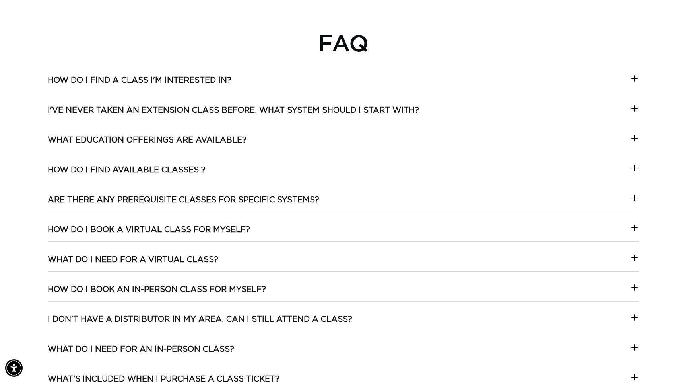
click at [404, 110] on h3 "I've never taken an extension class before. What system should I start with?" at bounding box center [234, 110] width 372 height 10
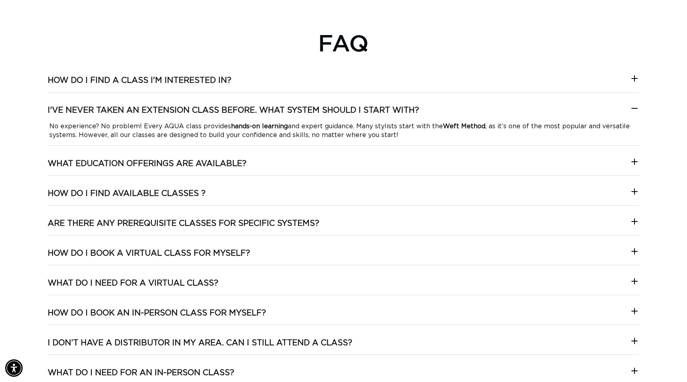
scroll to position [0, 1262]
click at [228, 164] on h3 "What Education offerings are available?" at bounding box center [147, 163] width 199 height 10
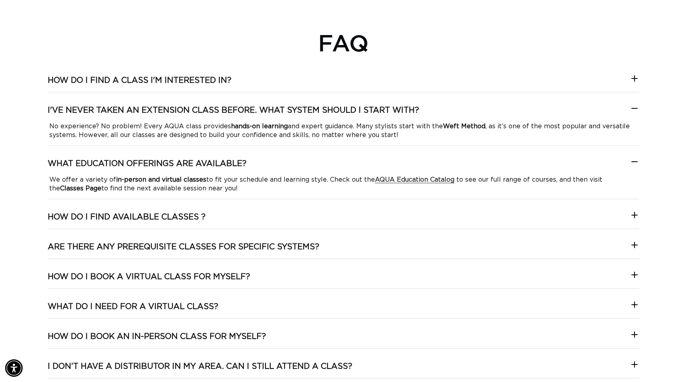
scroll to position [0, 0]
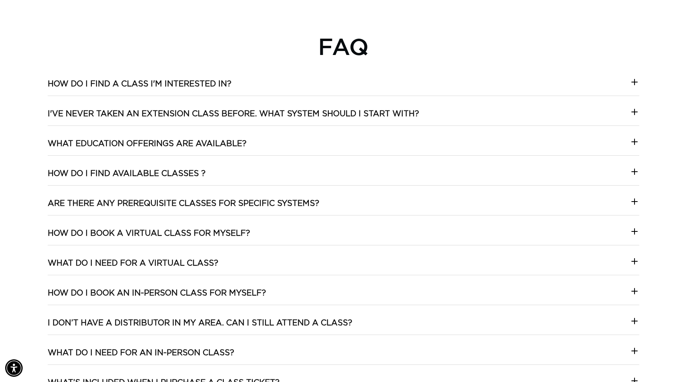
scroll to position [1482, 0]
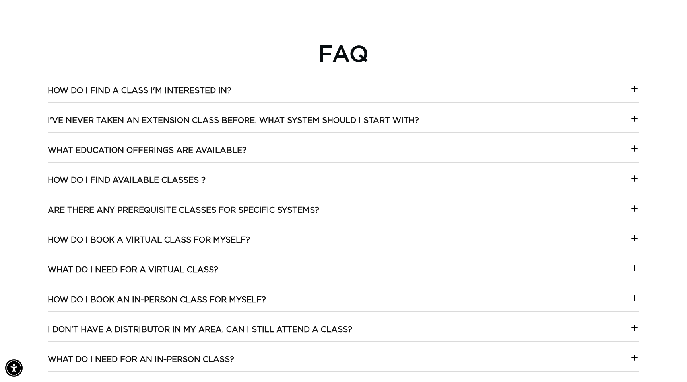
click at [146, 201] on div "How do I find a class I'm interested in? We’ve made it easy! Browse our AQUA Ed…" at bounding box center [344, 324] width 592 height 477
click at [144, 208] on h3 "Are there any prerequisite classes for specific systems?" at bounding box center [184, 210] width 272 height 10
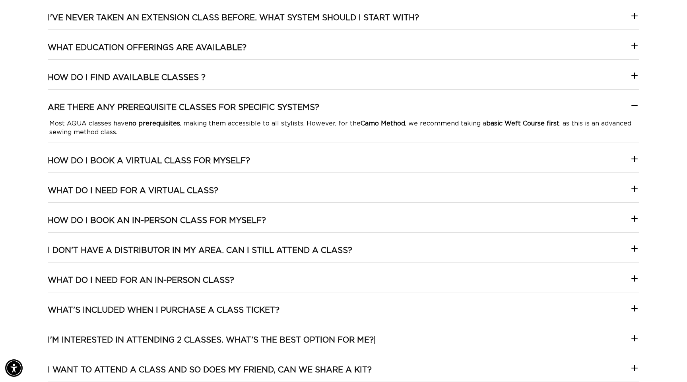
scroll to position [0, 0]
click at [631, 105] on icon at bounding box center [635, 106] width 10 height 10
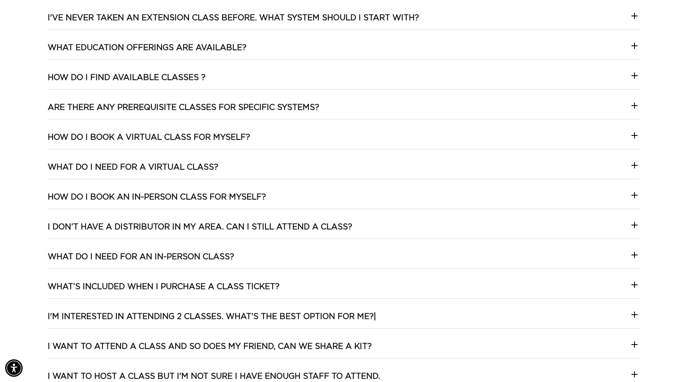
scroll to position [0, 631]
click at [201, 78] on h3 "How do I find available classes ?" at bounding box center [127, 77] width 158 height 10
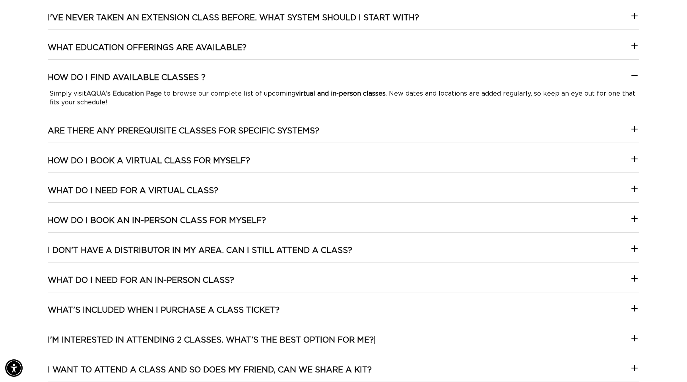
click at [212, 44] on h3 "What Education offerings are available?" at bounding box center [147, 48] width 199 height 10
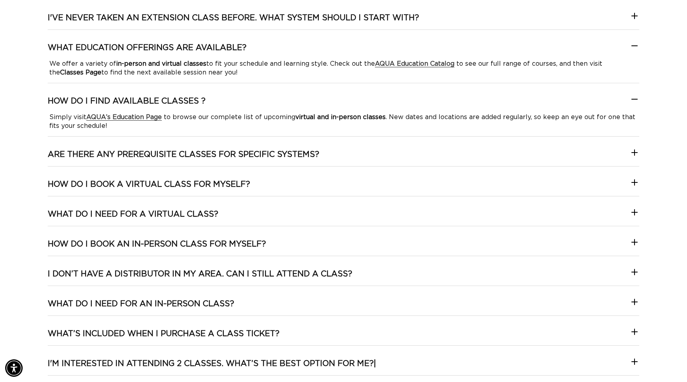
click at [209, 54] on summary "What Education offerings are available?" at bounding box center [344, 51] width 592 height 17
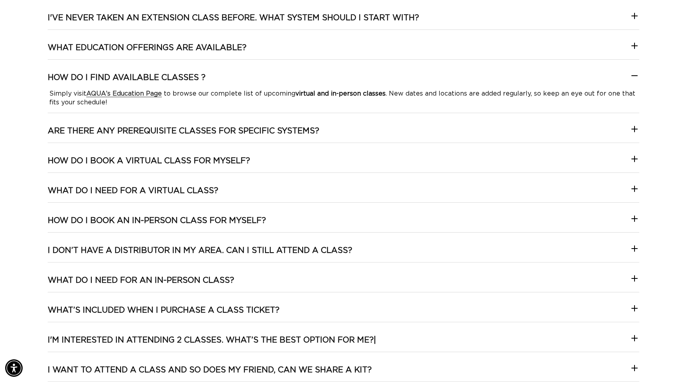
click at [179, 78] on h3 "How do I find available classes ?" at bounding box center [127, 77] width 158 height 10
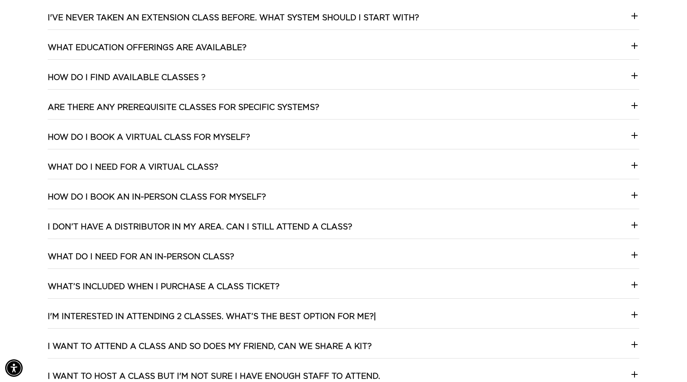
scroll to position [0, 0]
click at [171, 103] on h3 "Are there any prerequisite classes for specific systems?" at bounding box center [184, 107] width 272 height 10
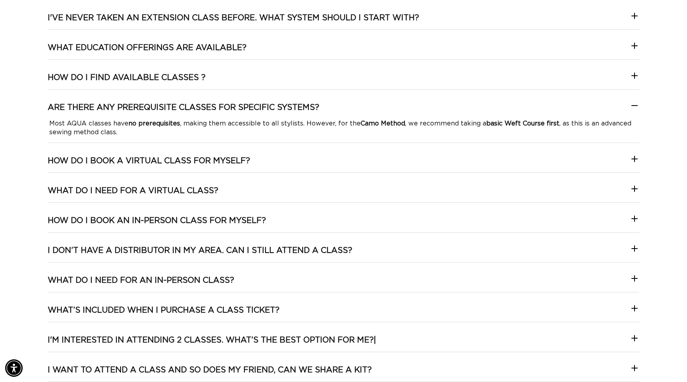
click at [171, 103] on h3 "Are there any prerequisite classes for specific systems?" at bounding box center [184, 107] width 272 height 10
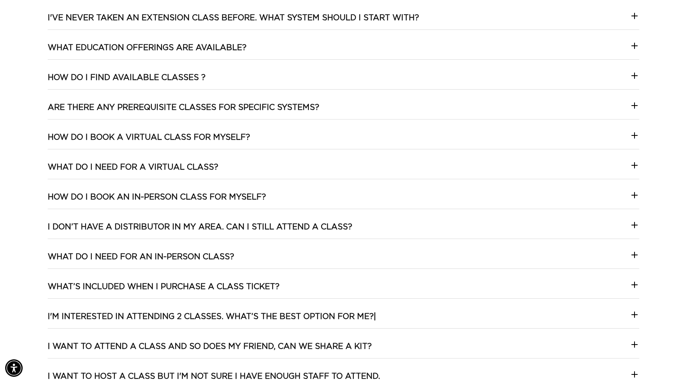
scroll to position [0, 631]
click at [158, 136] on h3 "How do I book a Virtual class for myself?" at bounding box center [149, 137] width 203 height 10
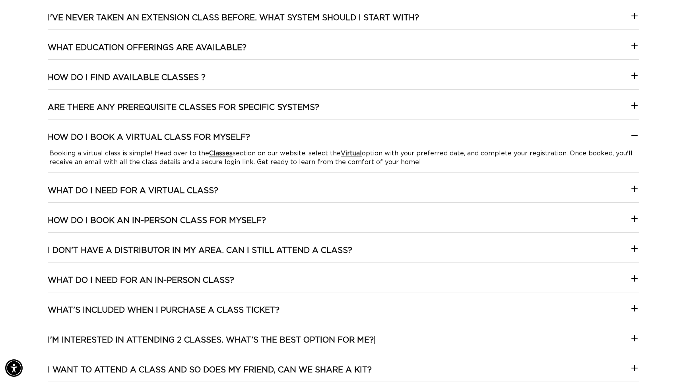
click at [220, 151] on strong "Classes" at bounding box center [220, 153] width 23 height 6
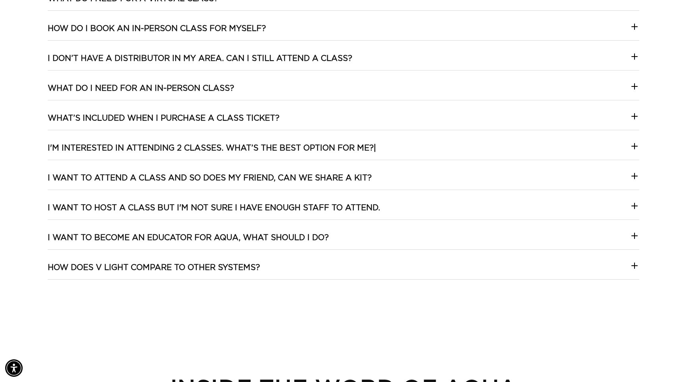
scroll to position [1704, 0]
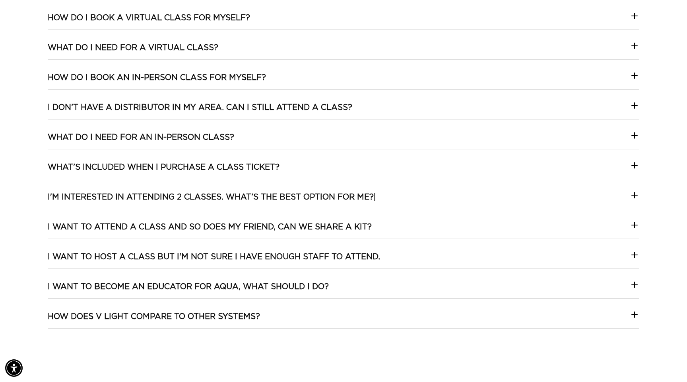
click at [259, 75] on h3 "How do I book an In-person class for myself?" at bounding box center [157, 77] width 218 height 10
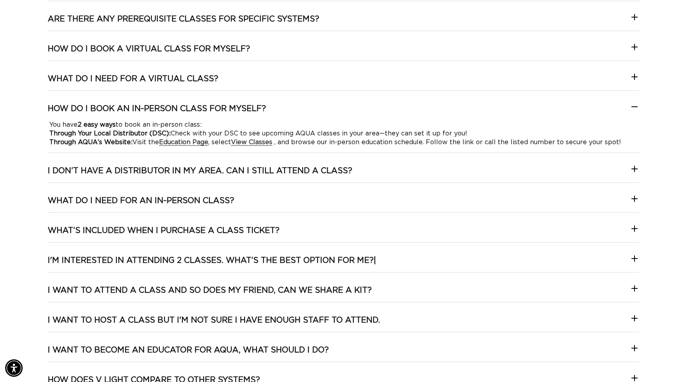
scroll to position [1670, 0]
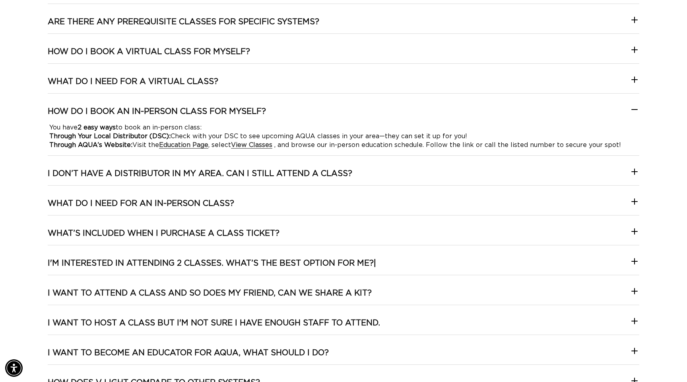
click at [220, 77] on summary "What do I need for a virtual class?" at bounding box center [344, 84] width 592 height 17
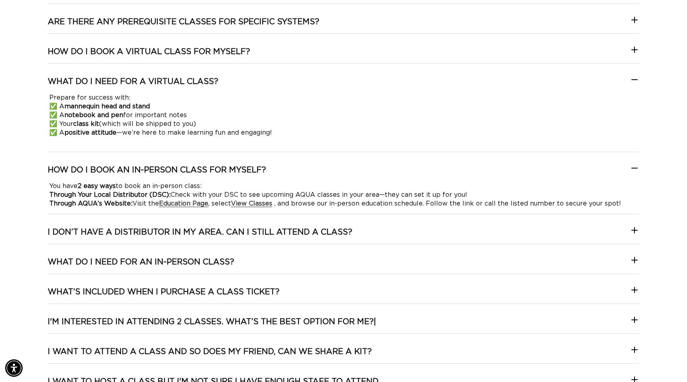
click at [220, 77] on summary "What do I need for a virtual class?" at bounding box center [344, 84] width 592 height 17
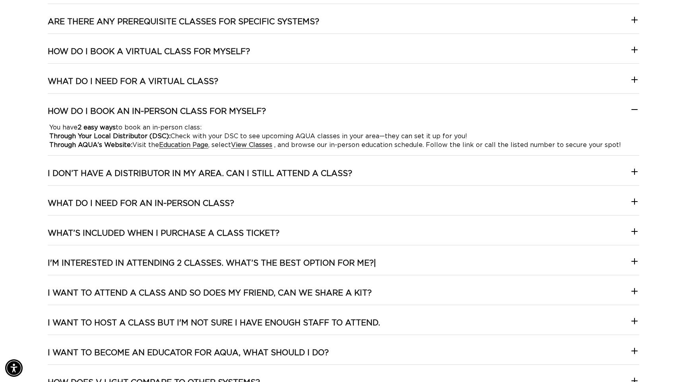
scroll to position [0, 631]
click at [197, 146] on strong "Education Page" at bounding box center [183, 145] width 49 height 6
click at [253, 145] on strong "View Classes" at bounding box center [251, 145] width 41 height 6
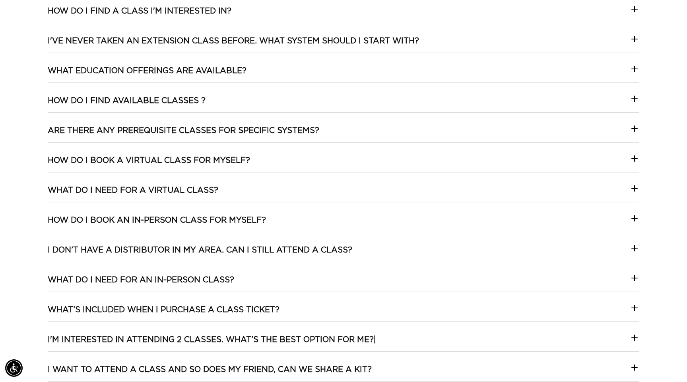
scroll to position [1564, 0]
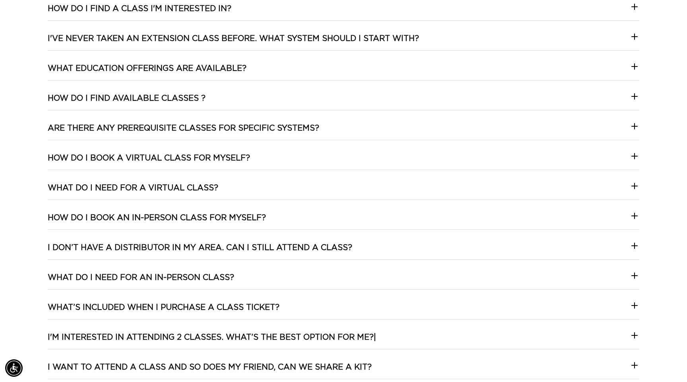
click at [204, 131] on h3 "Are there any prerequisite classes for specific systems?" at bounding box center [184, 128] width 272 height 10
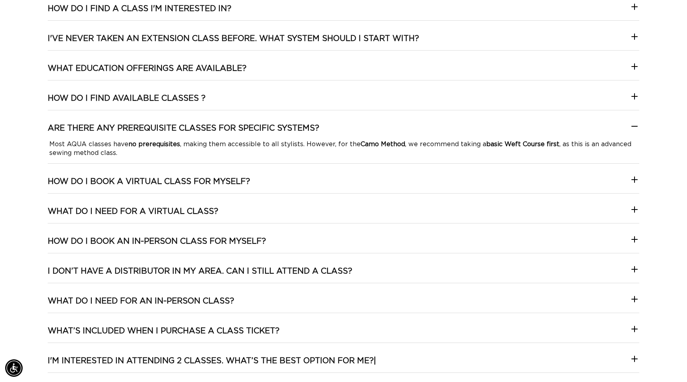
click at [220, 160] on div "Are there any prerequisite classes for specific systems? Most AQUA classes have…" at bounding box center [344, 143] width 592 height 41
click at [190, 185] on h3 "How do I book a Virtual class for myself?" at bounding box center [149, 181] width 203 height 10
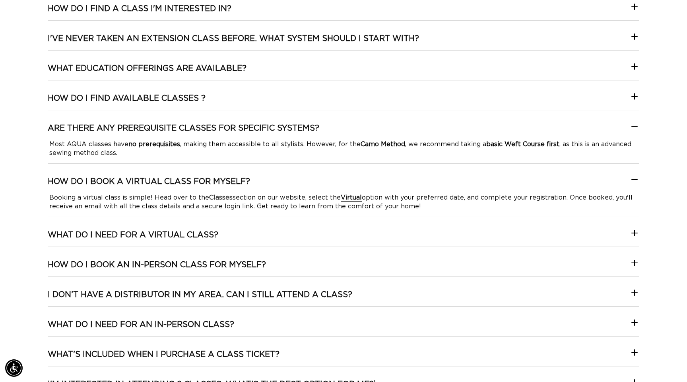
click at [349, 198] on strong "Virtual" at bounding box center [351, 197] width 21 height 6
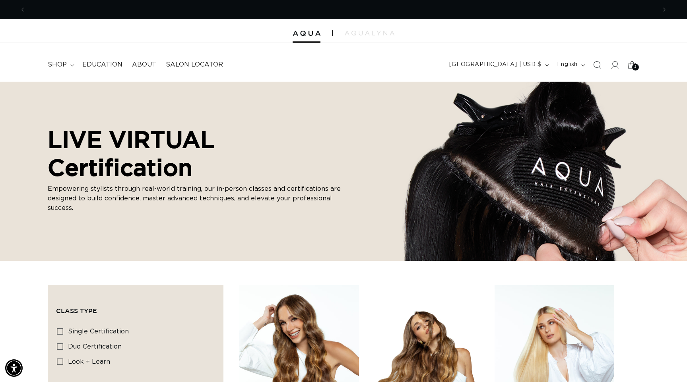
scroll to position [0, 1262]
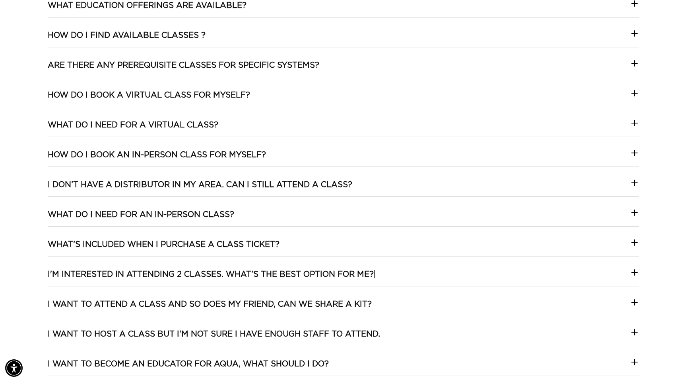
scroll to position [1636, 0]
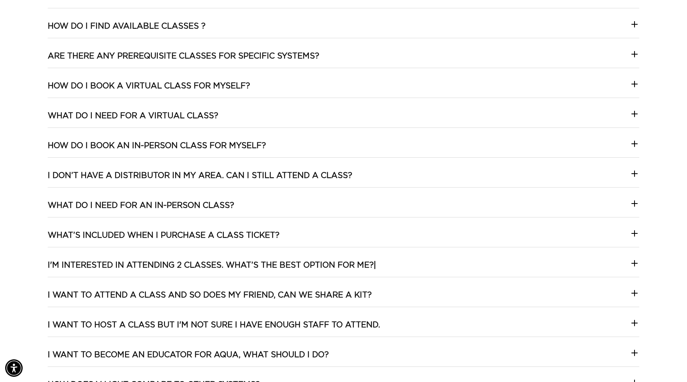
click at [267, 113] on summary "What do I need for a virtual class?" at bounding box center [344, 119] width 592 height 17
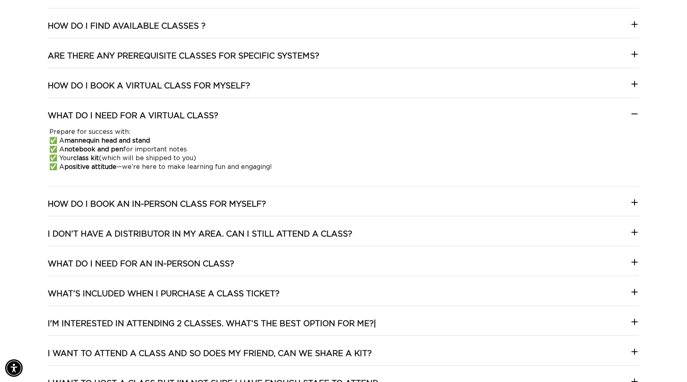
scroll to position [0, 1262]
click at [267, 113] on summary "What do I need for a virtual class?" at bounding box center [344, 119] width 592 height 17
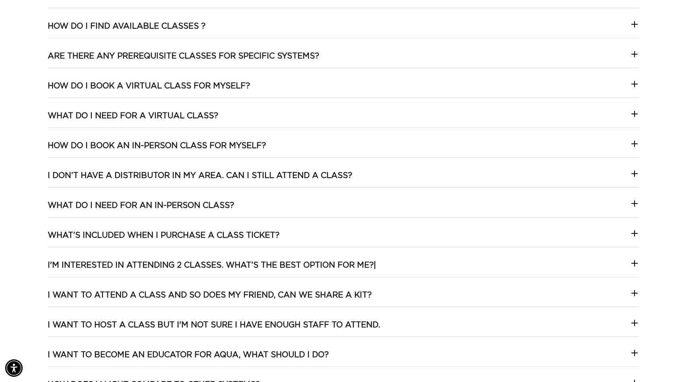
click at [266, 148] on h3 "How do I book an In-person class for myself?" at bounding box center [157, 145] width 218 height 10
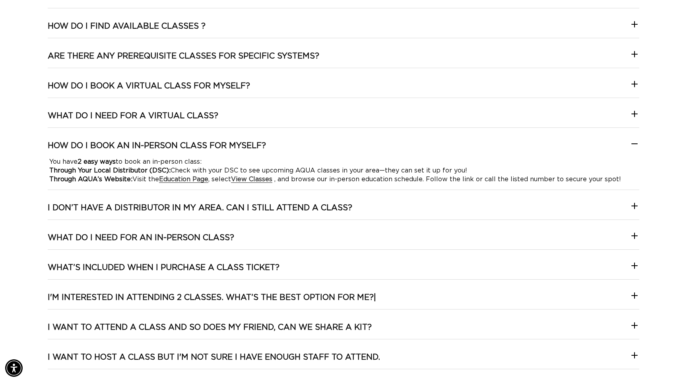
scroll to position [0, 0]
click at [266, 148] on h3 "How do I book an In-person class for myself?" at bounding box center [157, 145] width 218 height 10
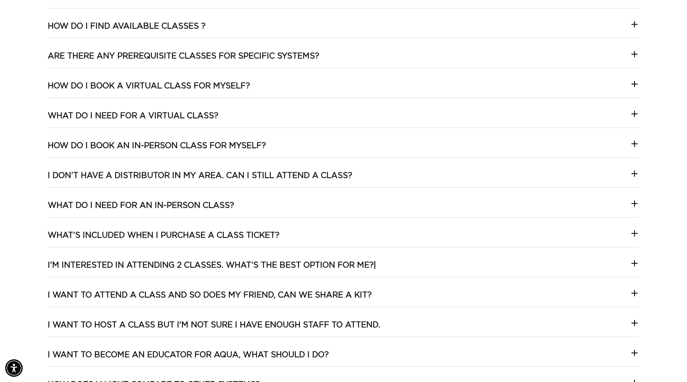
scroll to position [0, 631]
click at [266, 148] on h3 "How do I book an In-person class for myself?" at bounding box center [157, 145] width 218 height 10
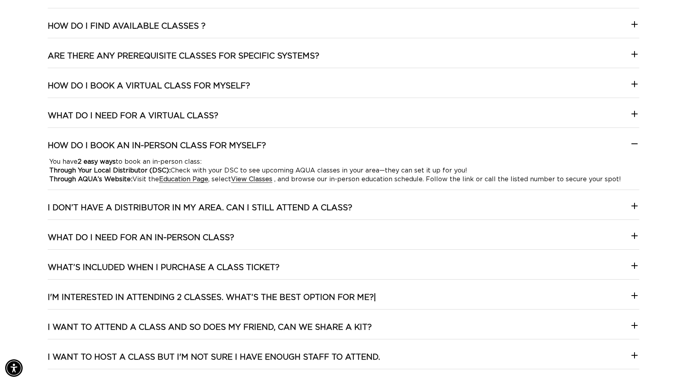
click at [266, 148] on h3 "How do I book an In-person class for myself?" at bounding box center [157, 145] width 218 height 10
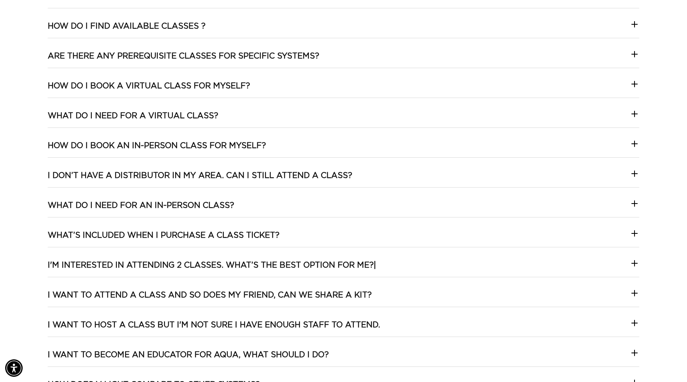
click at [266, 148] on h3 "How do I book an In-person class for myself?" at bounding box center [157, 145] width 218 height 10
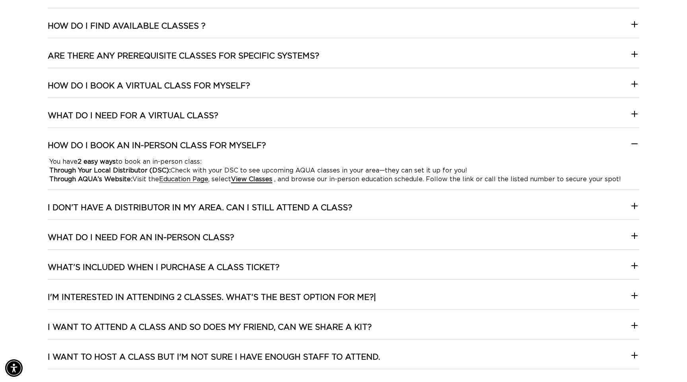
click at [248, 180] on strong "View Classes" at bounding box center [251, 179] width 41 height 6
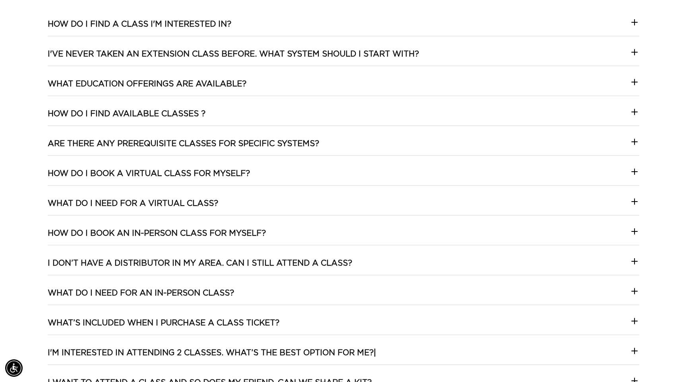
scroll to position [1538, 0]
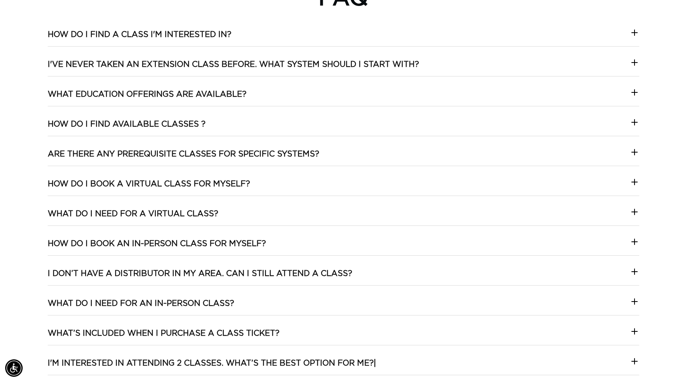
click at [195, 175] on div "How do I find a class I'm interested in? We’ve made it easy! Browse our AQUA Ed…" at bounding box center [344, 267] width 592 height 477
click at [187, 203] on div "How do I find a class I'm interested in? We’ve made it easy! Browse our AQUA Ed…" at bounding box center [344, 267] width 592 height 477
click at [185, 217] on h3 "What do I need for a virtual class?" at bounding box center [133, 213] width 171 height 10
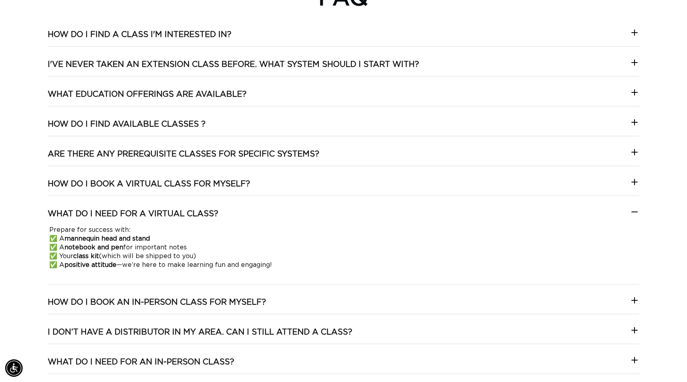
click at [185, 217] on h3 "What do I need for a virtual class?" at bounding box center [133, 213] width 171 height 10
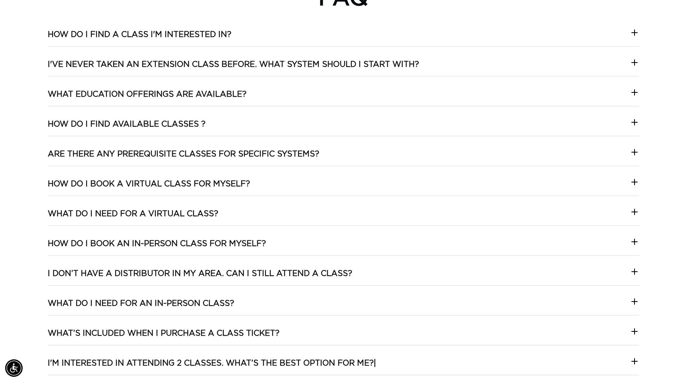
click at [186, 243] on h3 "How do I book an In-person class for myself?" at bounding box center [157, 243] width 218 height 10
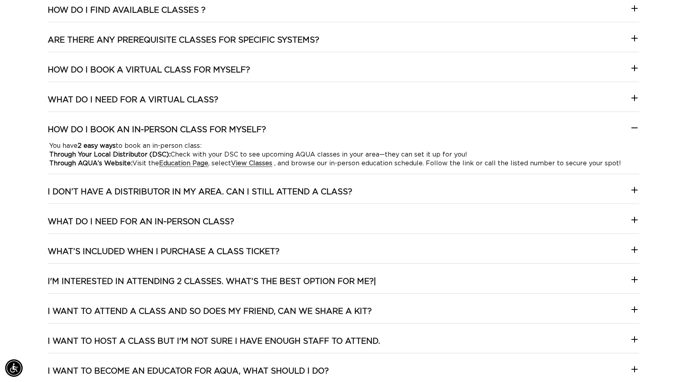
scroll to position [0, 1262]
drag, startPoint x: 37, startPoint y: 124, endPoint x: 277, endPoint y: 127, distance: 239.5
click at [277, 127] on div "FAQ How do I find a class I'm interested in? We’ve made it easy! Browse our AQU…" at bounding box center [343, 148] width 687 height 556
copy h3 "How do I book an In-person class for myself?"
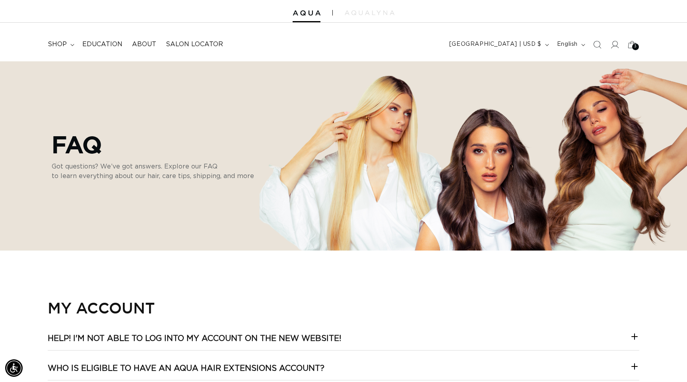
scroll to position [0, 631]
click at [342, 49] on header "FEATURED Last Chance SHOP BY SYSTEM Q Weft Hand Tied Weft Machine Weft Tape In …" at bounding box center [343, 42] width 687 height 39
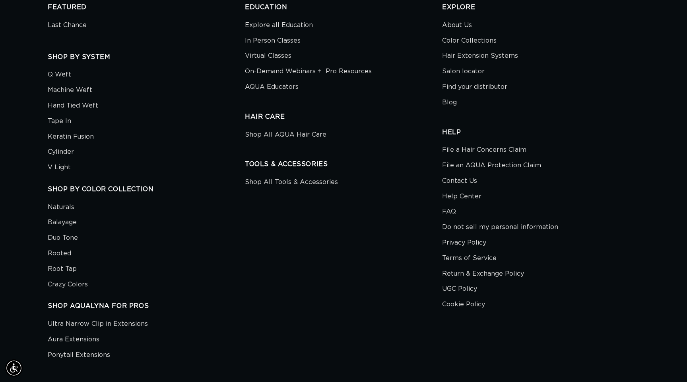
scroll to position [0, 1262]
click at [374, 249] on div "EDUCATION Explore all Education In Person Classes Virtual Classes On-Demand Web…" at bounding box center [343, 182] width 197 height 359
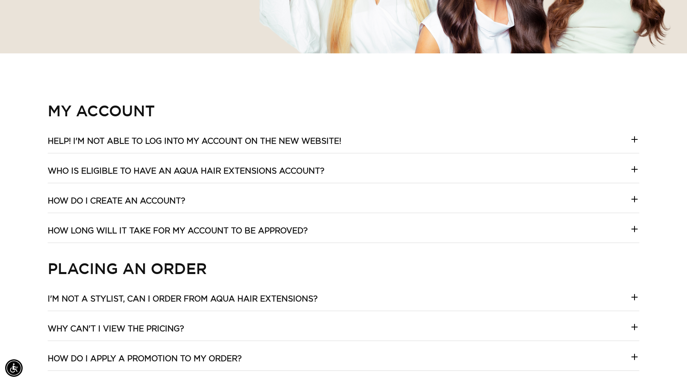
scroll to position [0, 631]
click at [286, 144] on h3 "Help! I'm not able to log into my account on the new website!" at bounding box center [195, 141] width 294 height 10
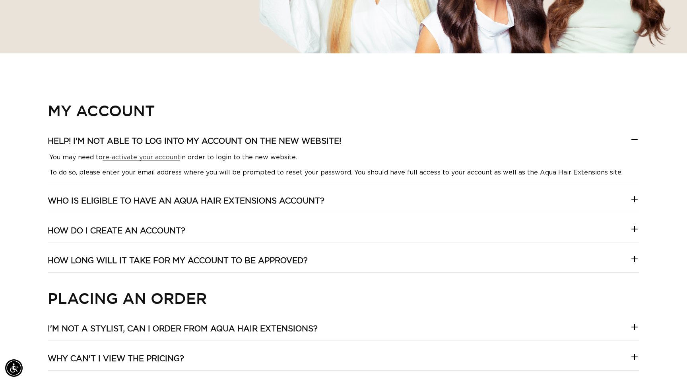
scroll to position [0, 1262]
click at [146, 160] on link "re-activate your account" at bounding box center [142, 157] width 78 height 6
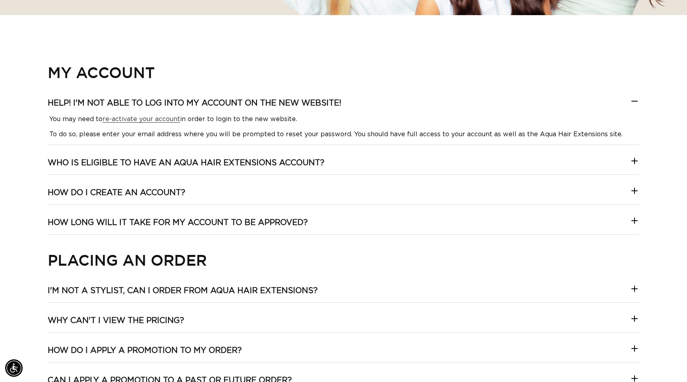
scroll to position [0, 0]
click at [203, 160] on h3 "Who is eligible to have an Aqua Hair Extensions account?" at bounding box center [186, 163] width 277 height 10
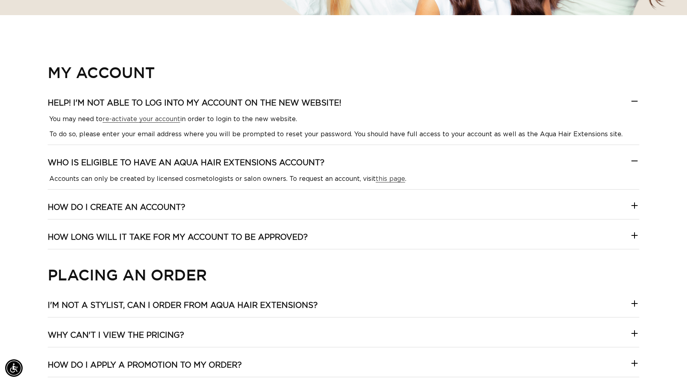
scroll to position [0, 631]
click at [379, 179] on link "this page" at bounding box center [390, 178] width 29 height 6
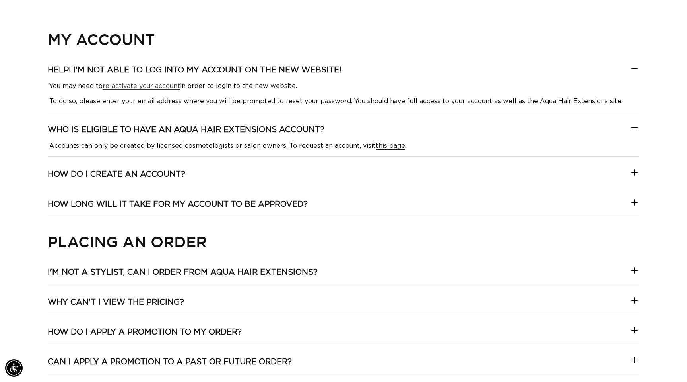
click at [380, 144] on link "this page" at bounding box center [390, 145] width 29 height 6
click at [353, 97] on p "To do so, please enter your email address where you will be prompted to reset y…" at bounding box center [343, 101] width 589 height 9
click at [264, 76] on summary "Help! I'm not able to log into my account on the new website!" at bounding box center [344, 73] width 592 height 17
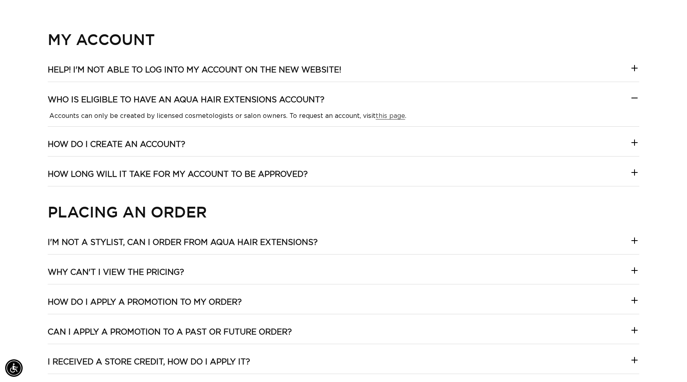
scroll to position [0, 1262]
click at [314, 102] on h3 "Who is eligible to have an Aqua Hair Extensions account?" at bounding box center [186, 100] width 277 height 10
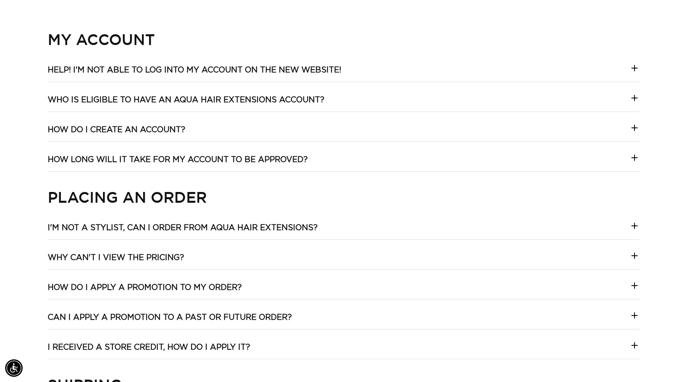
scroll to position [0, 0]
click at [238, 126] on summary "How do I create an account?" at bounding box center [344, 133] width 592 height 17
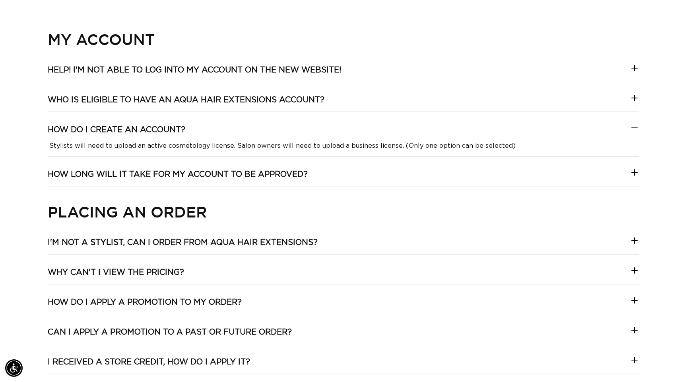
scroll to position [0, 1262]
click at [246, 176] on h3 "How long will it take for my account to be approved?" at bounding box center [178, 174] width 260 height 10
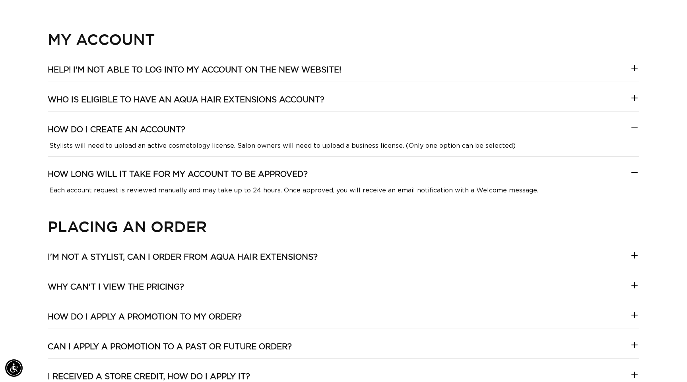
click at [257, 178] on h3 "How long will it take for my account to be approved?" at bounding box center [178, 174] width 260 height 10
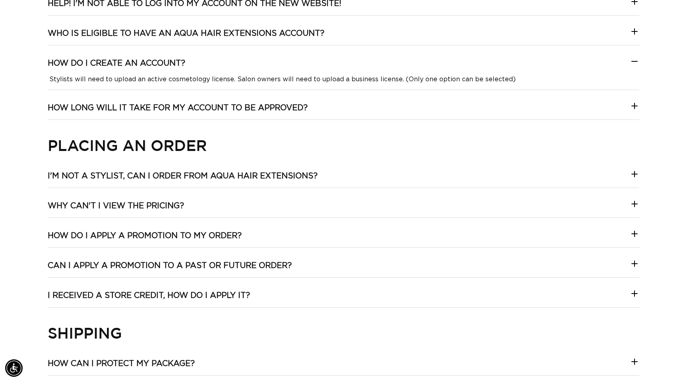
scroll to position [0, 0]
click at [225, 174] on h3 "I'm not a stylist, can I order from Aqua Hair Extensions?" at bounding box center [183, 176] width 270 height 10
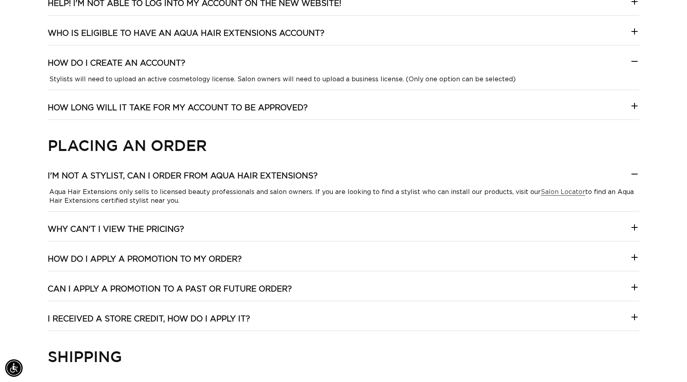
scroll to position [0, 631]
click at [555, 192] on link "Salon Locator" at bounding box center [563, 192] width 45 height 6
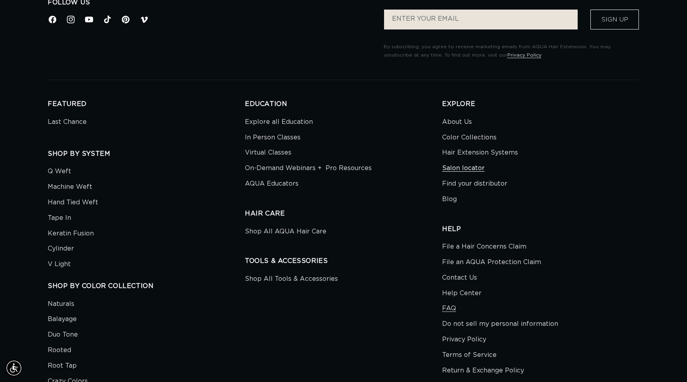
click at [475, 164] on link "Salon locator" at bounding box center [463, 168] width 43 height 16
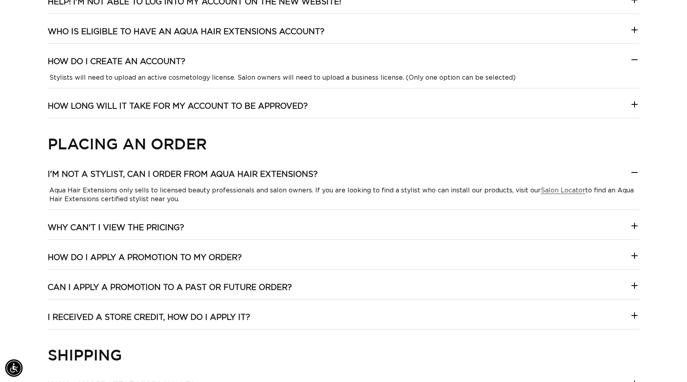
click at [150, 224] on h3 "Why can't I view the pricing?" at bounding box center [116, 227] width 136 height 10
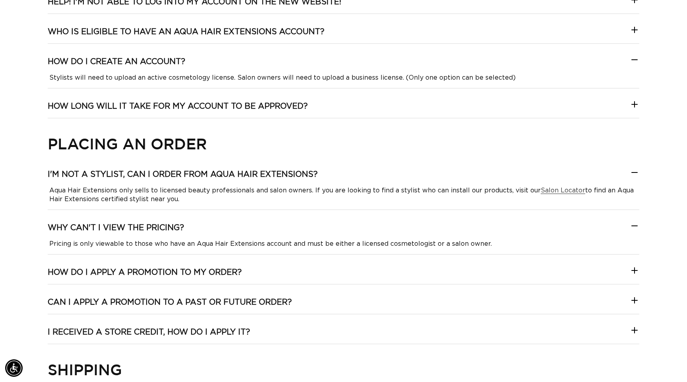
scroll to position [0, 1262]
click at [633, 172] on icon at bounding box center [635, 172] width 6 height 0
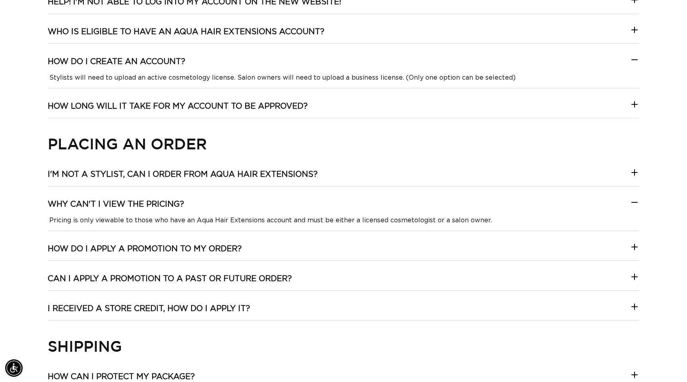
click at [150, 208] on h3 "Why can't I view the pricing?" at bounding box center [116, 204] width 136 height 10
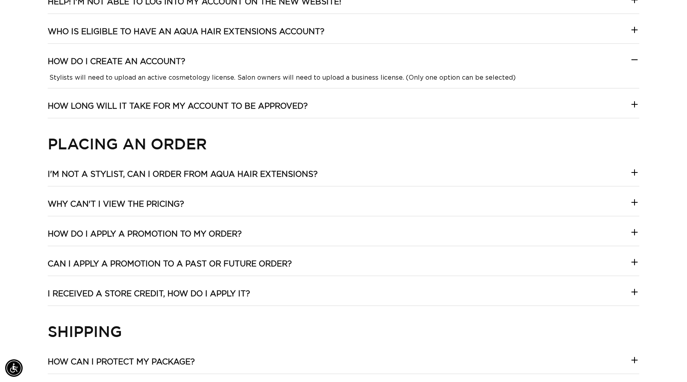
click at [132, 229] on h3 "How do I apply a promotion to my order?" at bounding box center [145, 234] width 194 height 10
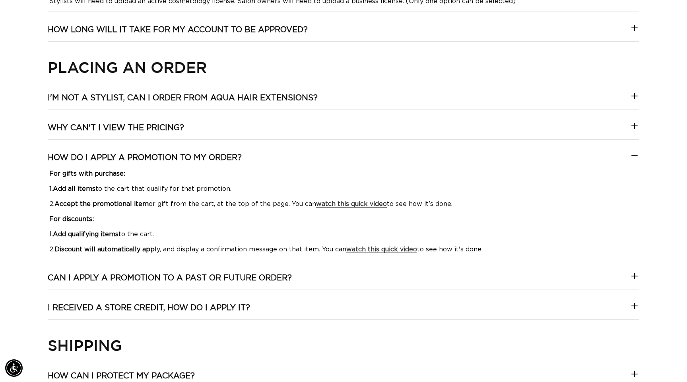
scroll to position [0, 0]
click at [361, 206] on strong "watch this quick video" at bounding box center [351, 204] width 71 height 6
click at [360, 246] on strong "watch this quick video" at bounding box center [382, 249] width 71 height 6
click at [171, 157] on h3 "How do I apply a promotion to my order?" at bounding box center [145, 157] width 194 height 10
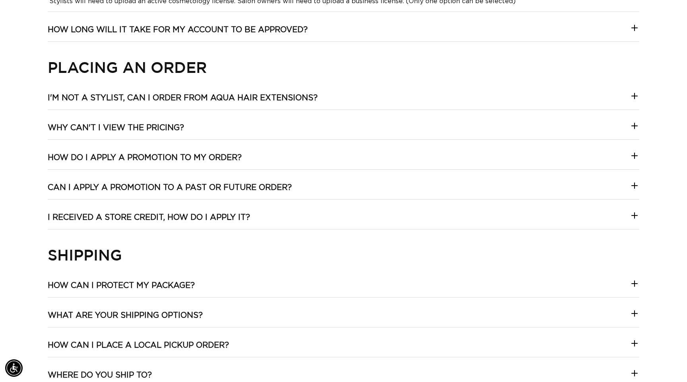
click at [154, 193] on summary "Can I apply a promotion to a past or future order?" at bounding box center [344, 190] width 592 height 17
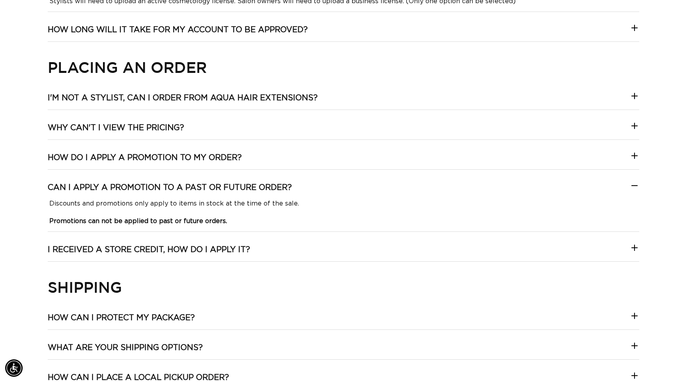
click at [176, 188] on h3 "Can I apply a promotion to a past or future order?" at bounding box center [170, 187] width 244 height 10
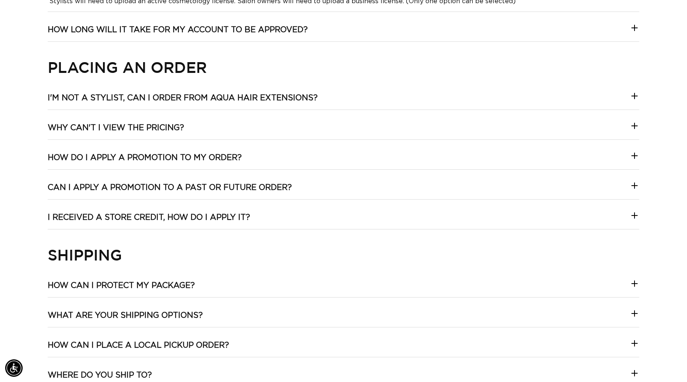
click at [167, 207] on div "My Account Help! I'm not able to log into my account on the new website! You ma…" at bounding box center [344, 344] width 592 height 919
click at [165, 215] on h3 "I received a store credit, how do I apply it?" at bounding box center [149, 217] width 203 height 10
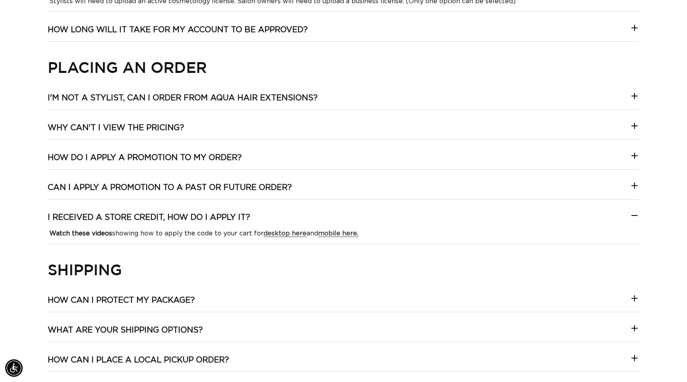
scroll to position [0, 1262]
click at [285, 232] on strong "desktop here" at bounding box center [285, 233] width 43 height 6
click at [330, 232] on strong "mobile here." at bounding box center [338, 233] width 40 height 6
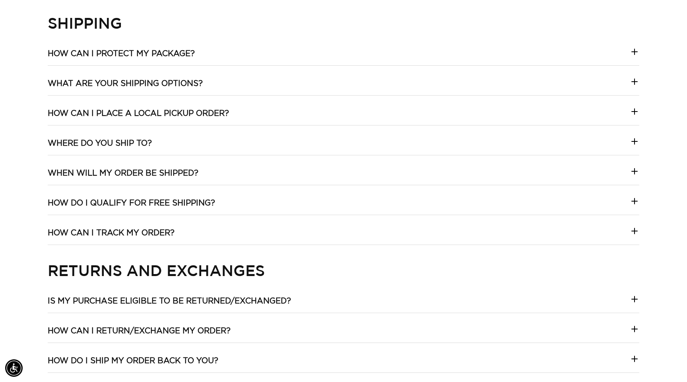
scroll to position [0, 1262]
click at [174, 46] on div "My Account Help! I'm not able to log into my account on the new website! You ma…" at bounding box center [344, 105] width 592 height 933
click at [172, 53] on h3 "How can I protect my package?" at bounding box center [121, 54] width 147 height 10
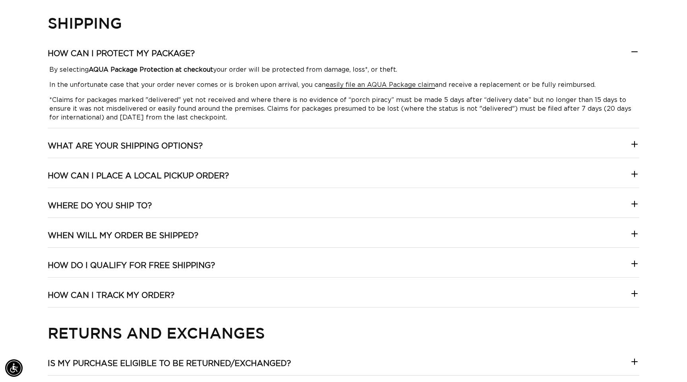
click at [343, 86] on link "easily file an AQUA Package claim" at bounding box center [380, 85] width 109 height 6
click at [168, 71] on strong "AQUA Package Protection at checkout" at bounding box center [151, 69] width 125 height 6
click at [167, 79] on div "By selecting AQUA Package Protection at checkout your order will be protected f…" at bounding box center [344, 93] width 592 height 56
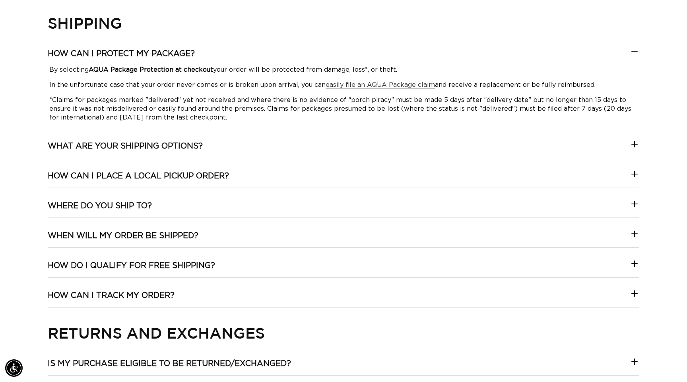
click at [165, 58] on summary "How can I protect my package?" at bounding box center [344, 57] width 592 height 17
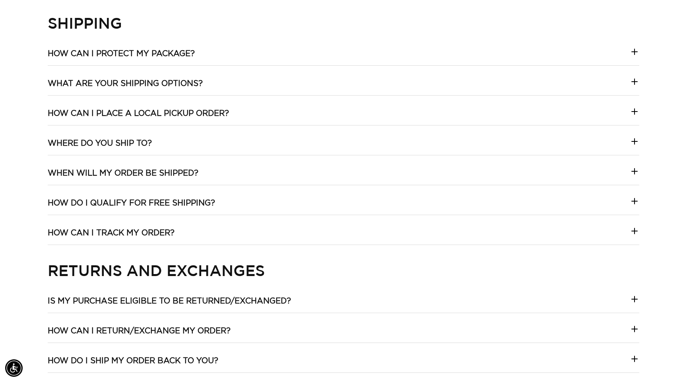
click at [160, 86] on h3 "What are your shipping options?" at bounding box center [125, 83] width 155 height 10
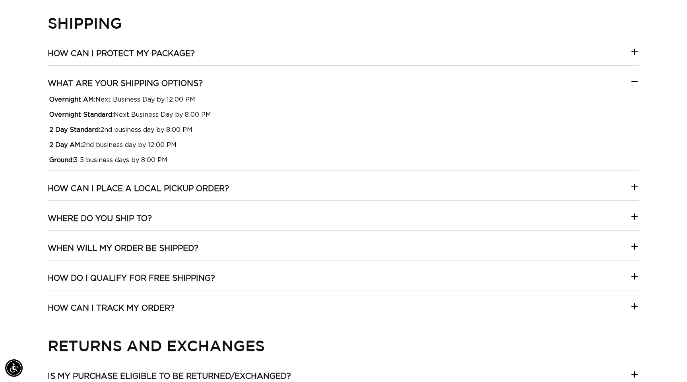
scroll to position [0, 1262]
click at [160, 86] on h3 "What are your shipping options?" at bounding box center [125, 83] width 155 height 10
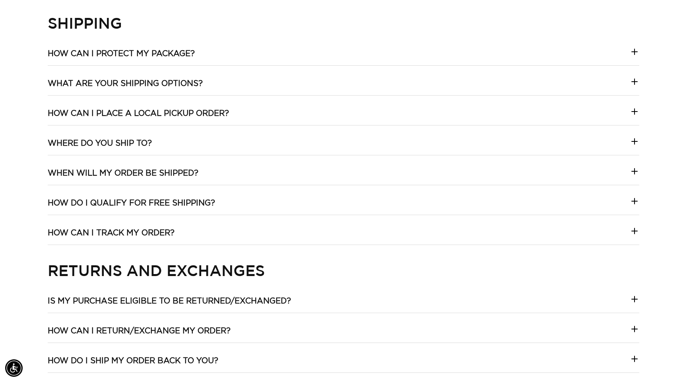
click at [155, 113] on h3 "How can I place a local pickup order?" at bounding box center [138, 113] width 181 height 10
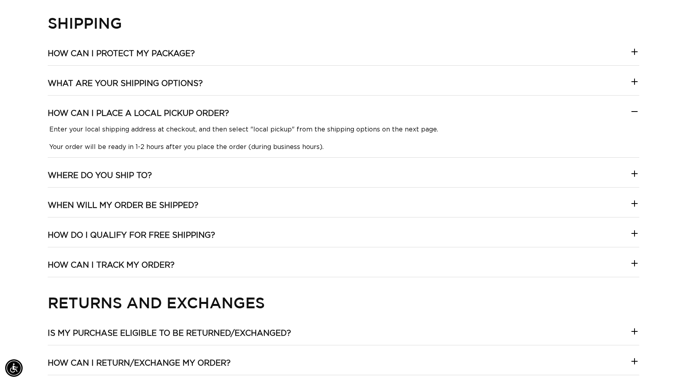
click at [135, 176] on h3 "Where do you ship to?" at bounding box center [100, 175] width 104 height 10
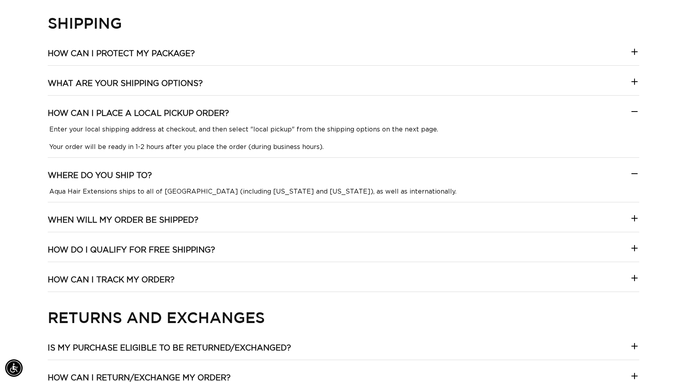
click at [159, 123] on summary "How can I place a local pickup order?" at bounding box center [344, 116] width 592 height 17
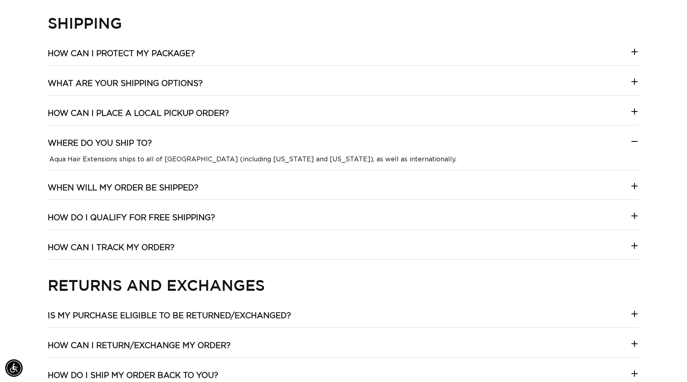
scroll to position [0, 0]
click at [148, 142] on h3 "Where do you ship to?" at bounding box center [100, 143] width 104 height 10
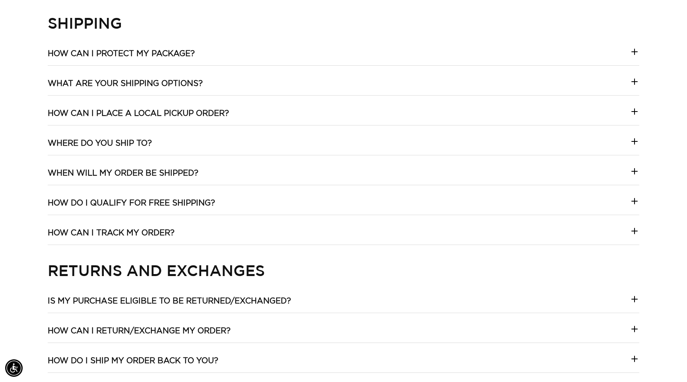
click at [140, 172] on h3 "When will my order be shipped?" at bounding box center [123, 173] width 151 height 10
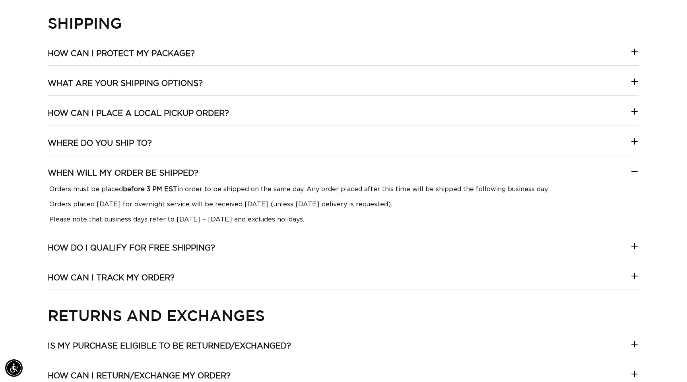
scroll to position [0, 1262]
click at [152, 243] on h3 "How do I qualify for free shipping?" at bounding box center [131, 248] width 167 height 10
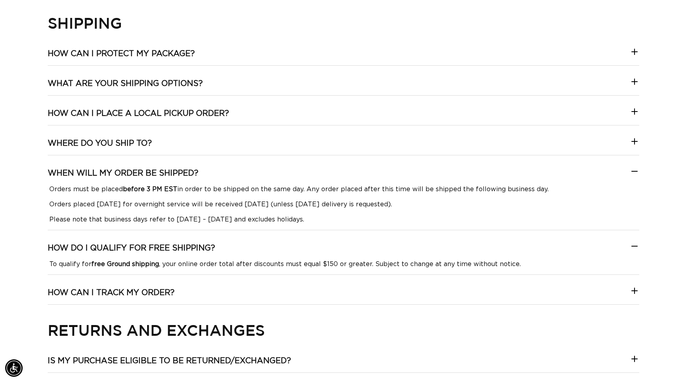
scroll to position [0, 631]
click at [220, 180] on summary "When will my order be shipped?" at bounding box center [344, 176] width 592 height 17
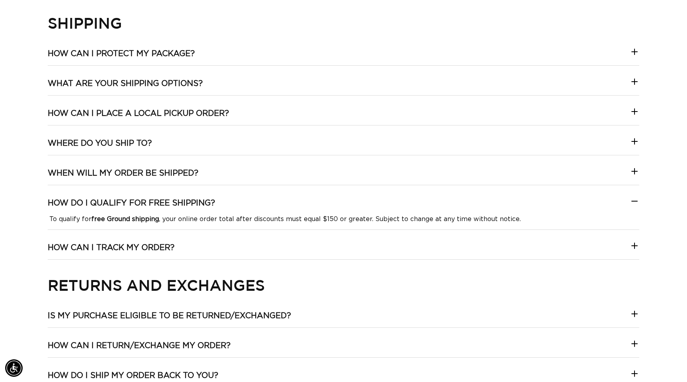
click at [198, 206] on h3 "How do I qualify for free shipping?" at bounding box center [131, 203] width 167 height 10
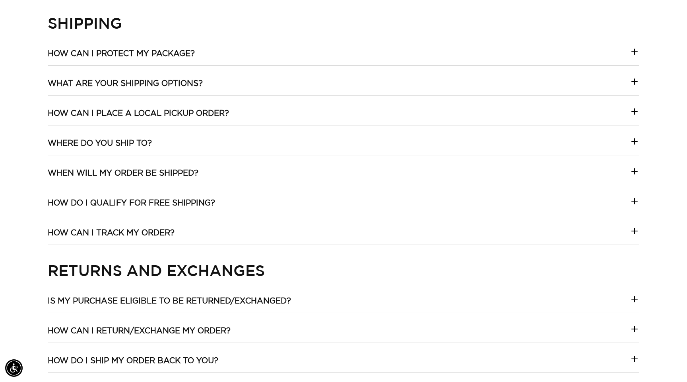
click at [161, 230] on h3 "How can I track my order?" at bounding box center [111, 233] width 127 height 10
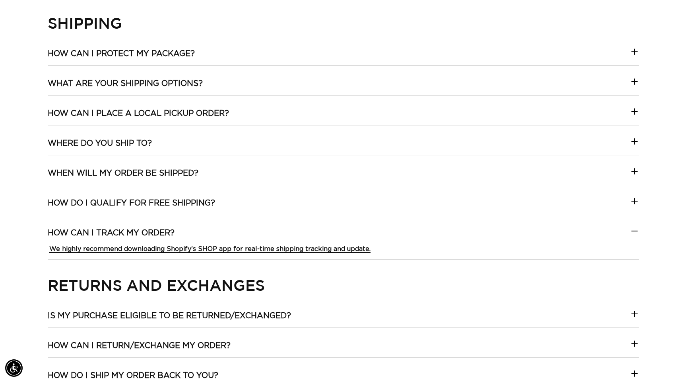
scroll to position [0, 0]
click at [183, 247] on strong "We highly recommend downloading Shopify's SHOP app for real-time shipping track…" at bounding box center [209, 248] width 321 height 6
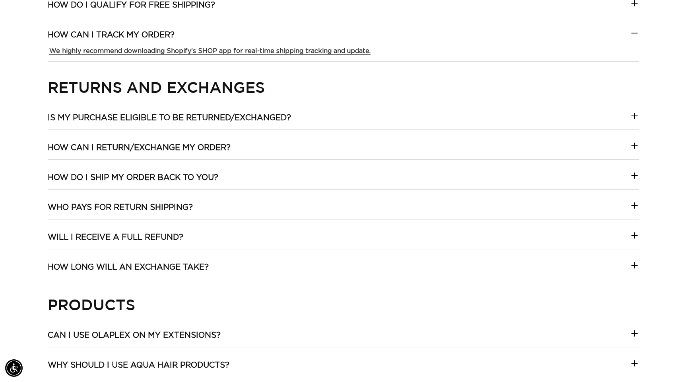
scroll to position [879, 0]
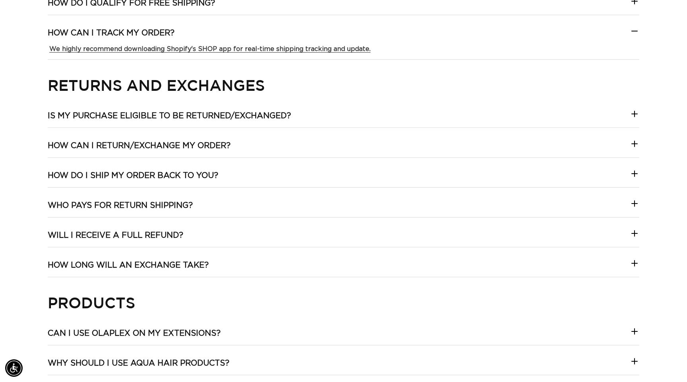
click at [257, 114] on h3 "Is my purchase eligible to be returned/exchanged?" at bounding box center [169, 116] width 243 height 10
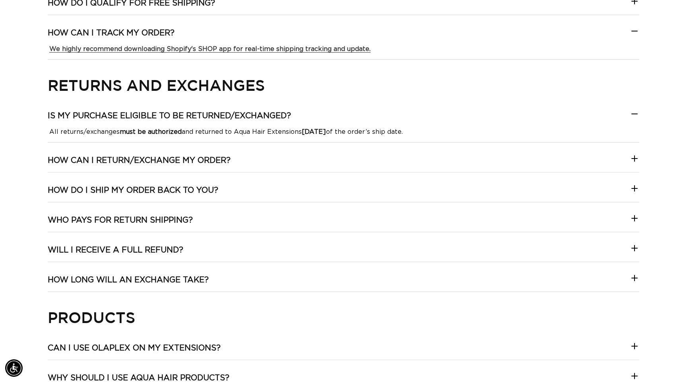
scroll to position [0, 0]
click at [218, 155] on h3 "How can I return/exchange my order?" at bounding box center [139, 160] width 183 height 10
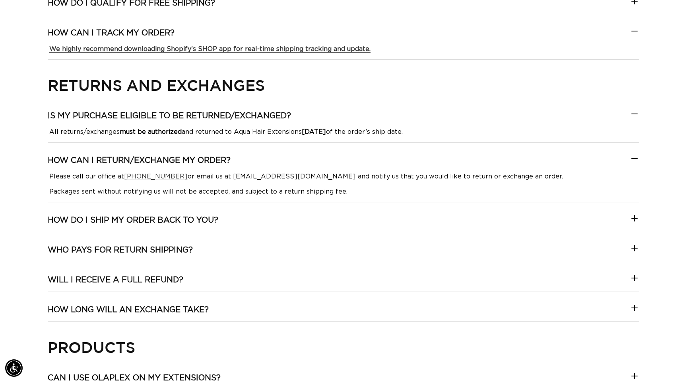
scroll to position [0, 631]
click at [167, 220] on h3 "How do I ship my order back to you?" at bounding box center [133, 220] width 171 height 10
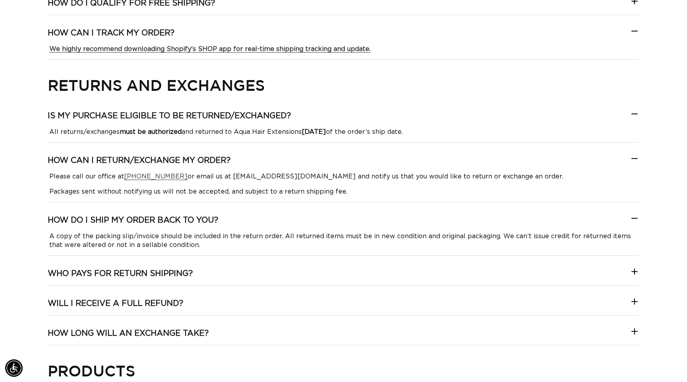
scroll to position [0, 1262]
click at [170, 274] on h3 "Who pays for return shipping?" at bounding box center [120, 273] width 145 height 10
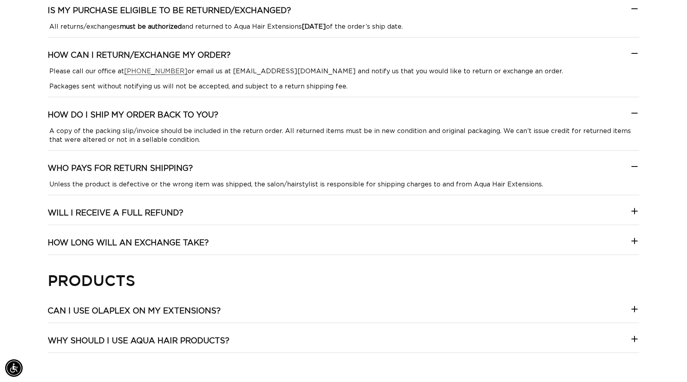
scroll to position [1003, 0]
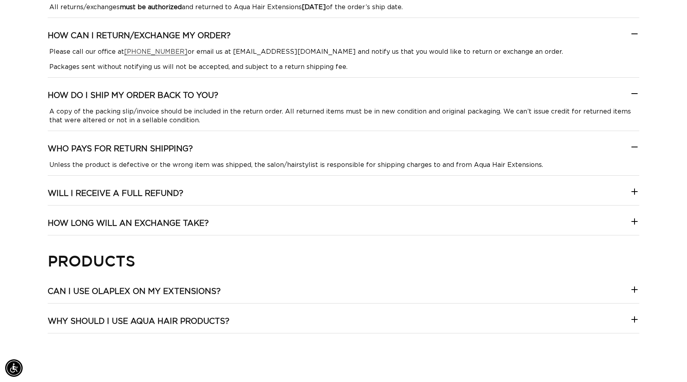
click at [169, 198] on h3 "Will I receive a full refund?" at bounding box center [116, 193] width 136 height 10
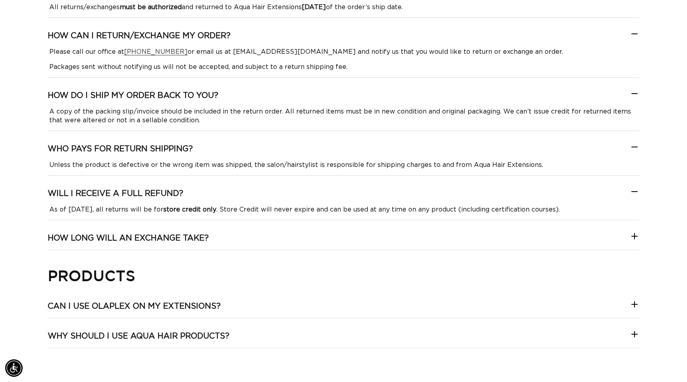
scroll to position [0, 0]
click at [166, 239] on h3 "How long will an exchange take?" at bounding box center [128, 238] width 161 height 10
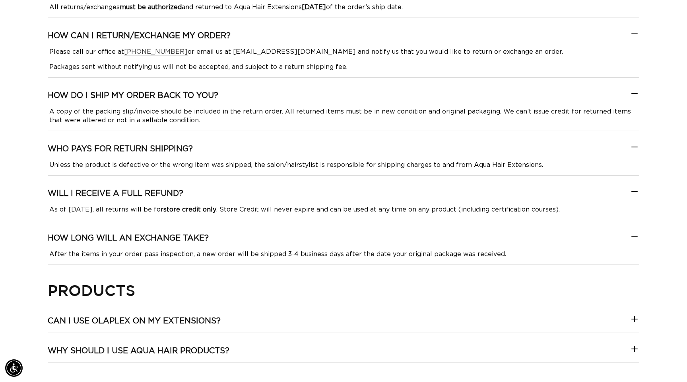
click at [166, 239] on h3 "How long will an exchange take?" at bounding box center [128, 238] width 161 height 10
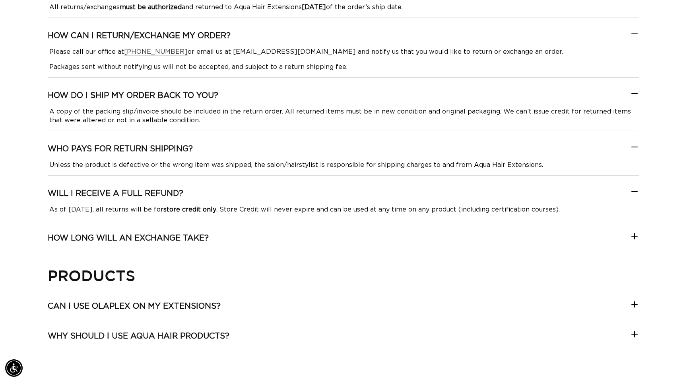
scroll to position [0, 631]
click at [165, 202] on summary "Will I receive a full refund?" at bounding box center [344, 196] width 592 height 17
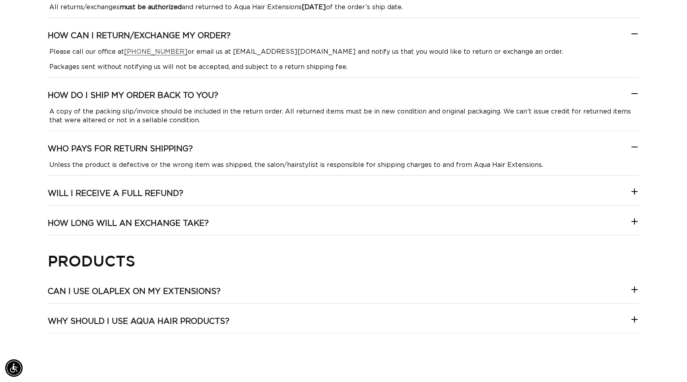
click at [168, 166] on p "Unless the product is defective or the wrong item was shipped, the salon/hairst…" at bounding box center [343, 164] width 589 height 9
click at [166, 149] on h3 "Who pays for return shipping?" at bounding box center [120, 149] width 145 height 10
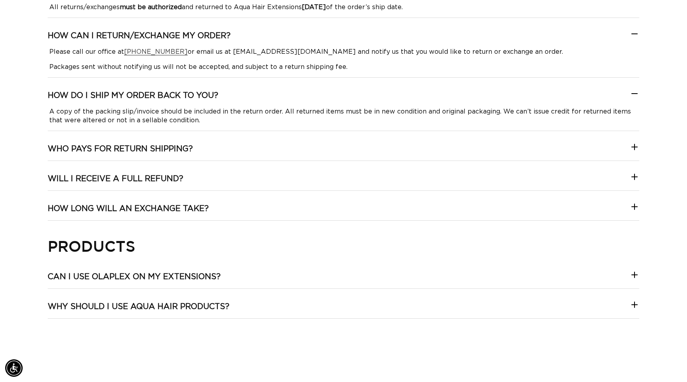
click at [172, 108] on p "A copy of the packing slip/invoice should be included in the return order. All …" at bounding box center [343, 116] width 589 height 18
click at [169, 98] on h3 "How do I ship my order back to you?" at bounding box center [133, 95] width 171 height 10
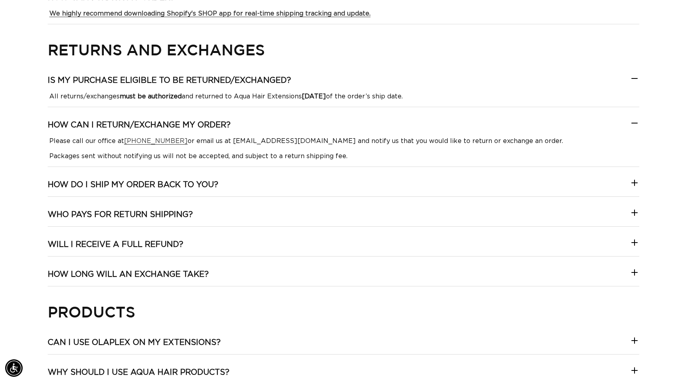
scroll to position [911, 0]
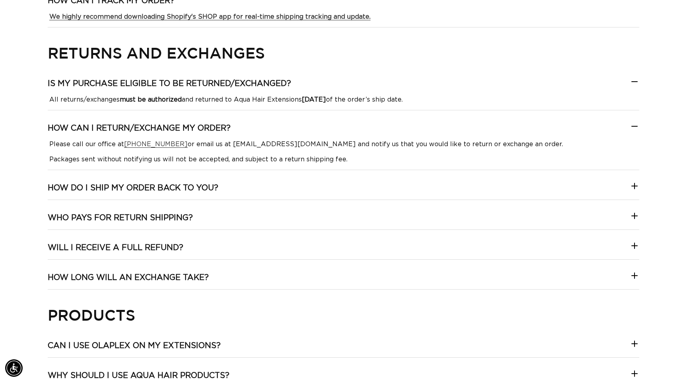
click at [173, 124] on h3 "How can I return/exchange my order?" at bounding box center [139, 128] width 183 height 10
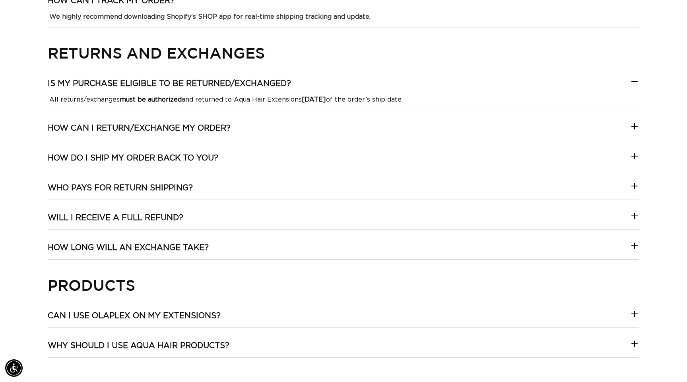
scroll to position [0, 0]
click at [191, 87] on h3 "Is my purchase eligible to be returned/exchanged?" at bounding box center [169, 83] width 243 height 10
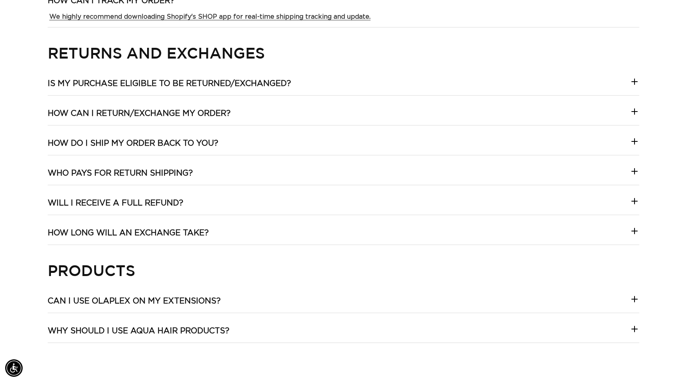
scroll to position [0, 631]
click at [150, 201] on h3 "Will I receive a full refund?" at bounding box center [116, 203] width 136 height 10
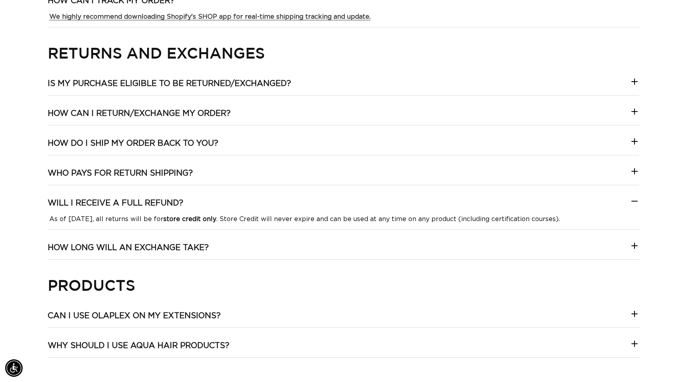
scroll to position [0, 1262]
click at [150, 201] on h3 "Will I receive a full refund?" at bounding box center [116, 203] width 136 height 10
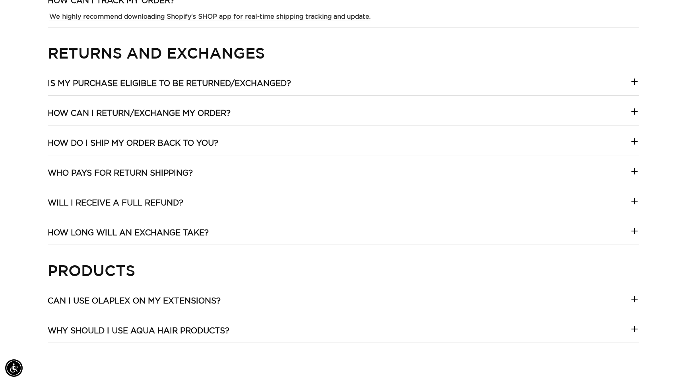
click at [141, 236] on h3 "How long will an exchange take?" at bounding box center [128, 233] width 161 height 10
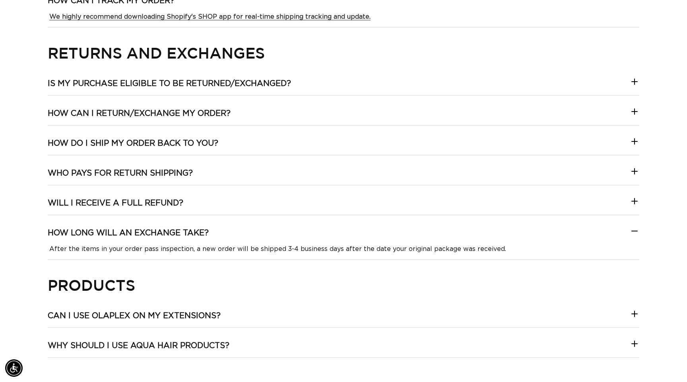
click at [141, 236] on h3 "How long will an exchange take?" at bounding box center [128, 233] width 161 height 10
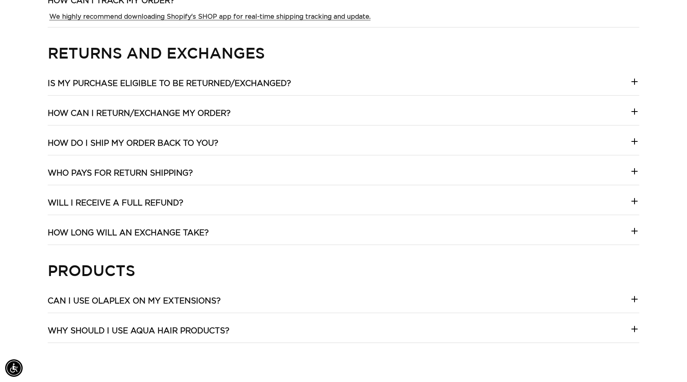
scroll to position [0, 0]
click at [113, 304] on h3 "Can I use Olaplex on my extensions?" at bounding box center [134, 301] width 173 height 10
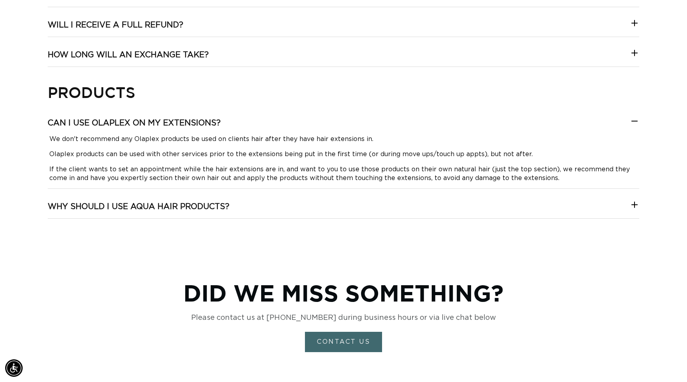
scroll to position [0, 631]
click at [123, 130] on summary "Can I use Olaplex on my extensions?" at bounding box center [344, 126] width 592 height 17
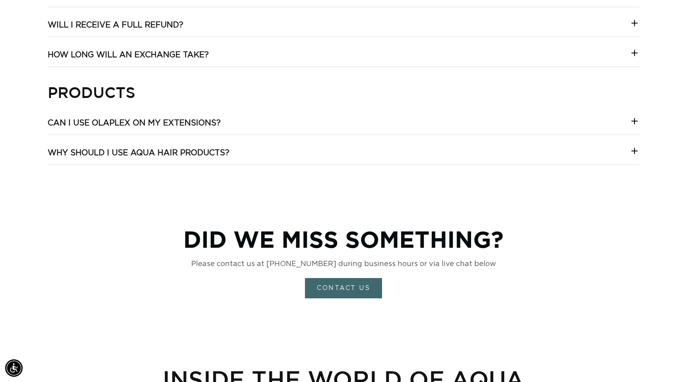
click at [119, 161] on summary "Why should I use AQUA hair products?" at bounding box center [344, 156] width 592 height 17
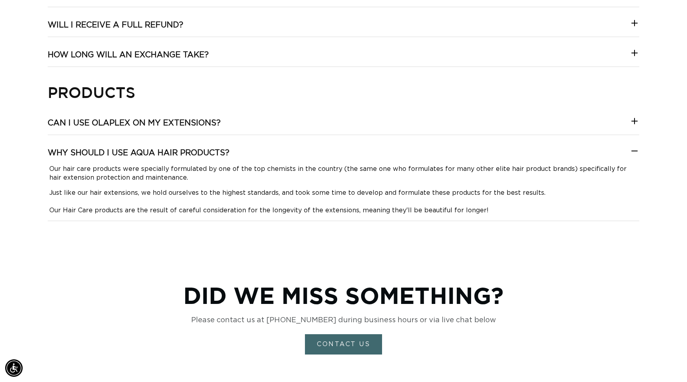
scroll to position [0, 0]
click at [119, 161] on summary "Why should I use AQUA hair products?" at bounding box center [344, 156] width 592 height 17
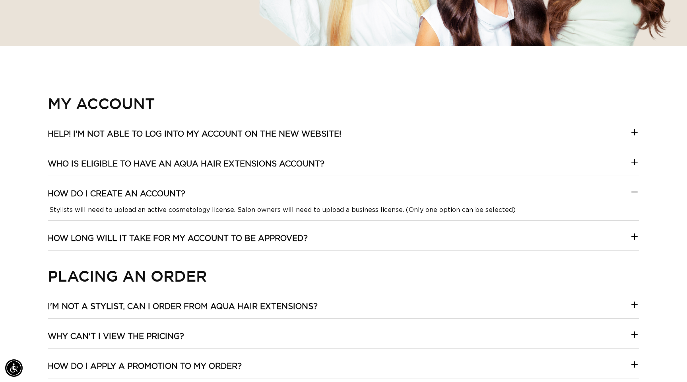
scroll to position [0, 631]
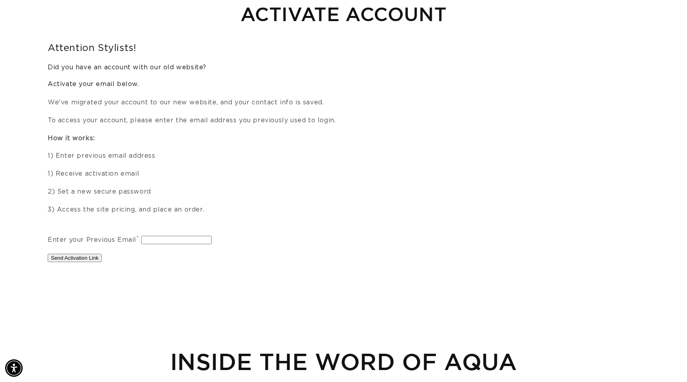
scroll to position [0, 1262]
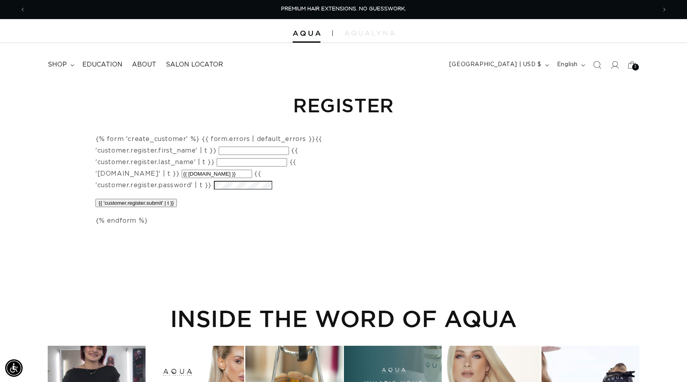
click at [141, 0] on html "Skip to content PREMIUM HAIR EXTENSIONS. NO GUESSWORK. SHOP NOW. PAY LATER WITH…" at bounding box center [343, 191] width 687 height 382
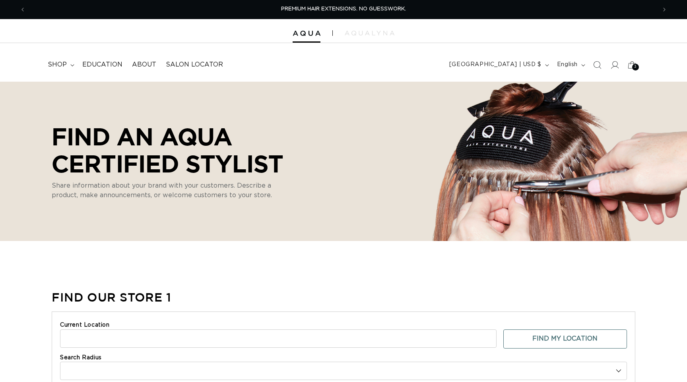
select select "m"
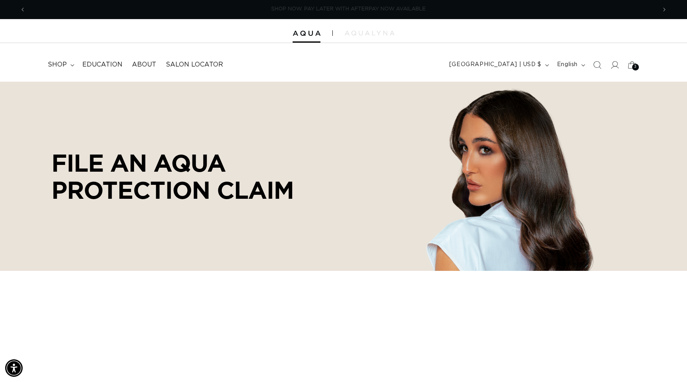
scroll to position [0, 1262]
